Goal: Information Seeking & Learning: Learn about a topic

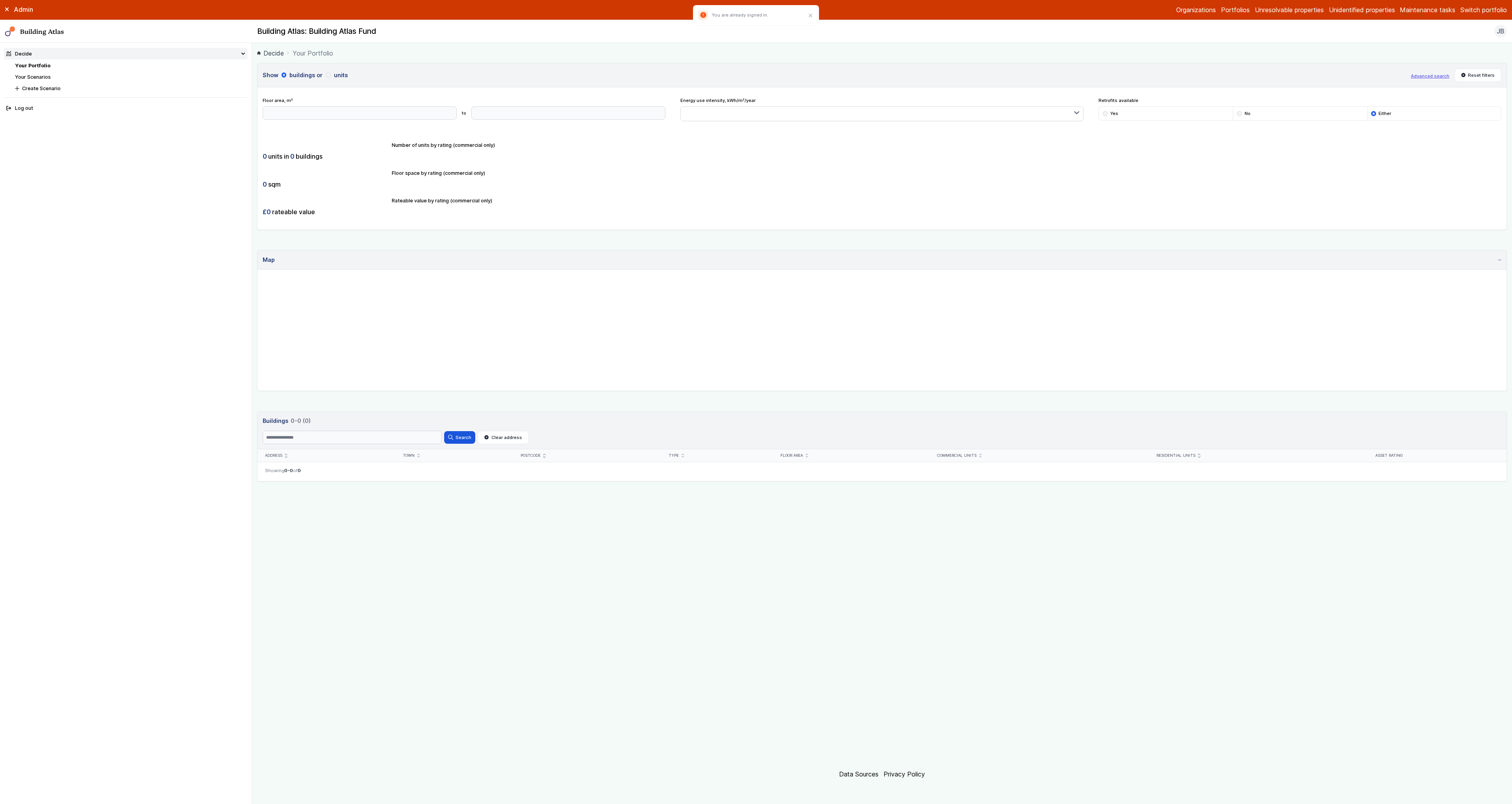
click at [1469, 13] on button "Switch portfolio" at bounding box center [1483, 9] width 46 height 9
click at [0, 0] on button "Building Atlas US Fund" at bounding box center [0, 0] width 0 height 0
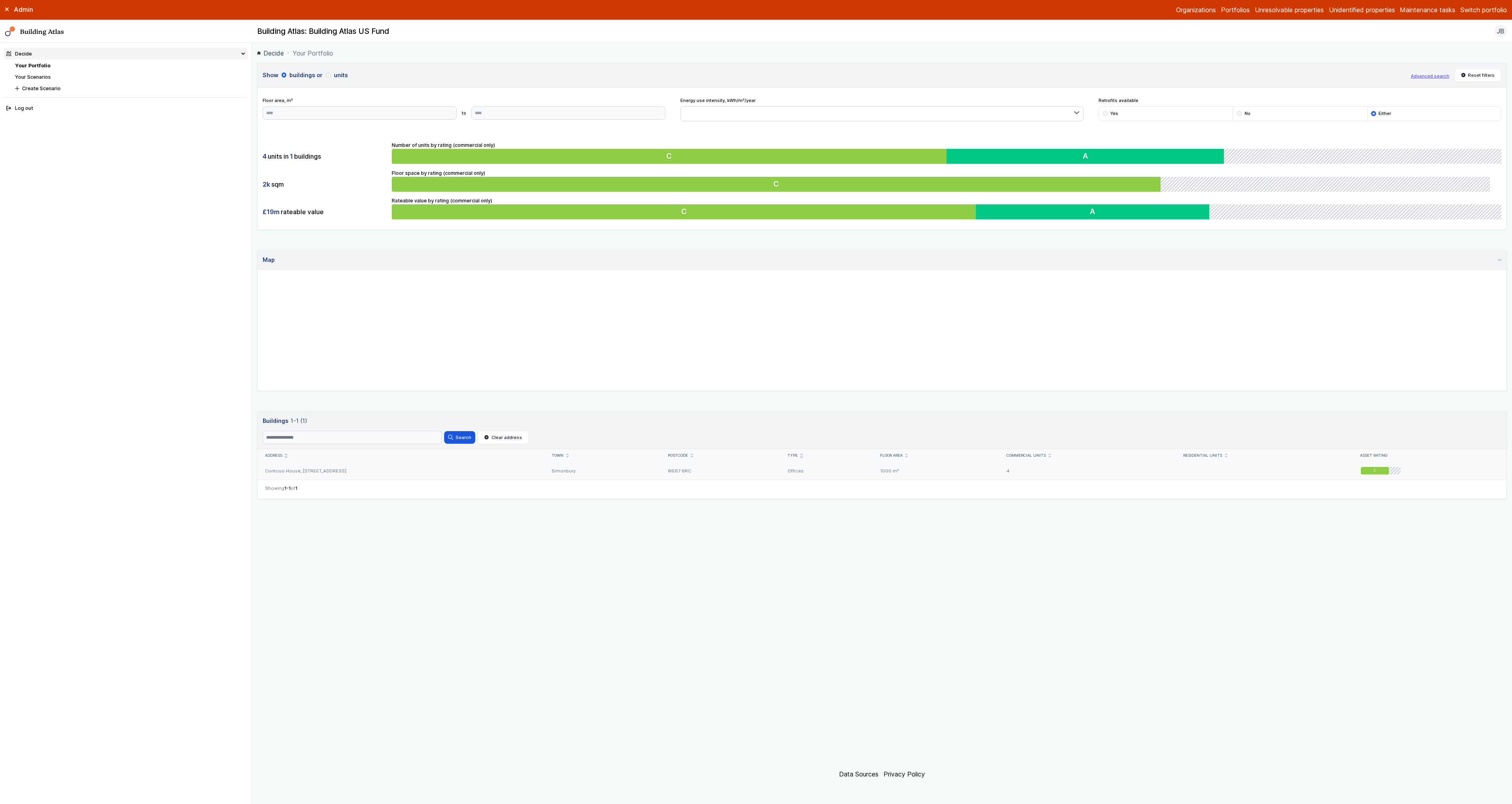
click at [370, 472] on div "Contoso House, [STREET_ADDRESS]" at bounding box center [400, 470] width 286 height 18
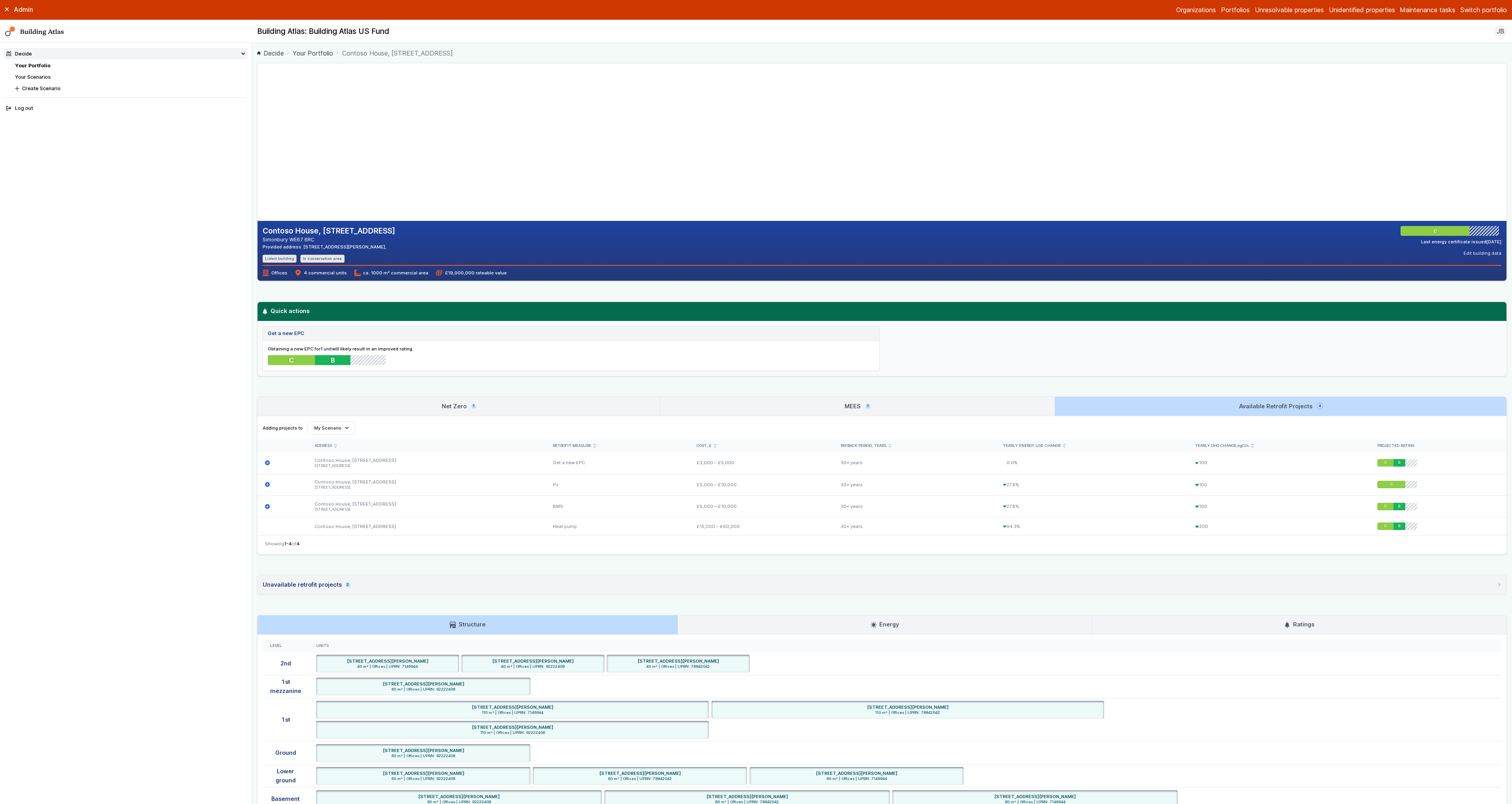
click at [515, 402] on link "Net Zero 1" at bounding box center [458, 406] width 403 height 19
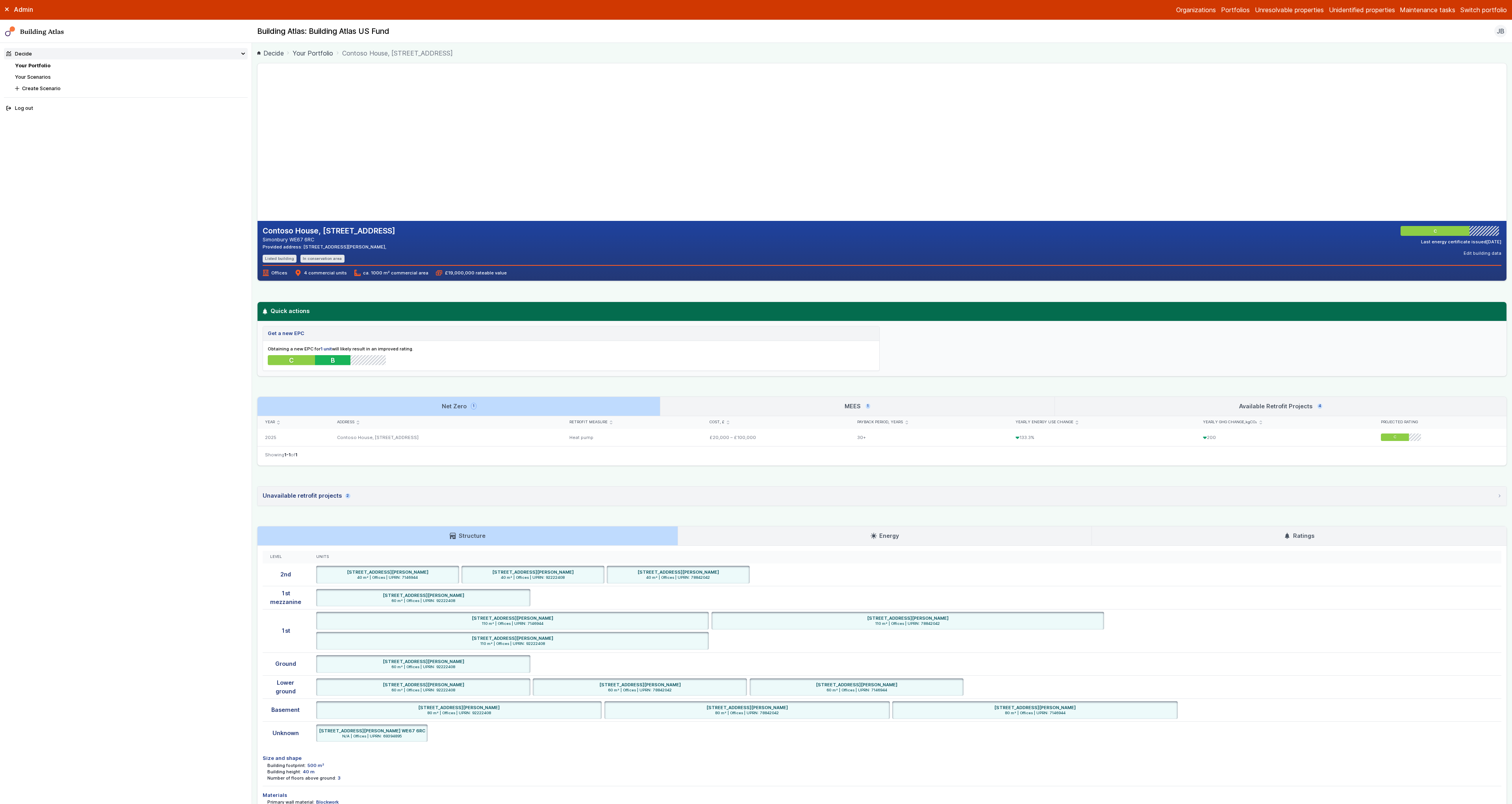
click at [692, 409] on link "MEES 1" at bounding box center [857, 406] width 394 height 19
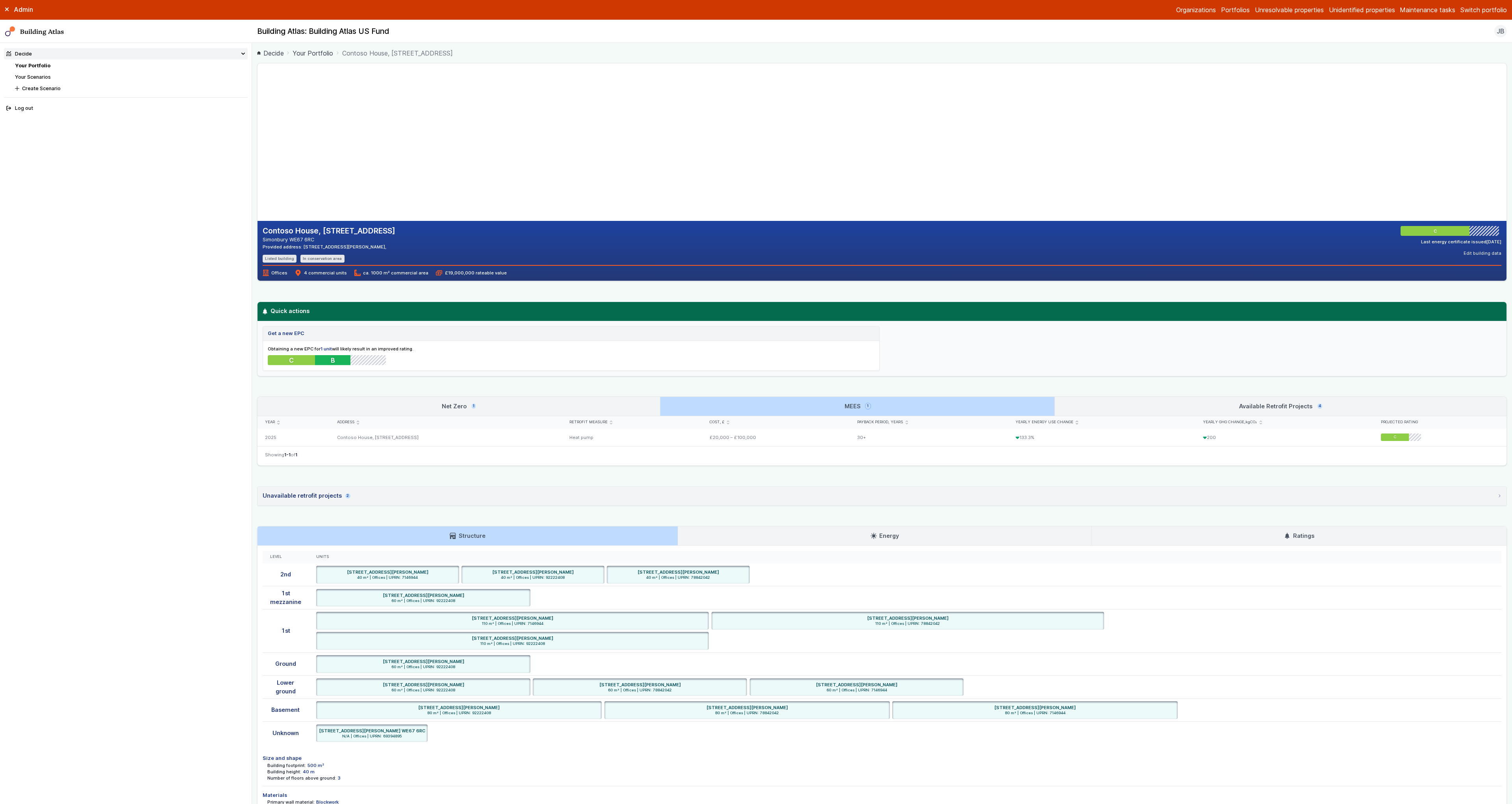
click at [587, 409] on link "Net Zero 1" at bounding box center [458, 406] width 403 height 19
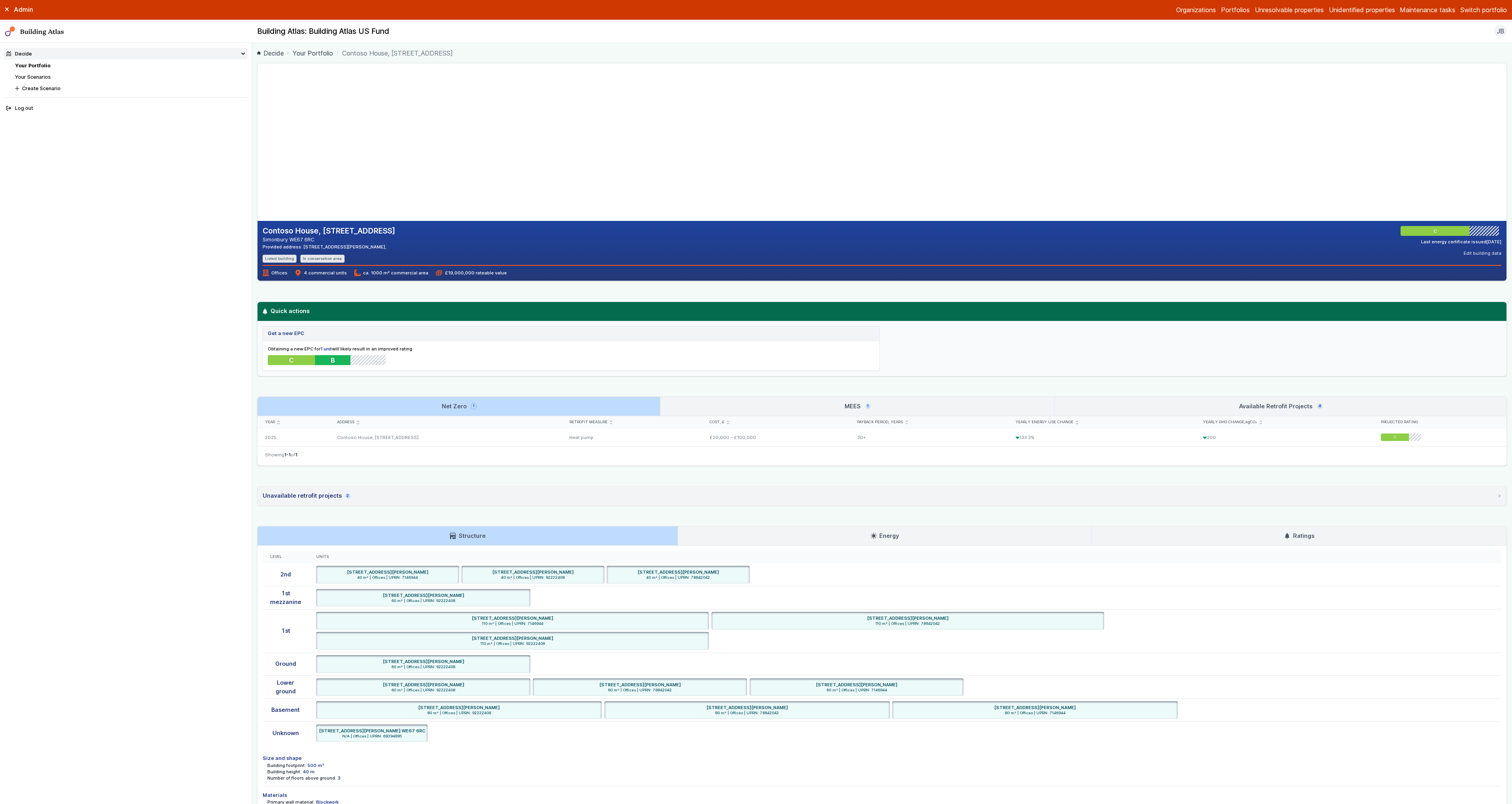
click at [723, 408] on link "MEES 1" at bounding box center [857, 406] width 394 height 19
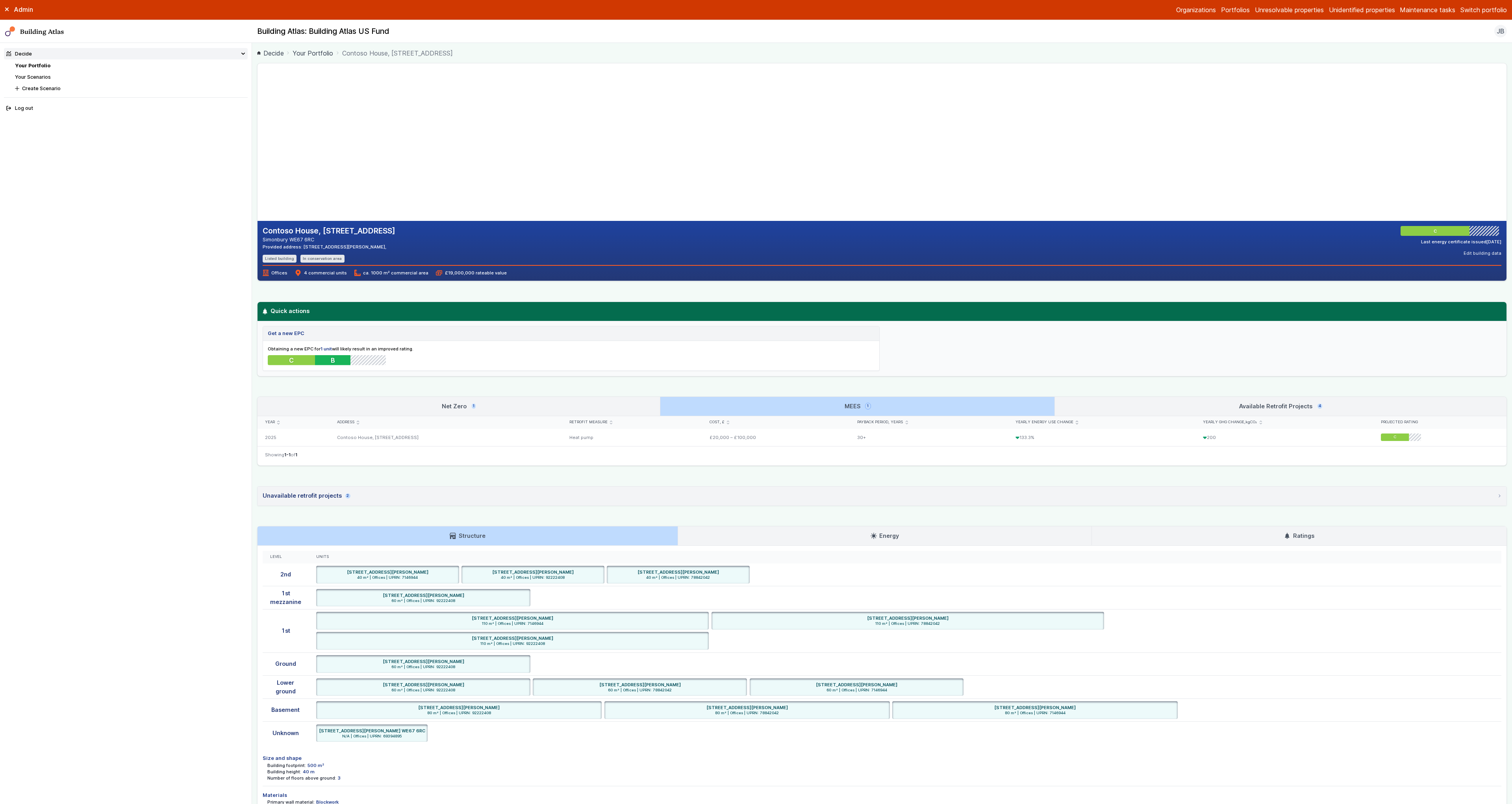
click at [1140, 410] on link "Available Retrofit Projects 4" at bounding box center [1280, 406] width 452 height 19
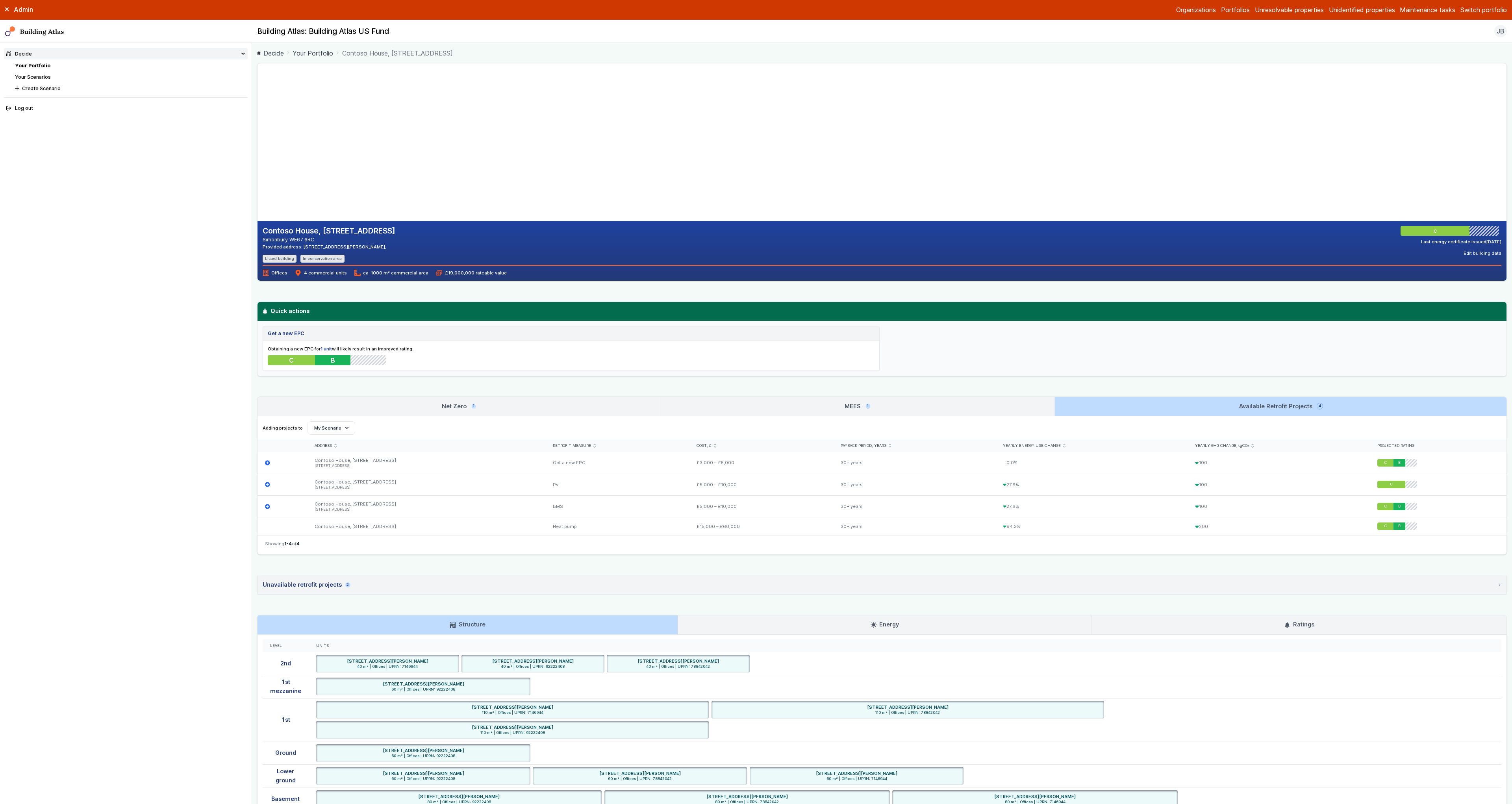
click at [920, 406] on link "MEES 1" at bounding box center [857, 406] width 394 height 19
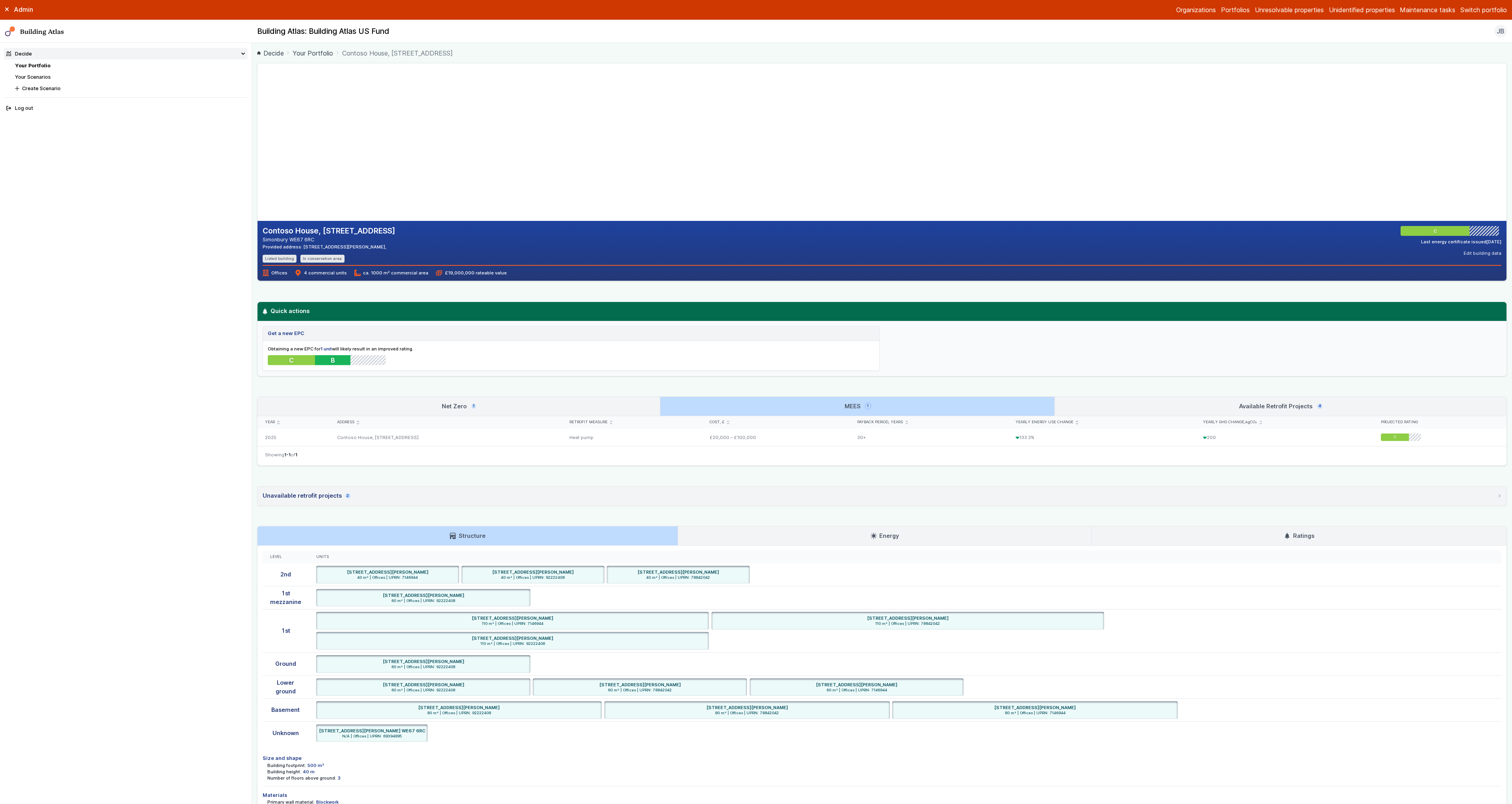
click at [641, 410] on link "Net Zero 1" at bounding box center [458, 406] width 403 height 19
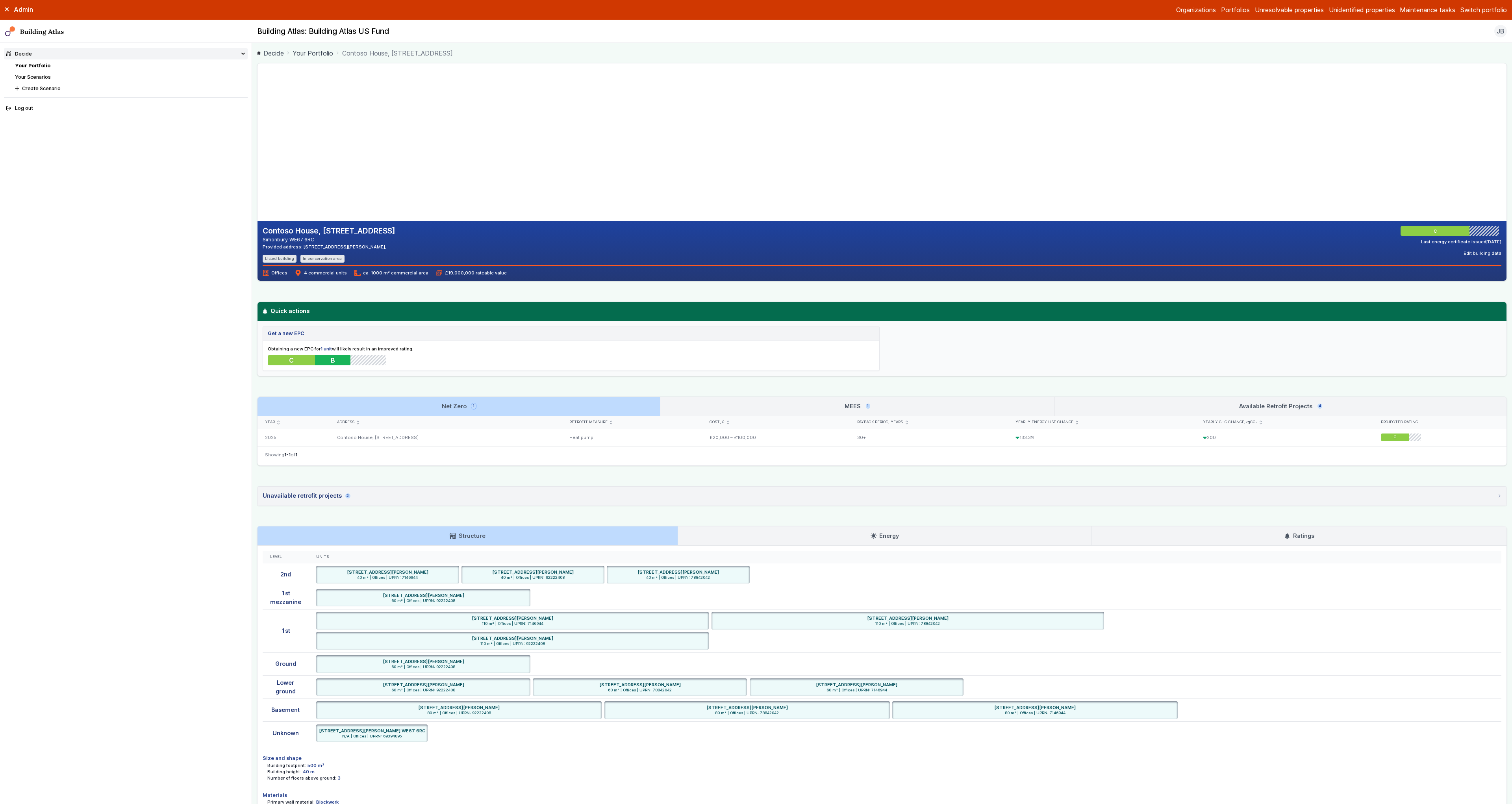
click at [756, 407] on link "MEES 1" at bounding box center [857, 406] width 394 height 19
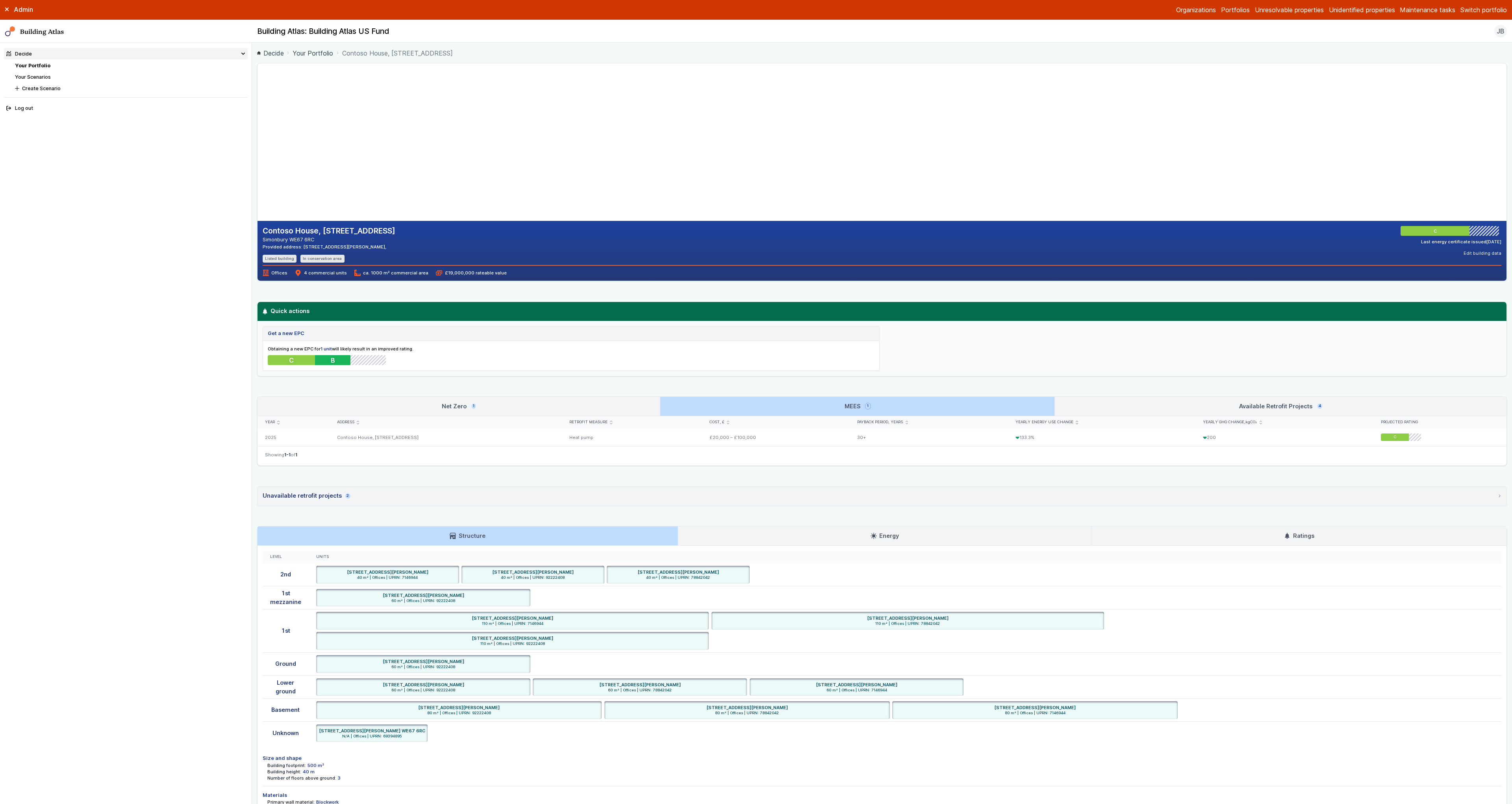
click at [1122, 406] on link "Available Retrofit Projects 4" at bounding box center [1280, 406] width 452 height 19
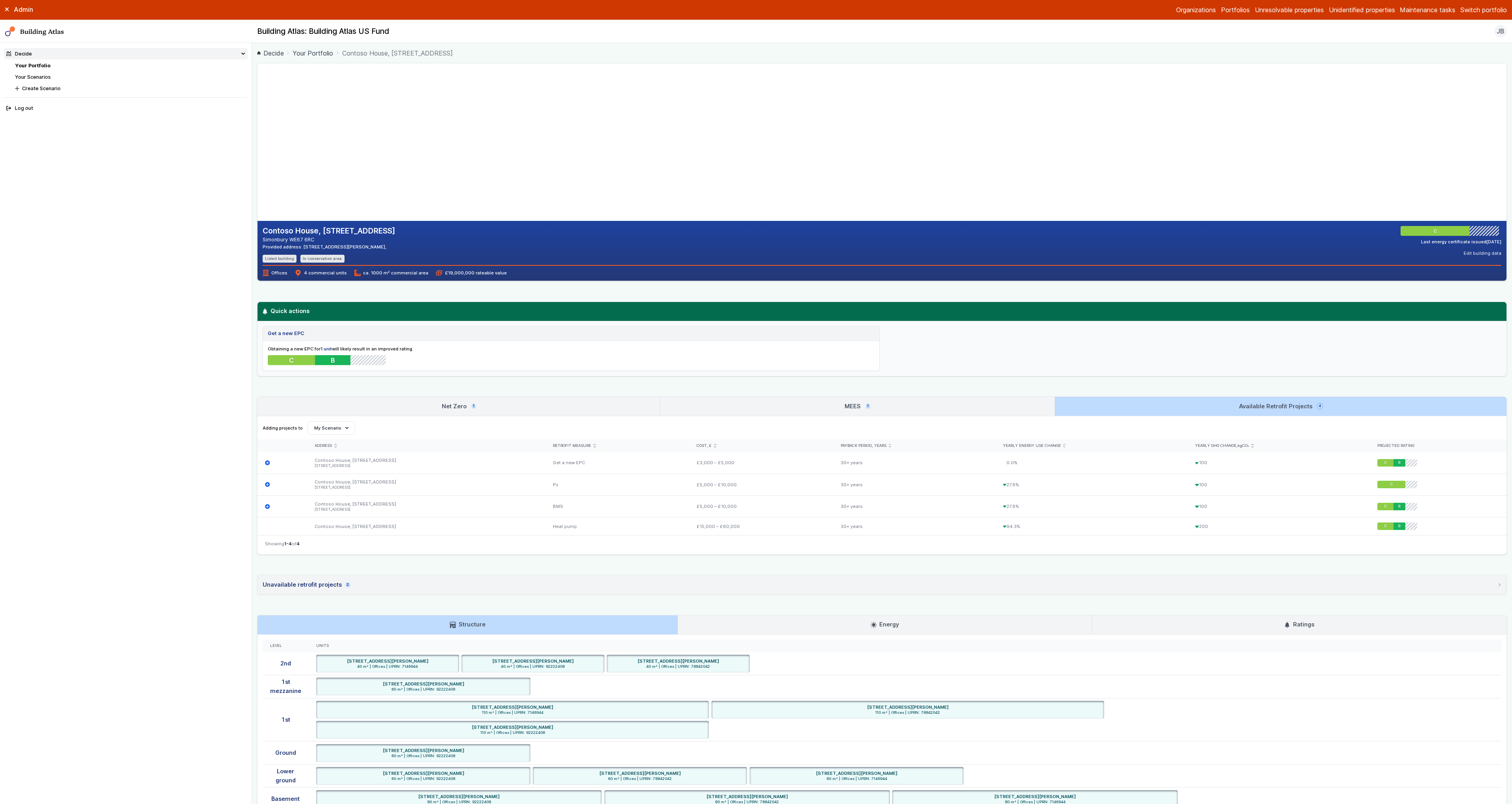
click at [765, 406] on link "MEES 1" at bounding box center [857, 406] width 394 height 19
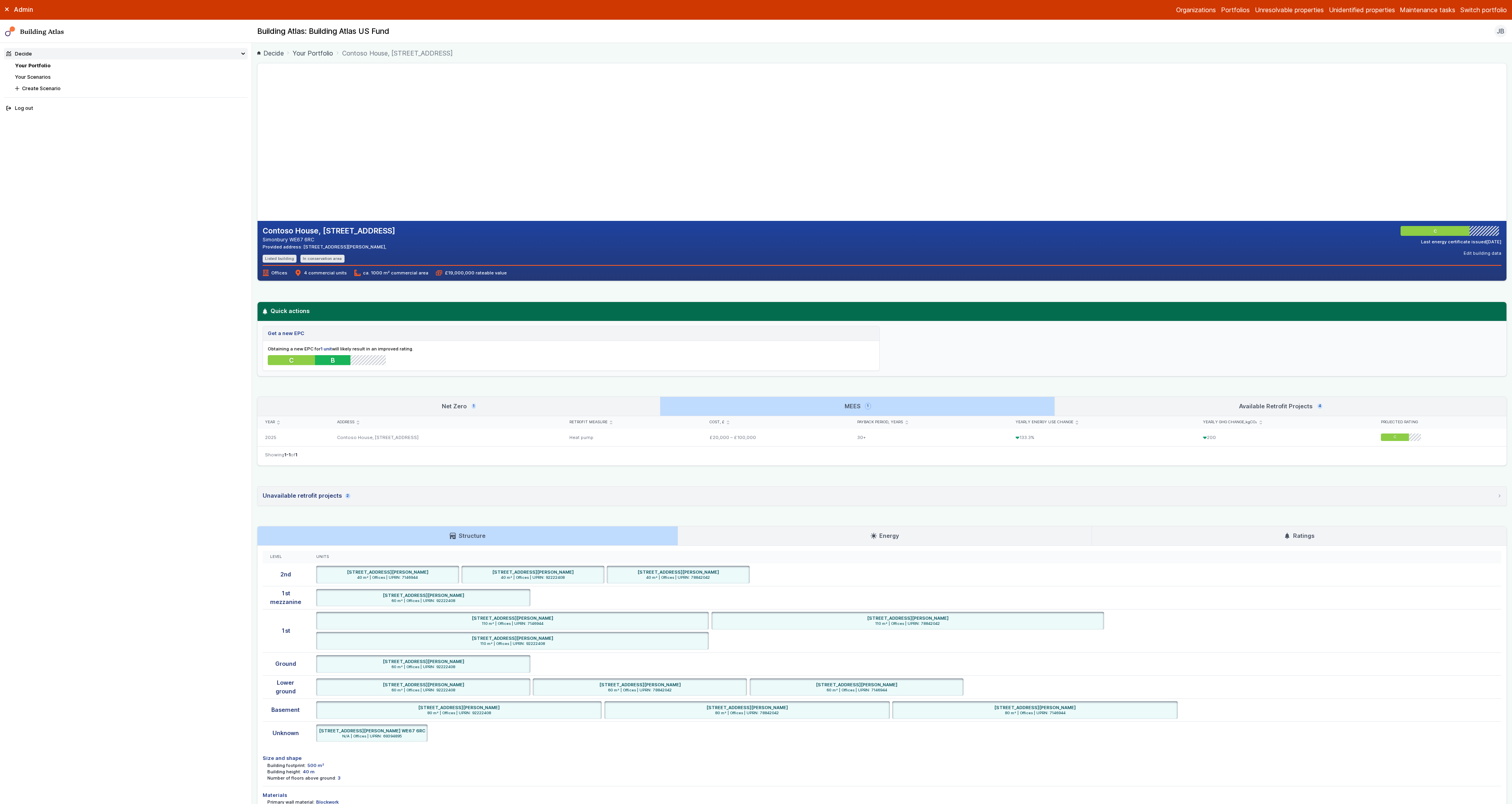
click at [577, 404] on link "Net Zero 1" at bounding box center [458, 406] width 403 height 19
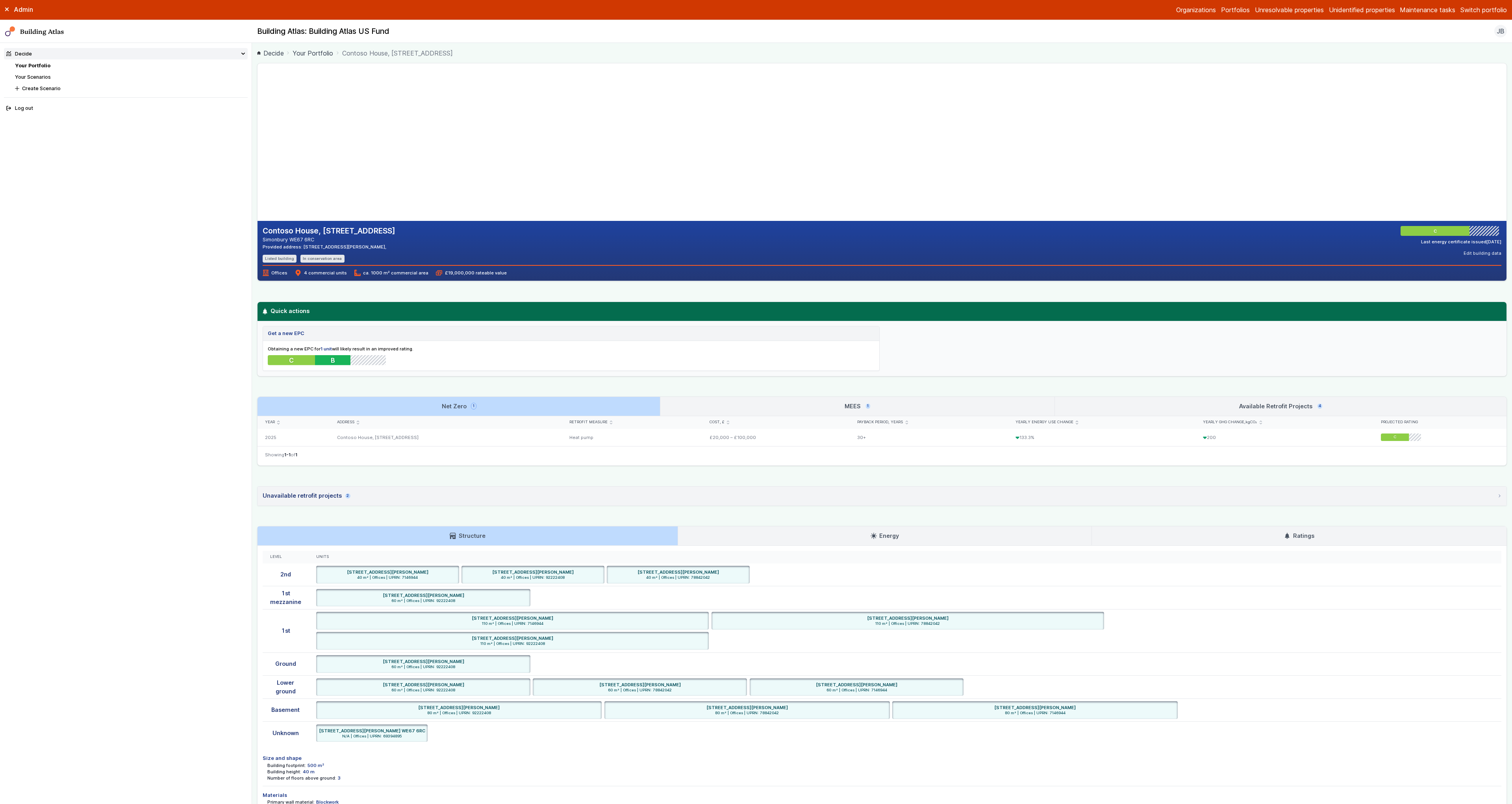
click at [691, 406] on link "MEES 1" at bounding box center [857, 406] width 394 height 19
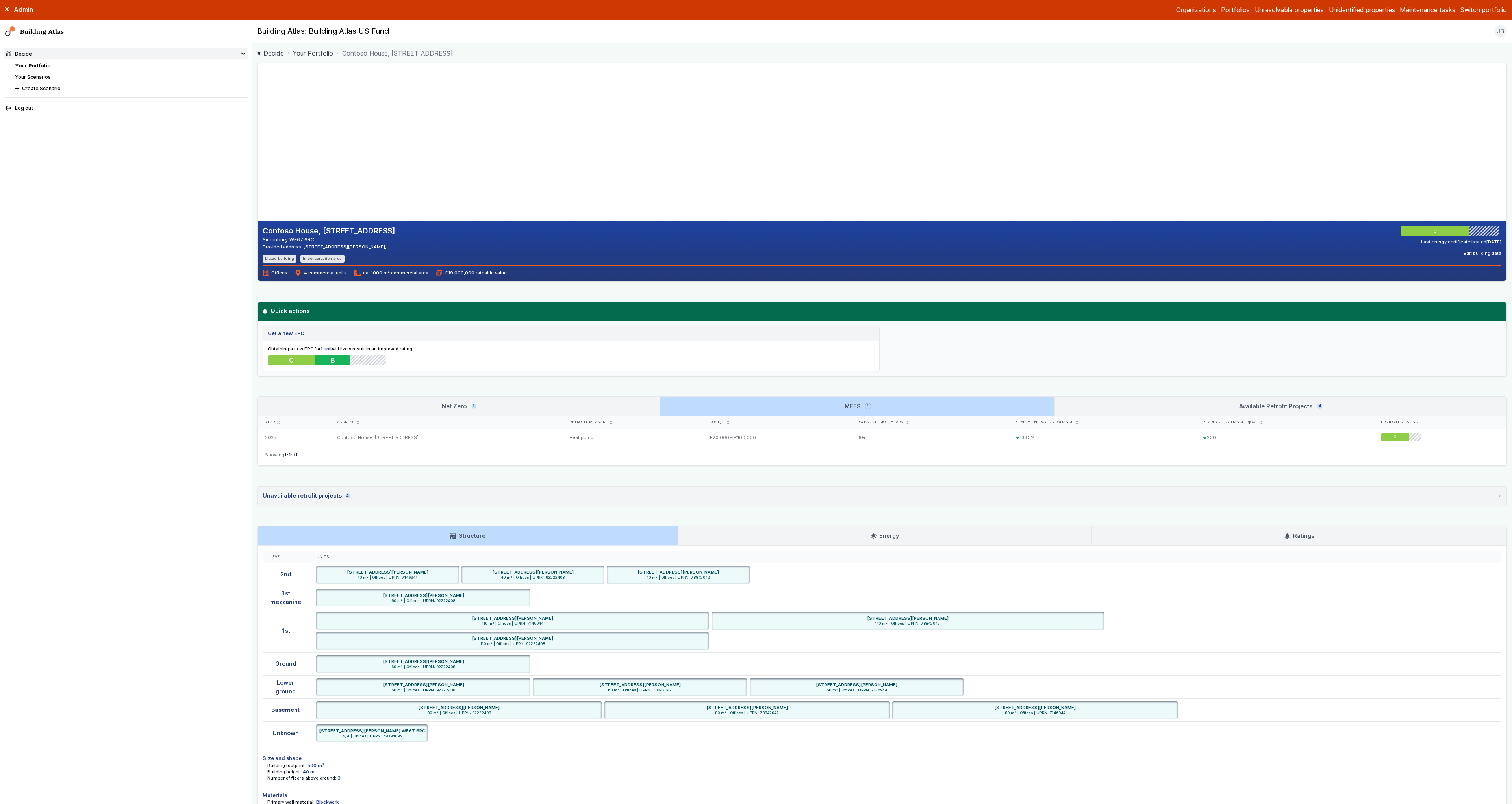
click at [1139, 411] on link "Available Retrofit Projects 4" at bounding box center [1280, 406] width 452 height 19
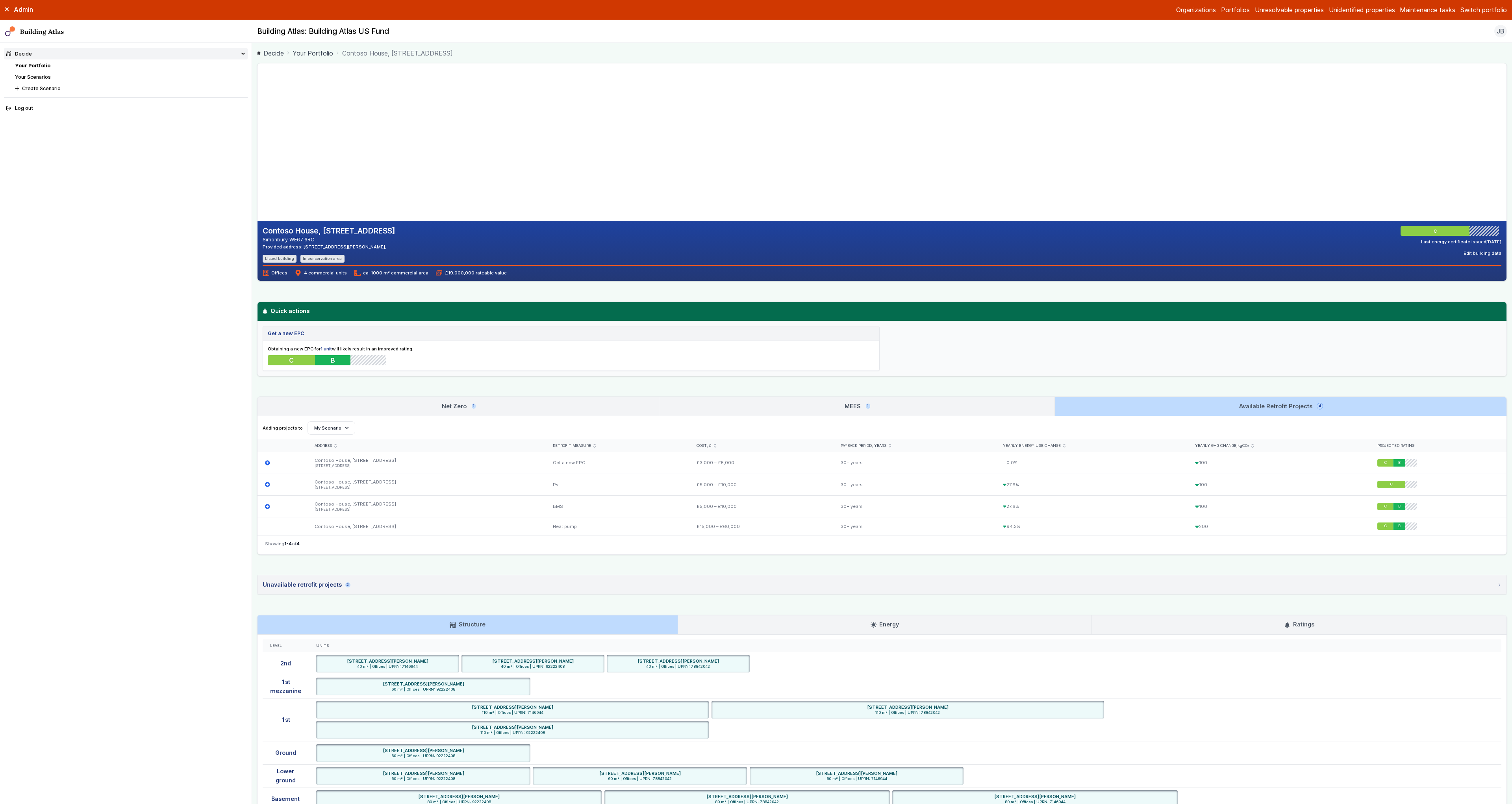
click at [957, 409] on link "MEES 1" at bounding box center [857, 406] width 394 height 19
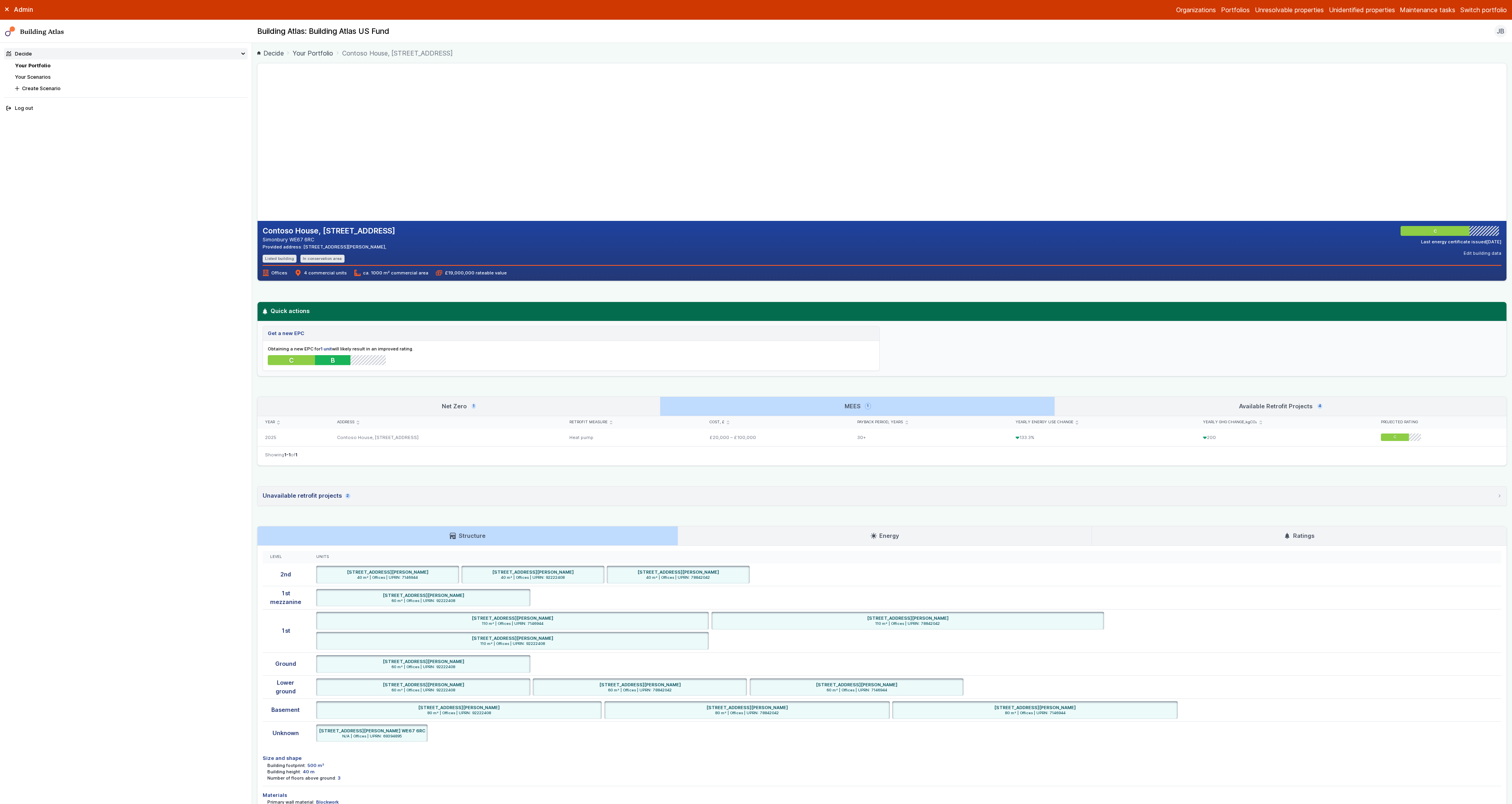
click at [605, 412] on link "Net Zero 1" at bounding box center [458, 406] width 403 height 19
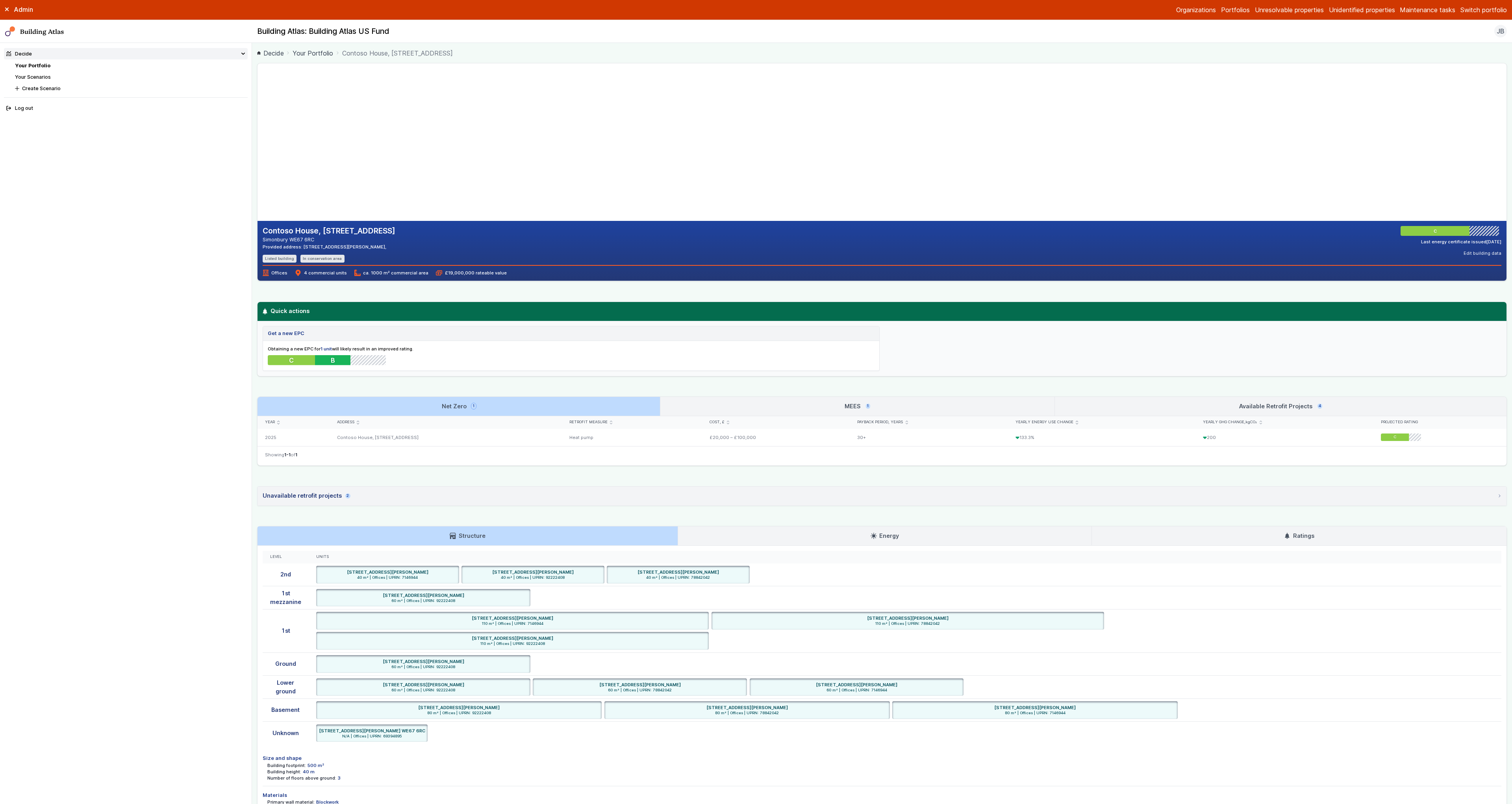
click at [702, 404] on link "MEES 1" at bounding box center [857, 406] width 394 height 19
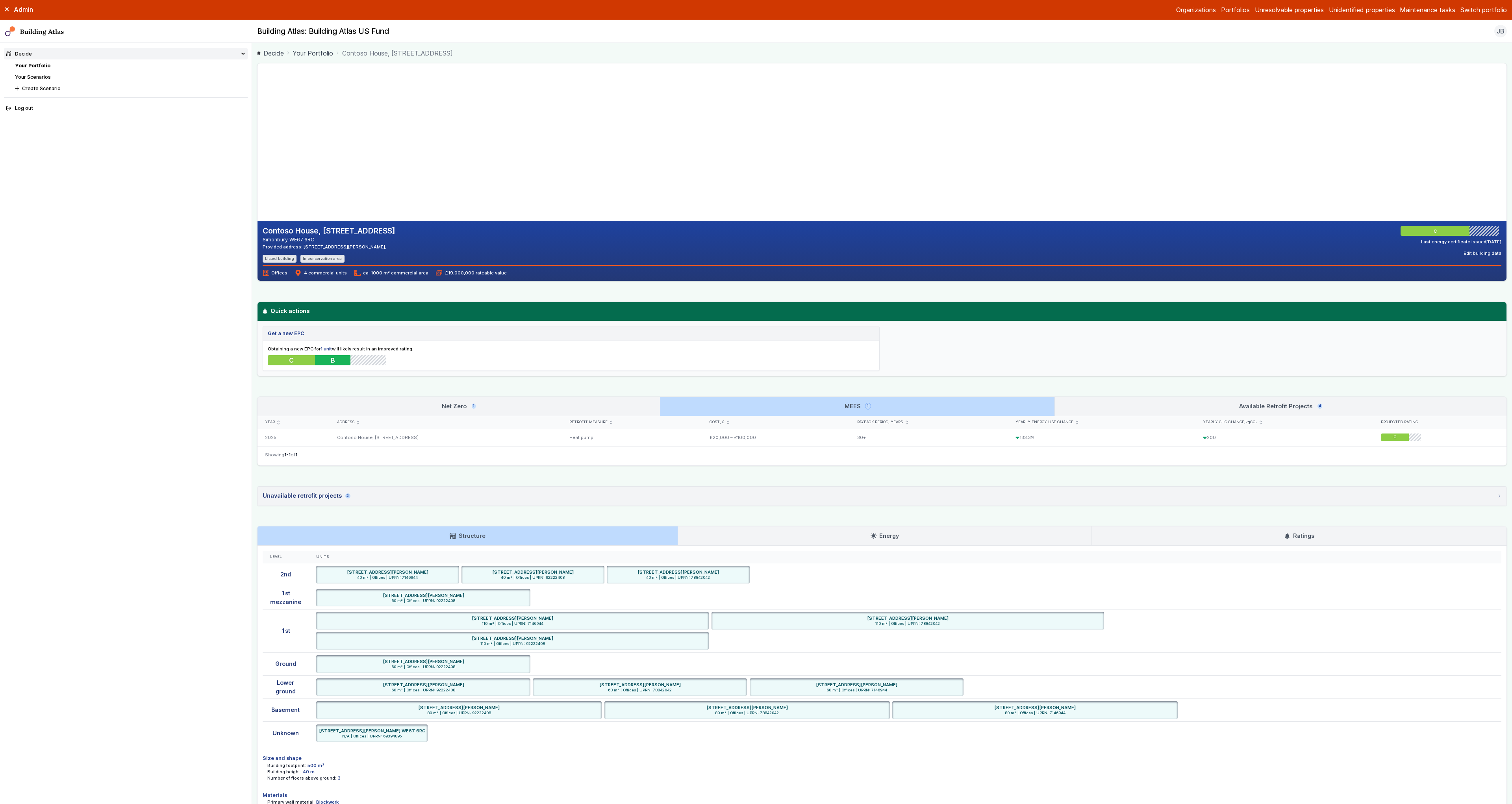
click at [1154, 402] on link "Available Retrofit Projects 4" at bounding box center [1280, 406] width 452 height 19
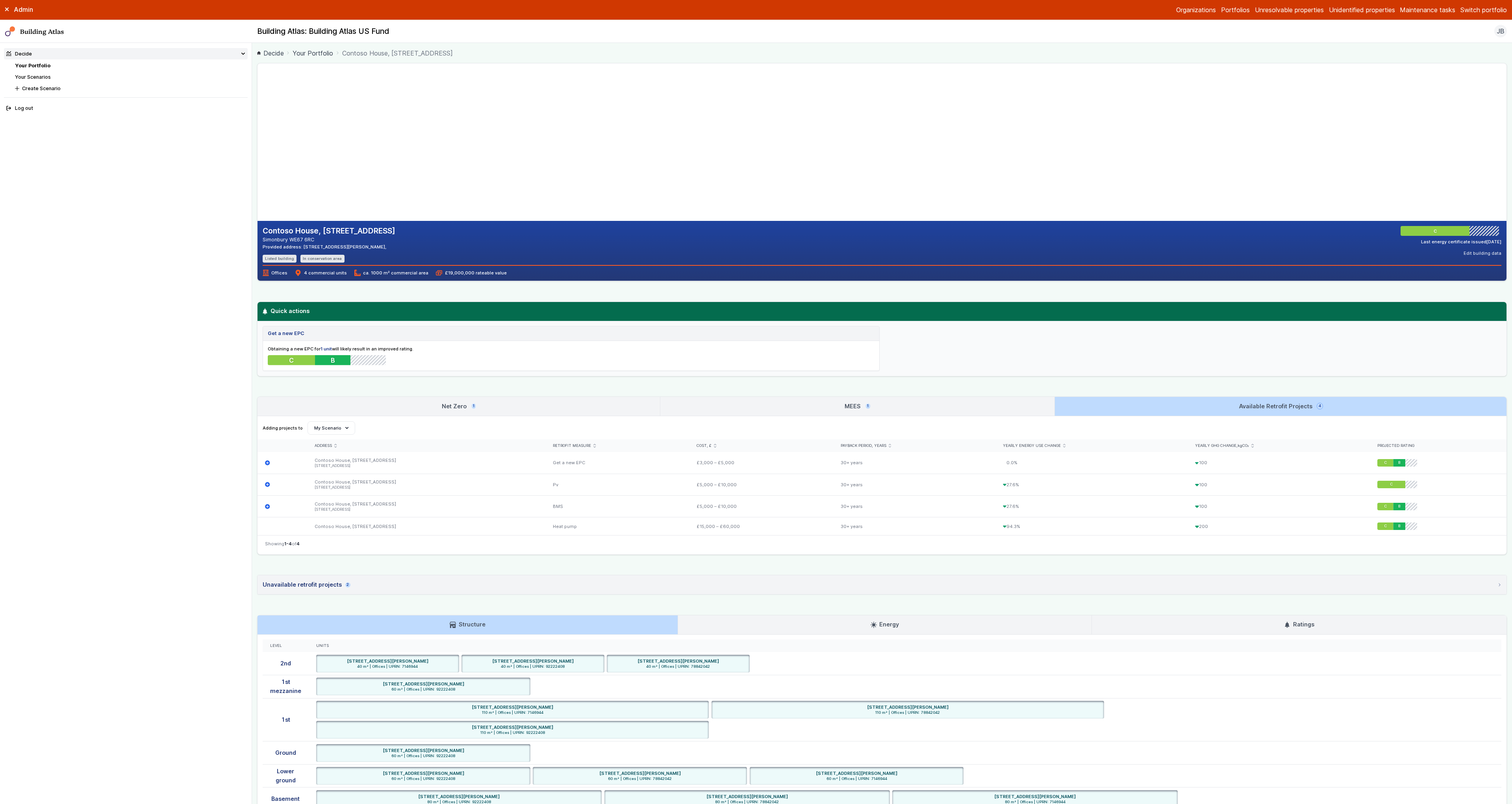
click at [841, 402] on link "MEES 1" at bounding box center [857, 406] width 394 height 19
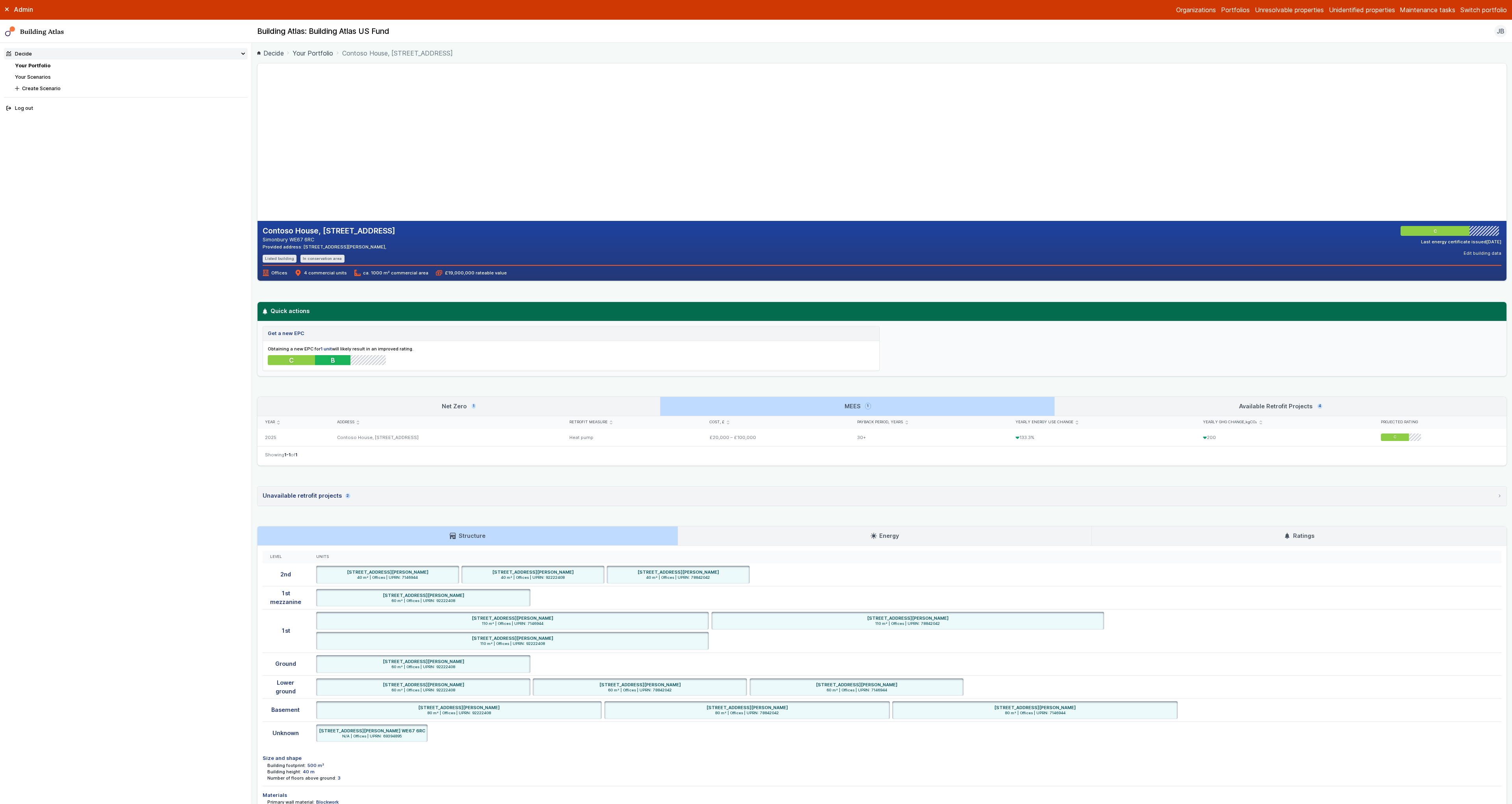
click at [647, 405] on link "Net Zero 1" at bounding box center [458, 406] width 403 height 19
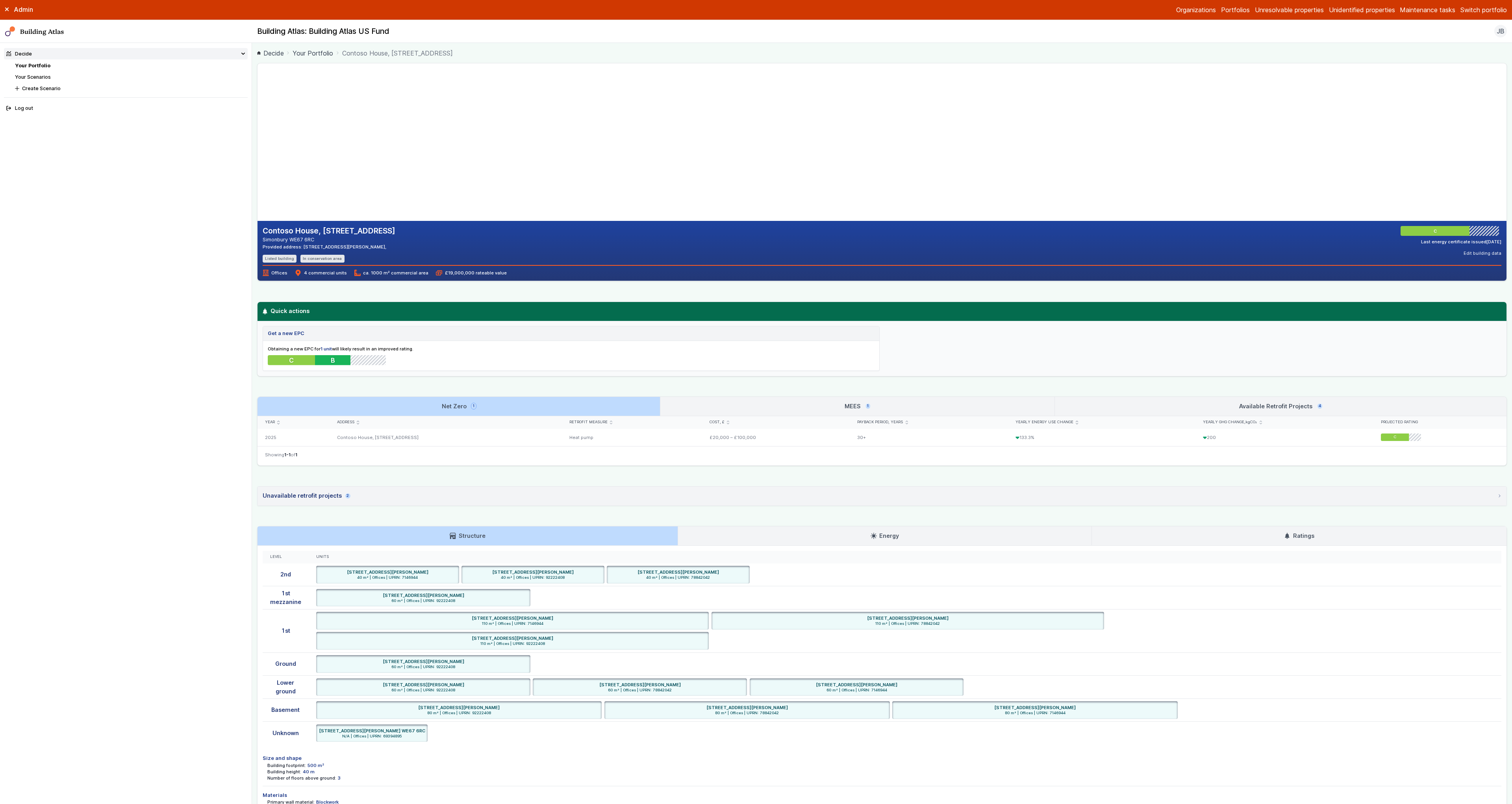
click at [730, 407] on link "MEES 1" at bounding box center [857, 406] width 394 height 19
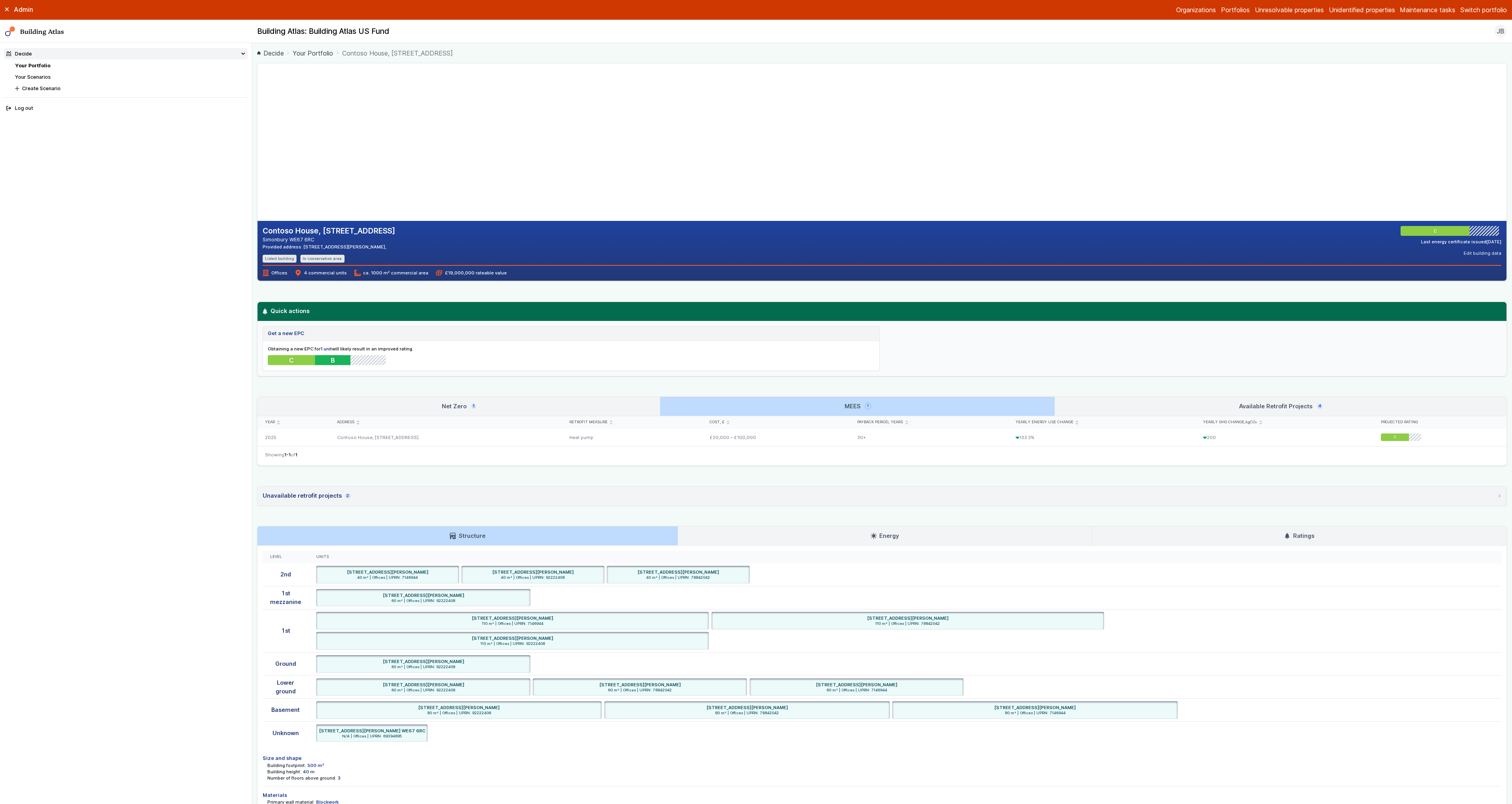
click at [1221, 407] on link "Available Retrofit Projects 4" at bounding box center [1280, 406] width 452 height 19
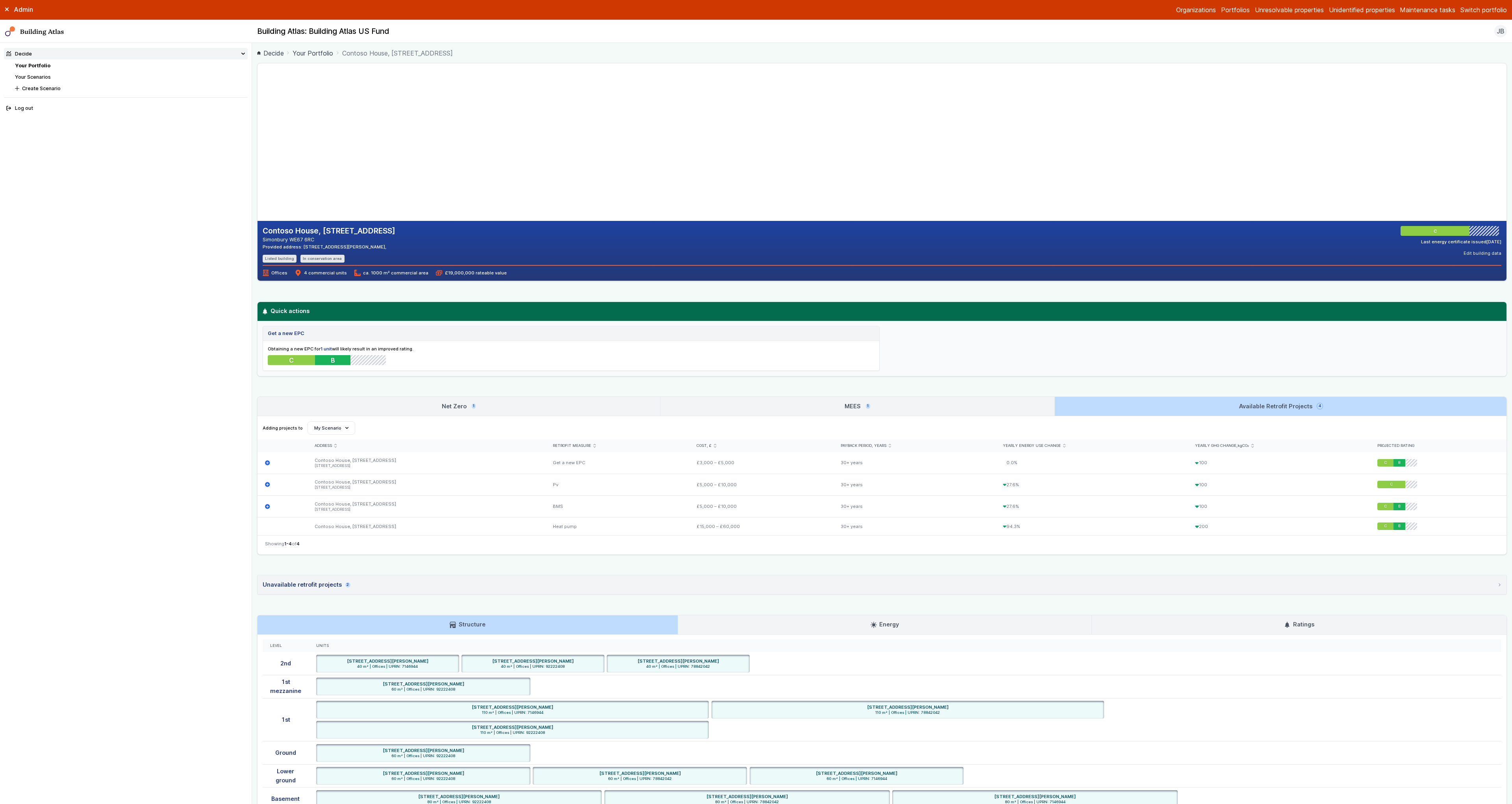
click at [576, 402] on link "Net Zero 1" at bounding box center [458, 406] width 403 height 19
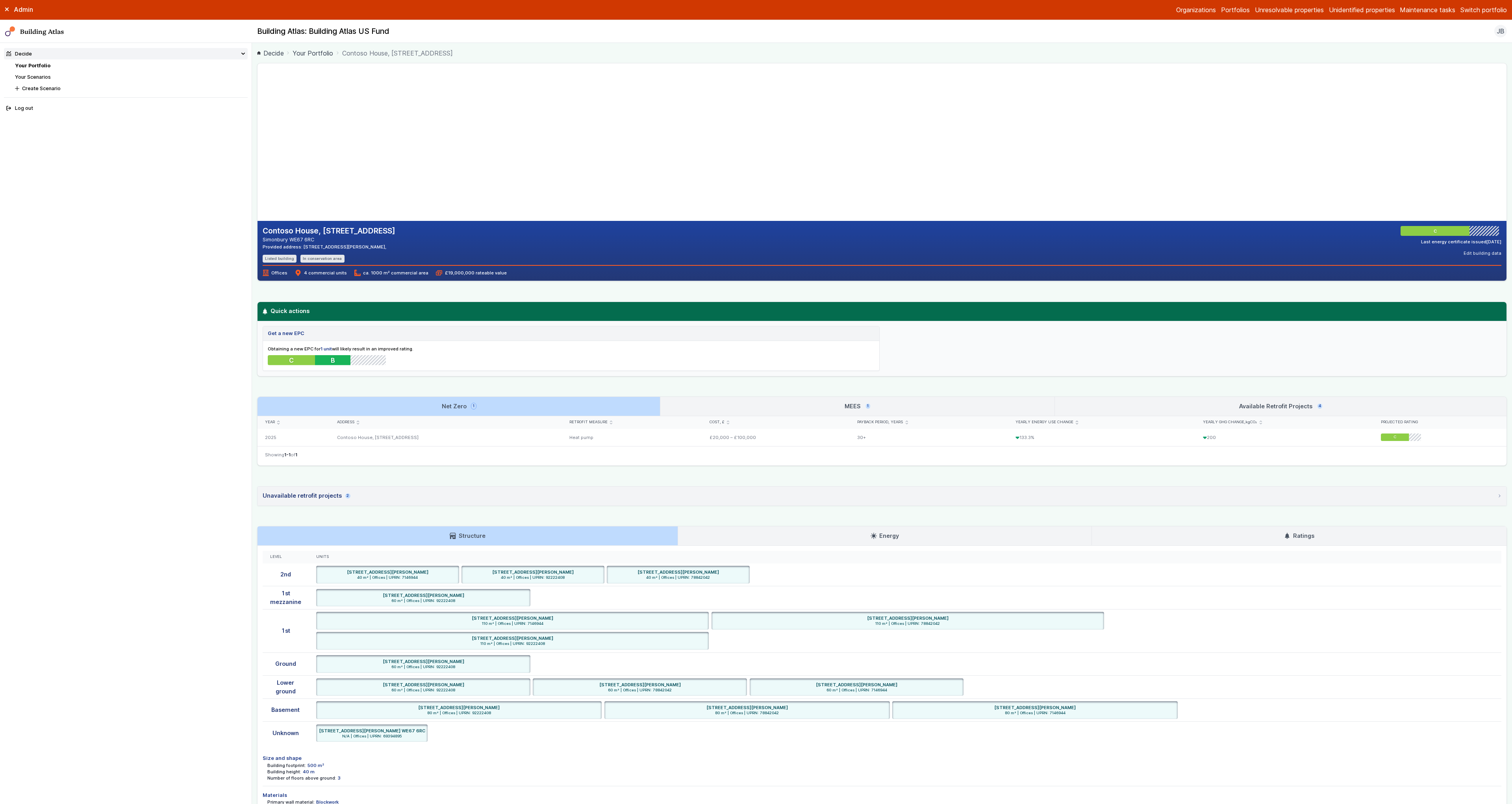
click at [783, 402] on link "MEES 1" at bounding box center [857, 406] width 394 height 19
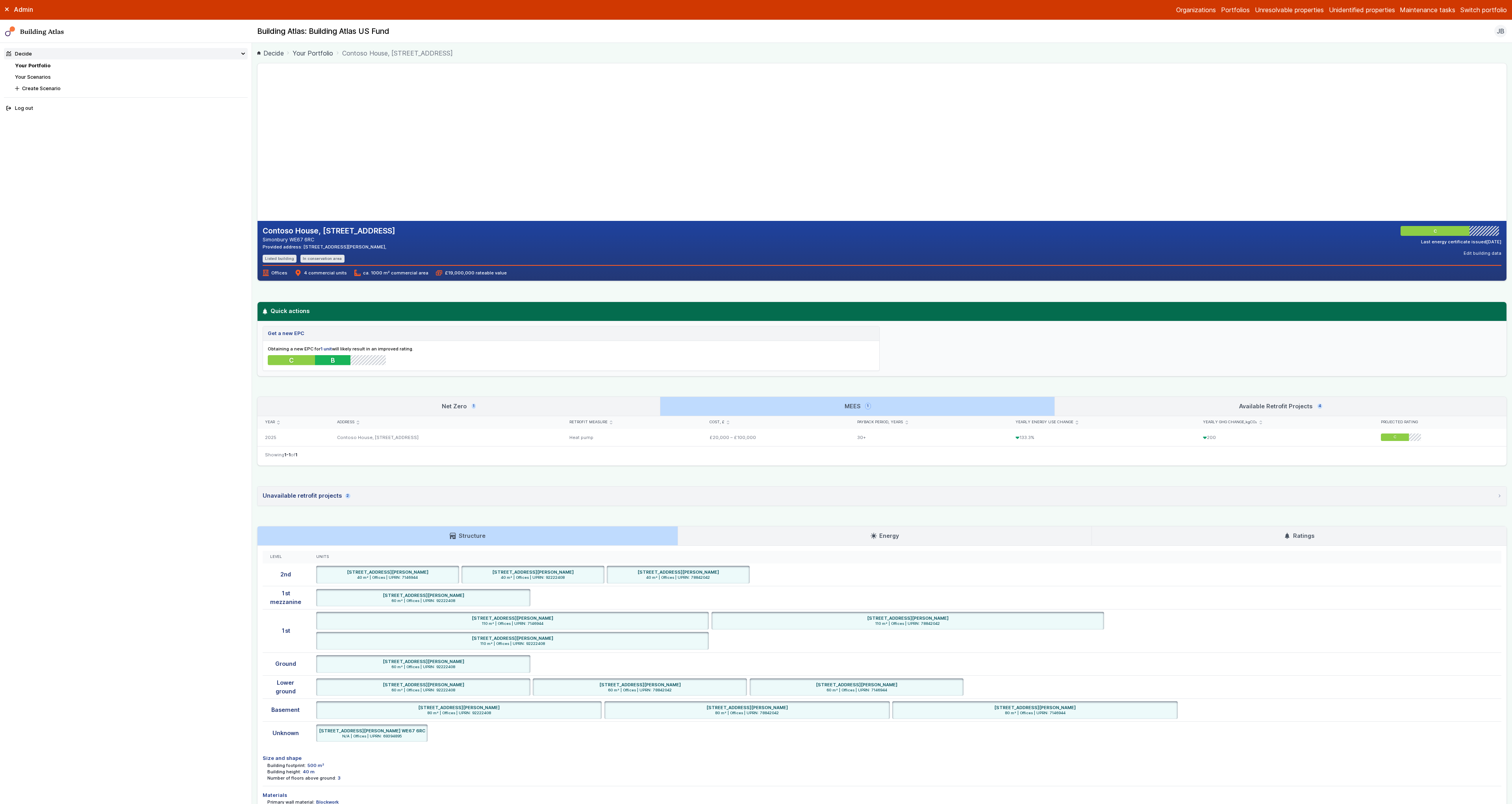
click at [1137, 405] on link "Available Retrofit Projects 4" at bounding box center [1280, 406] width 452 height 19
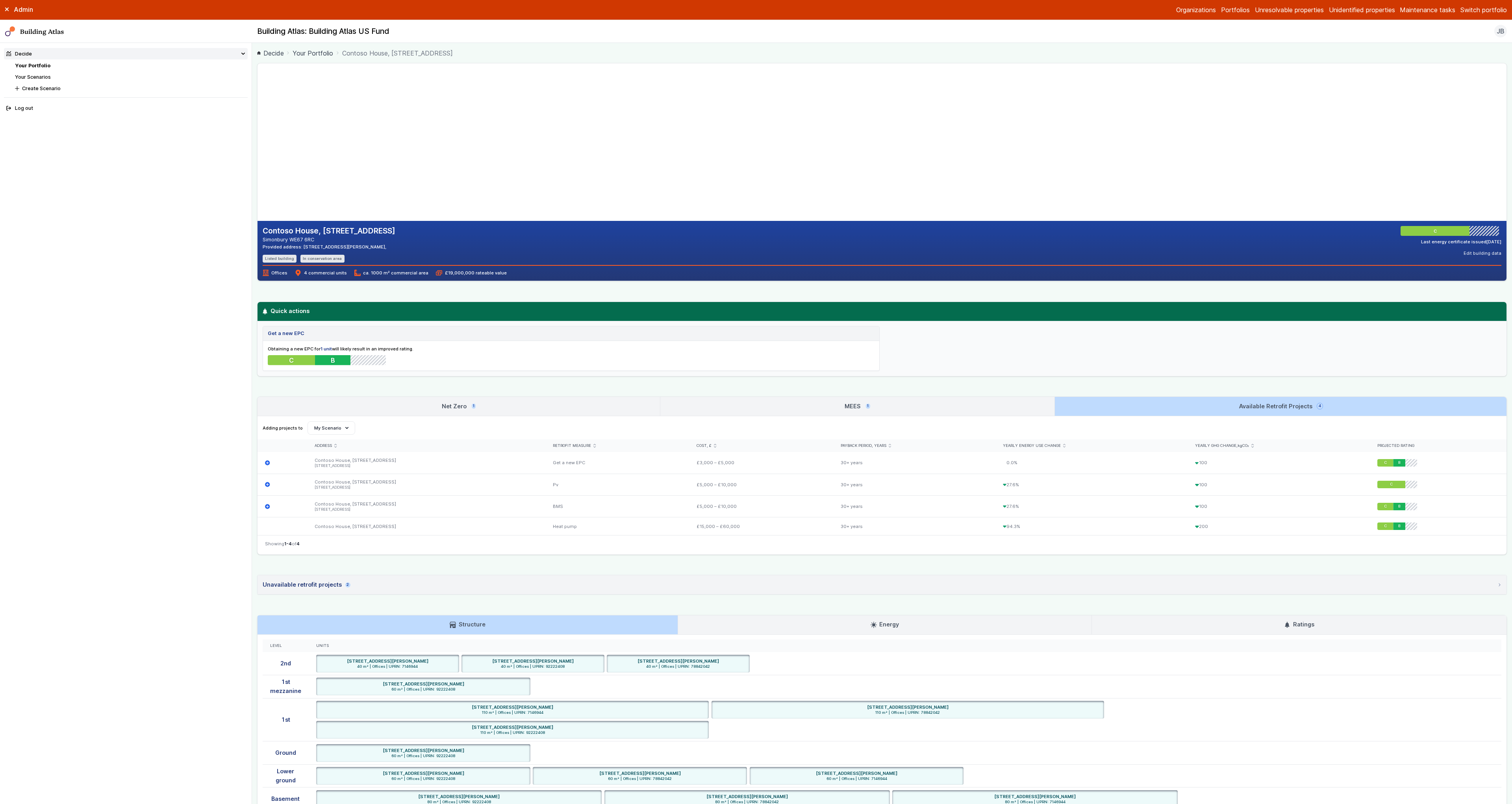
click at [728, 404] on link "MEES 1" at bounding box center [857, 406] width 394 height 19
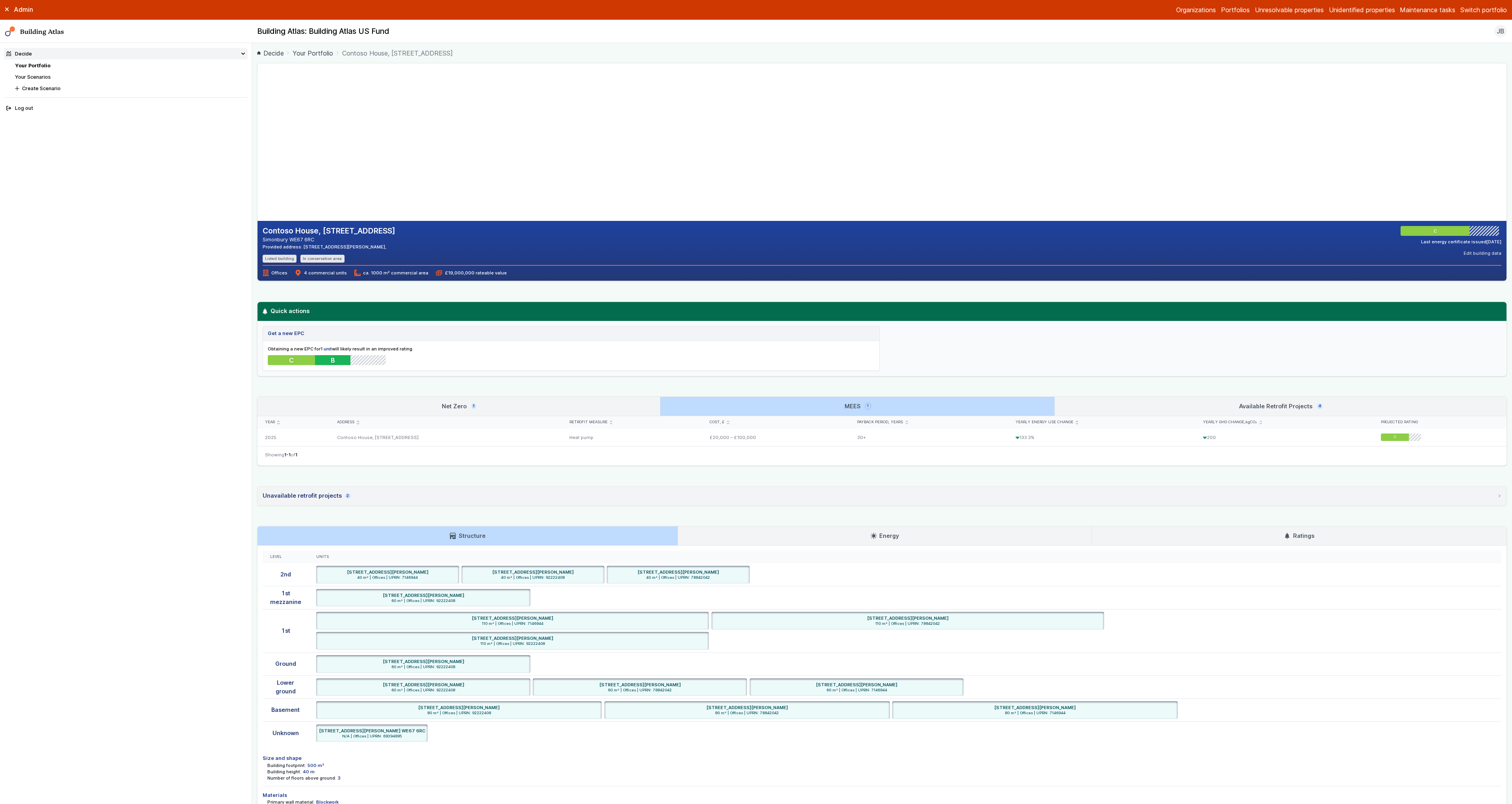
click at [598, 407] on link "Net Zero 1" at bounding box center [458, 406] width 403 height 19
click at [1199, 402] on link "Available Retrofit Projects 4" at bounding box center [1280, 406] width 452 height 19
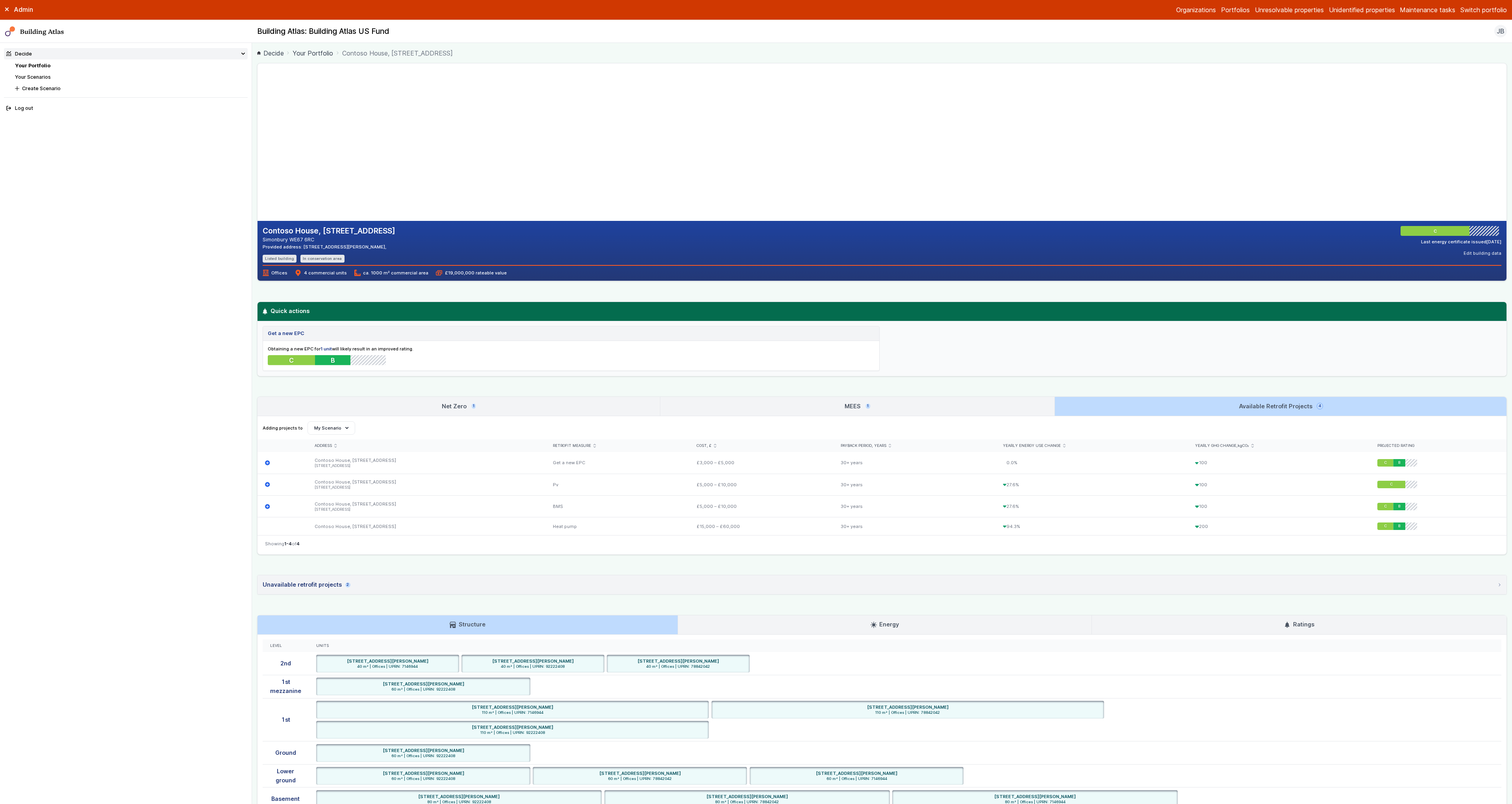
click at [758, 399] on link "MEES 1" at bounding box center [857, 406] width 394 height 19
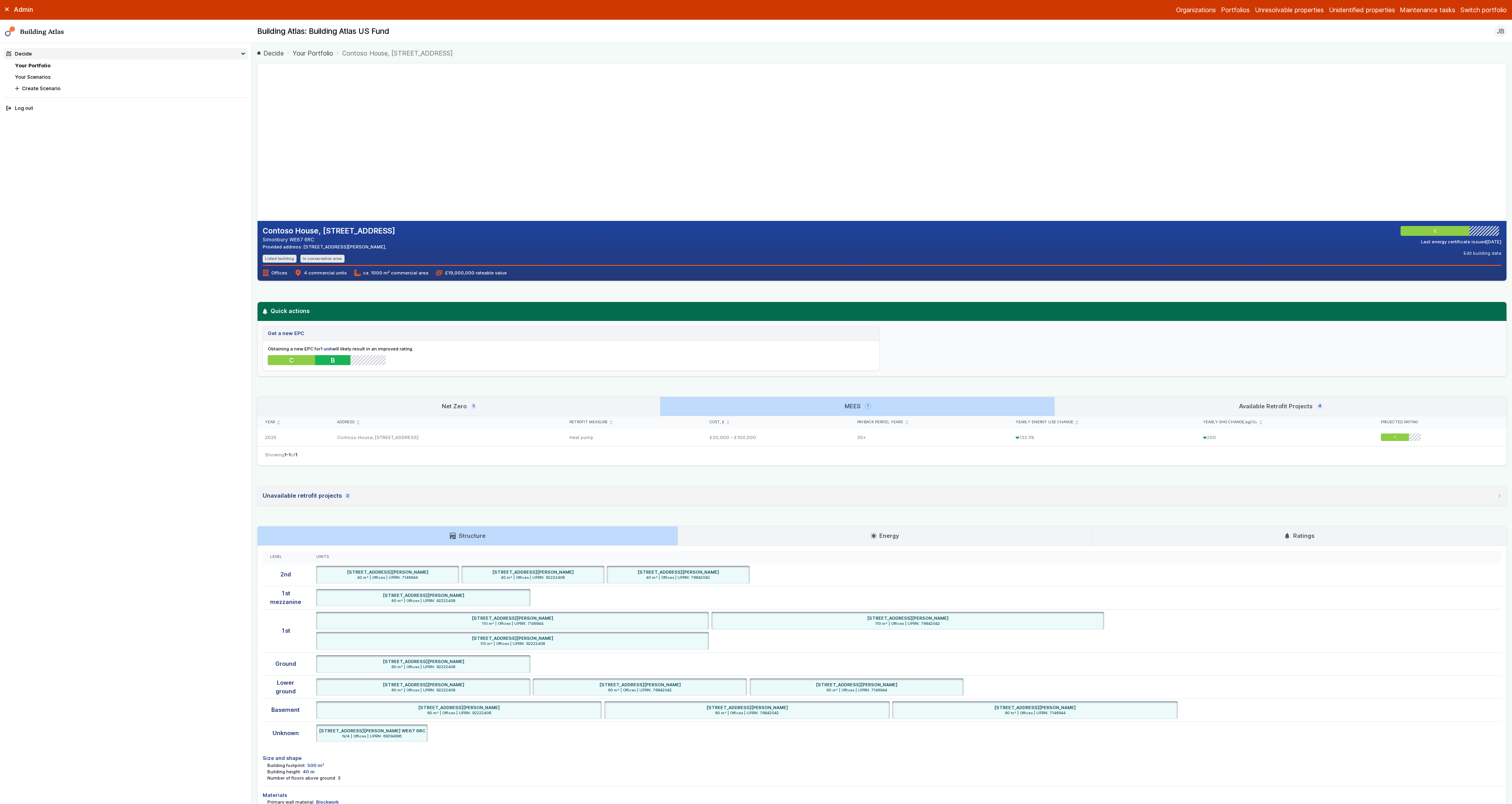
click at [577, 401] on link "Net Zero 1" at bounding box center [458, 406] width 403 height 19
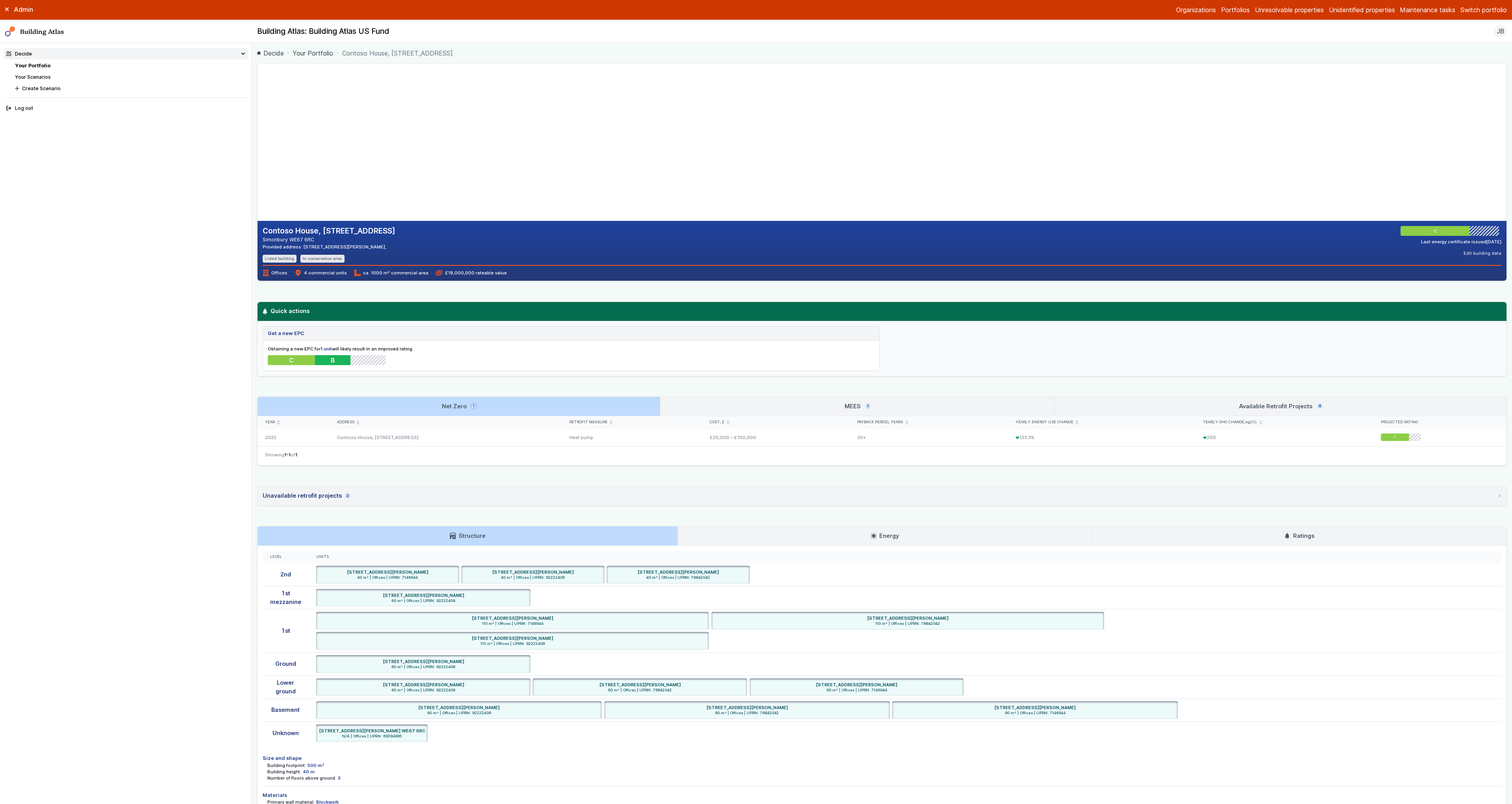
click at [1152, 405] on link "Available Retrofit Projects 4" at bounding box center [1280, 406] width 452 height 19
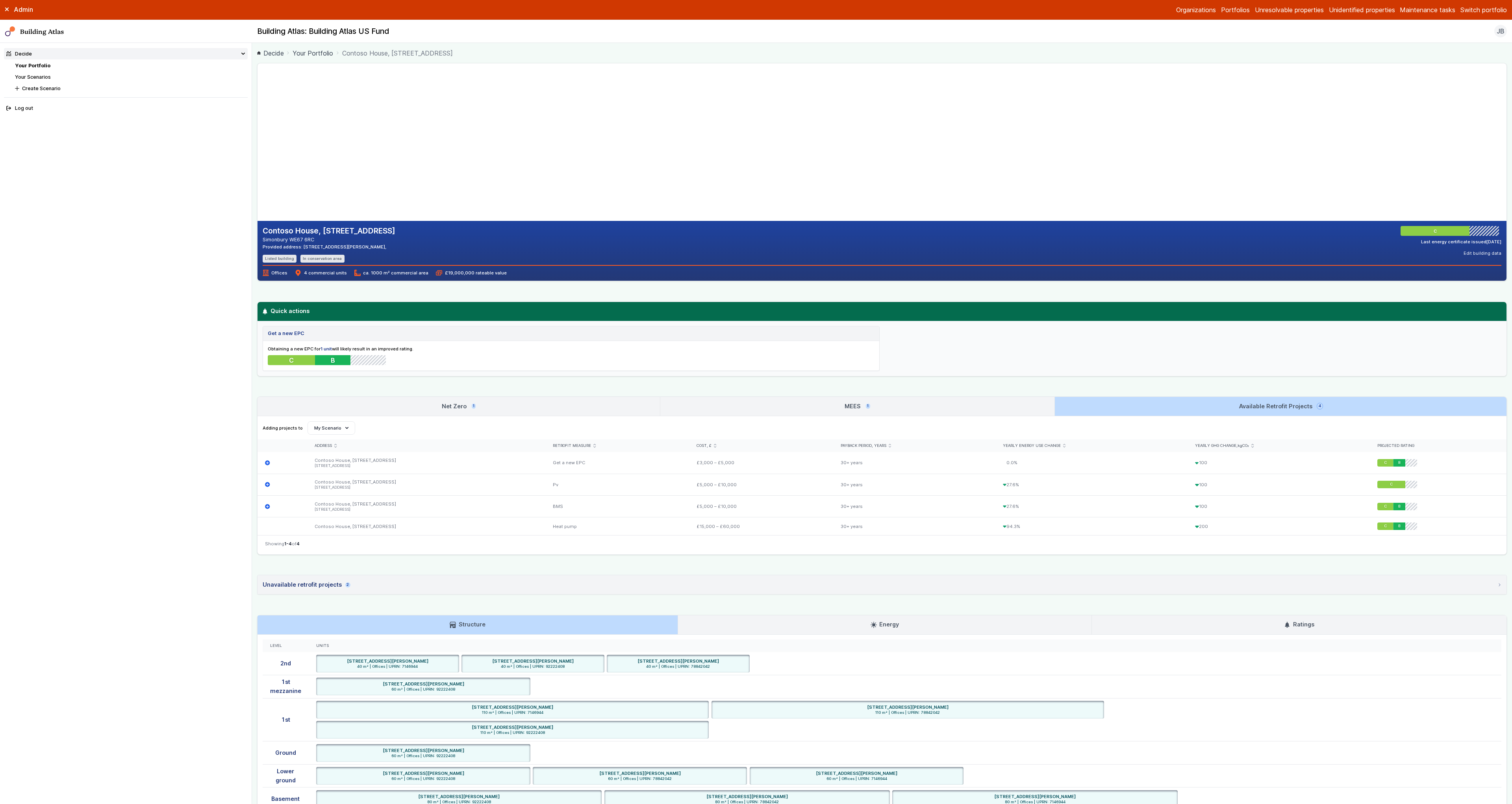
click at [887, 407] on link "MEES 1" at bounding box center [857, 406] width 394 height 19
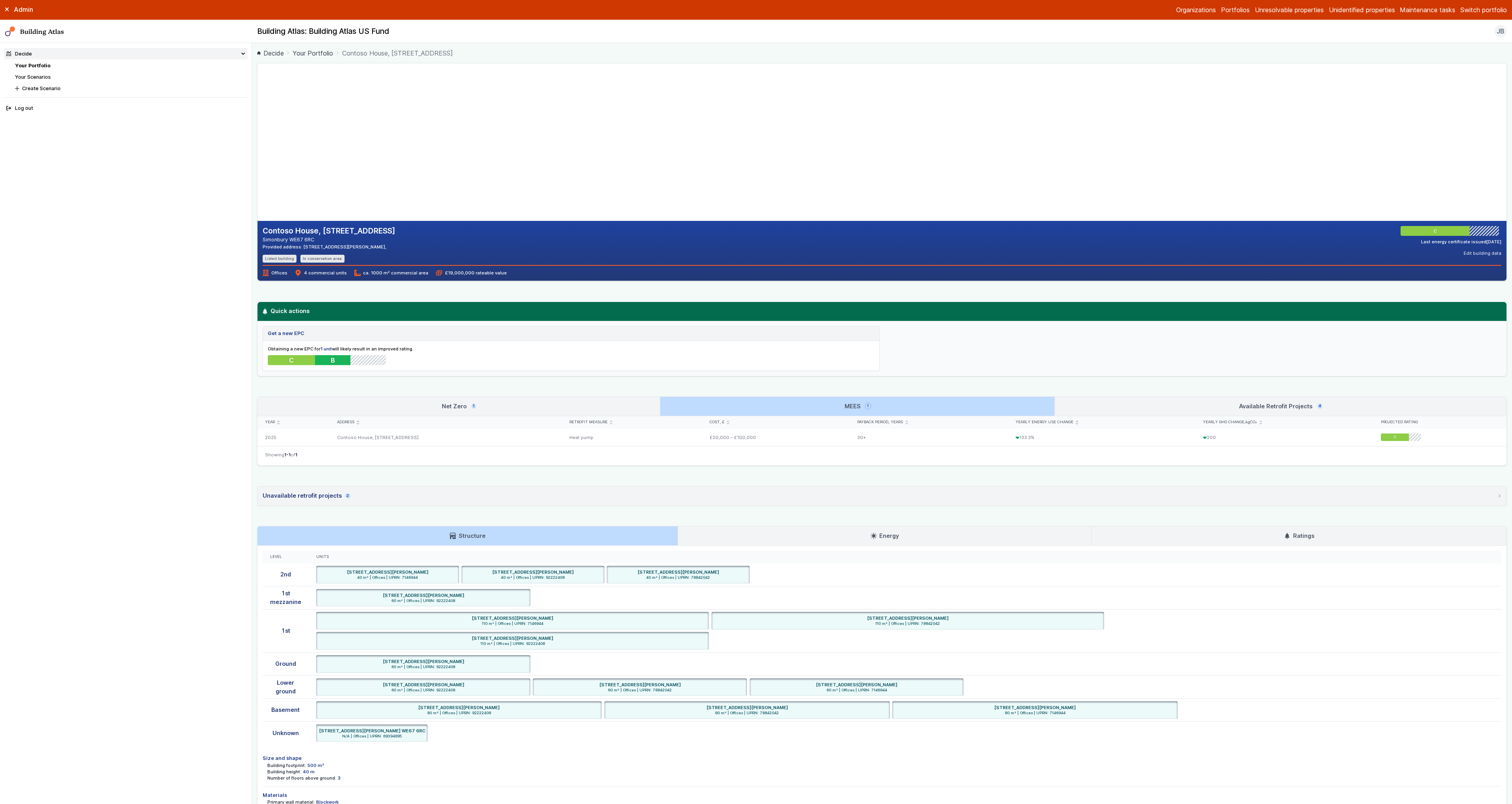
click at [573, 411] on link "Net Zero 1" at bounding box center [458, 406] width 403 height 19
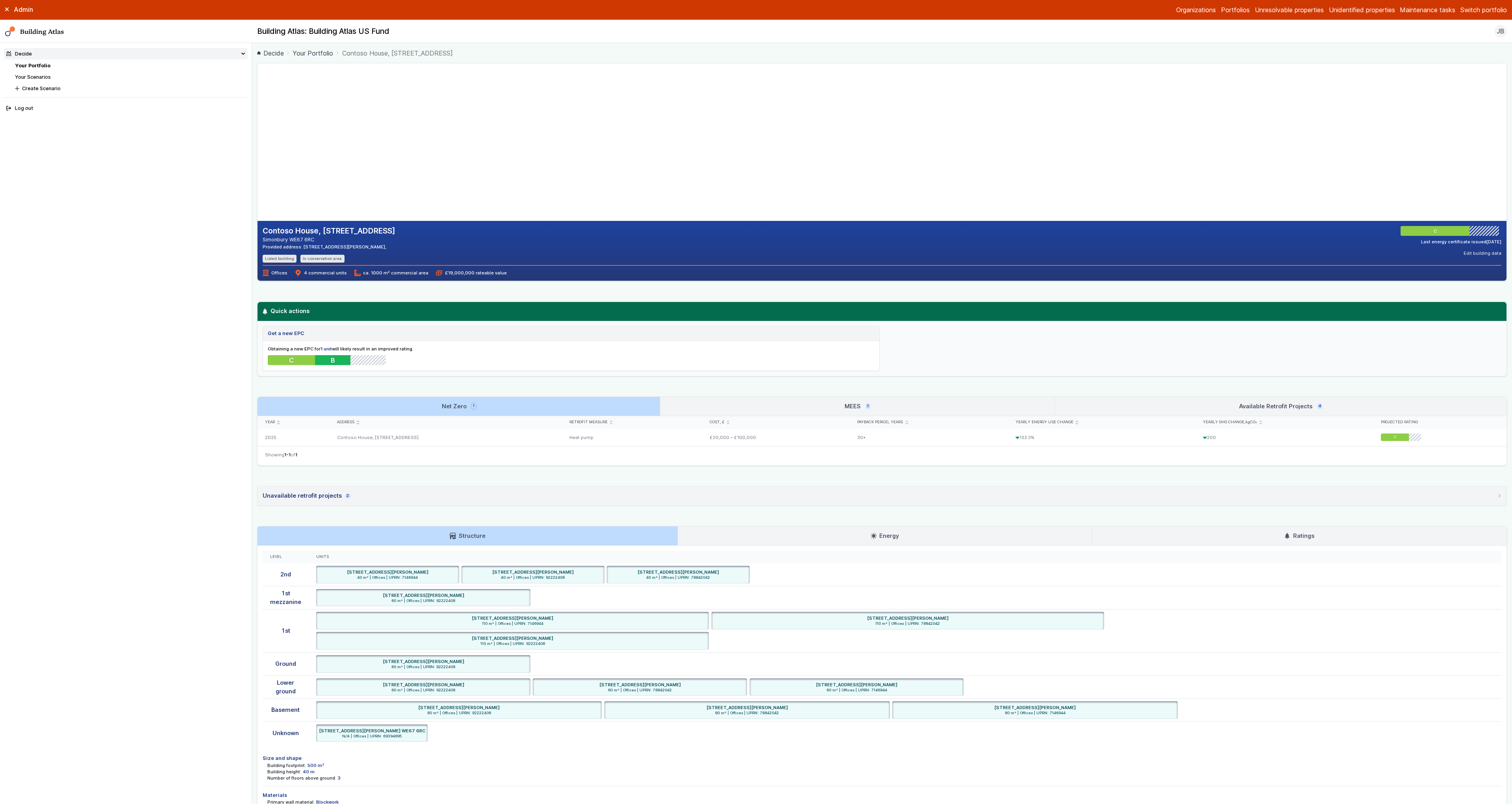
click at [770, 410] on link "MEES 1" at bounding box center [857, 406] width 394 height 19
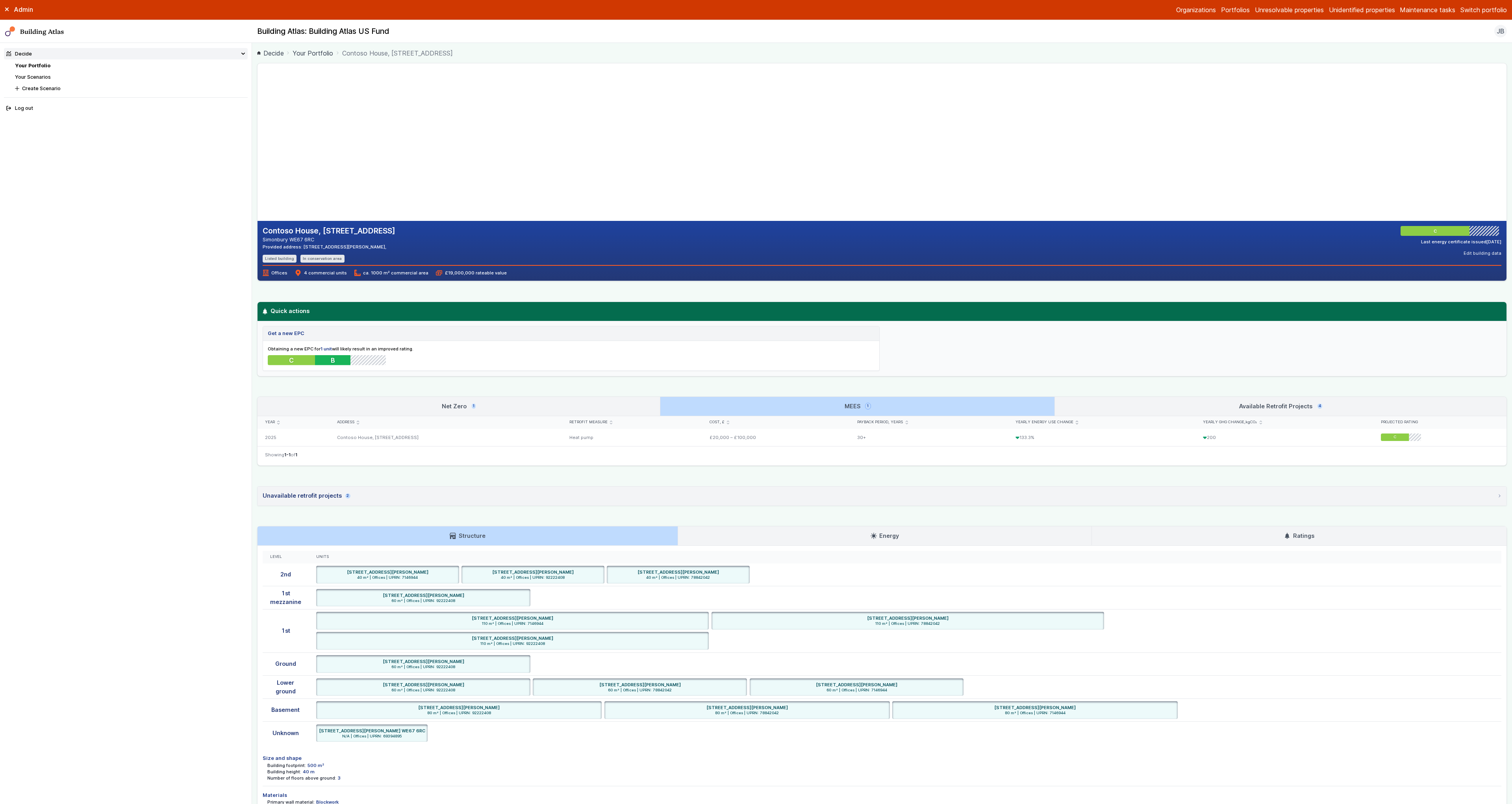
click at [662, 407] on link "MEES 1" at bounding box center [857, 406] width 394 height 19
click at [796, 408] on link "MEES 1" at bounding box center [857, 406] width 394 height 19
click at [590, 408] on link "Net Zero 1" at bounding box center [458, 406] width 403 height 19
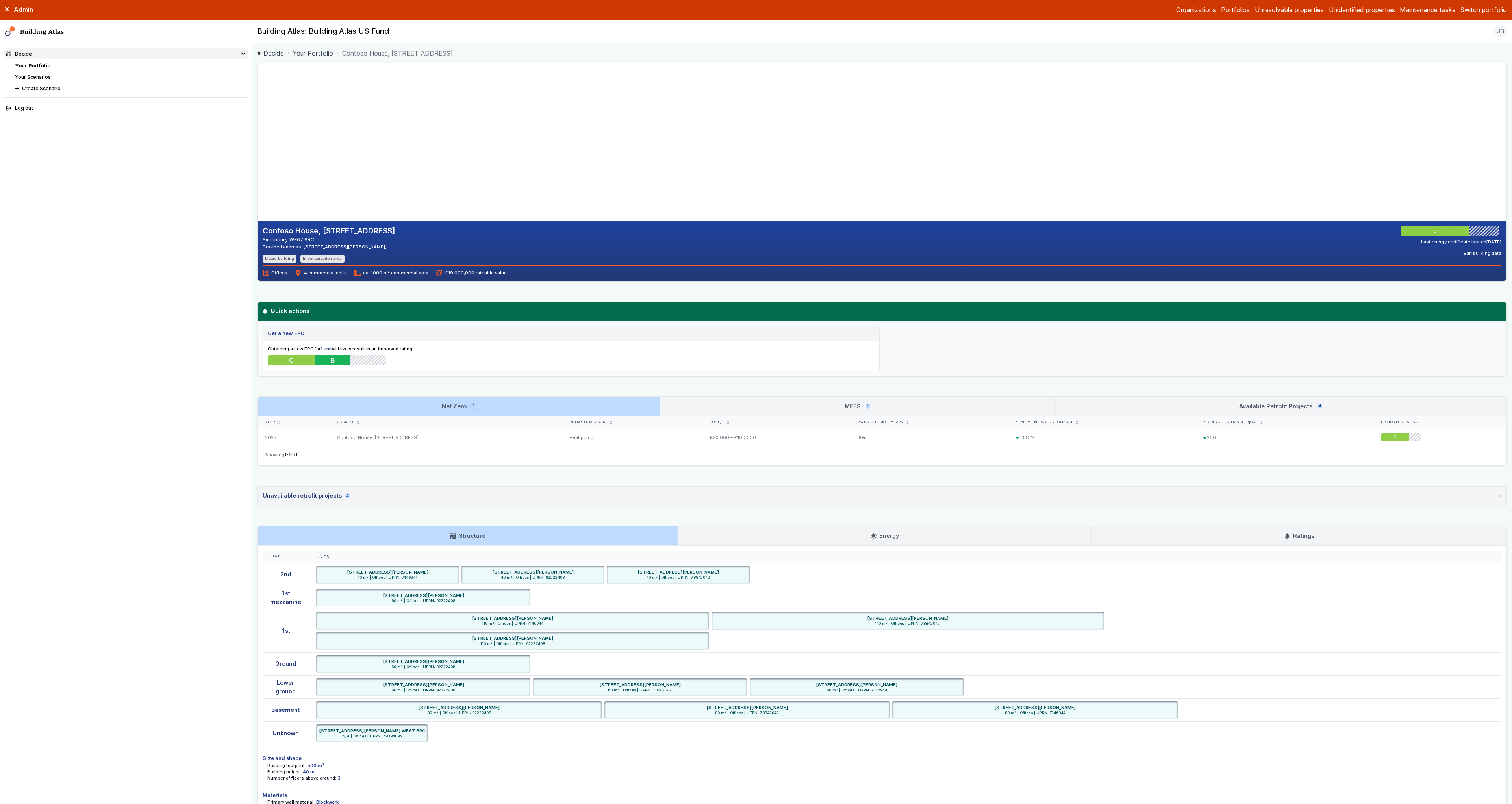
click at [779, 409] on link "MEES 1" at bounding box center [857, 406] width 394 height 19
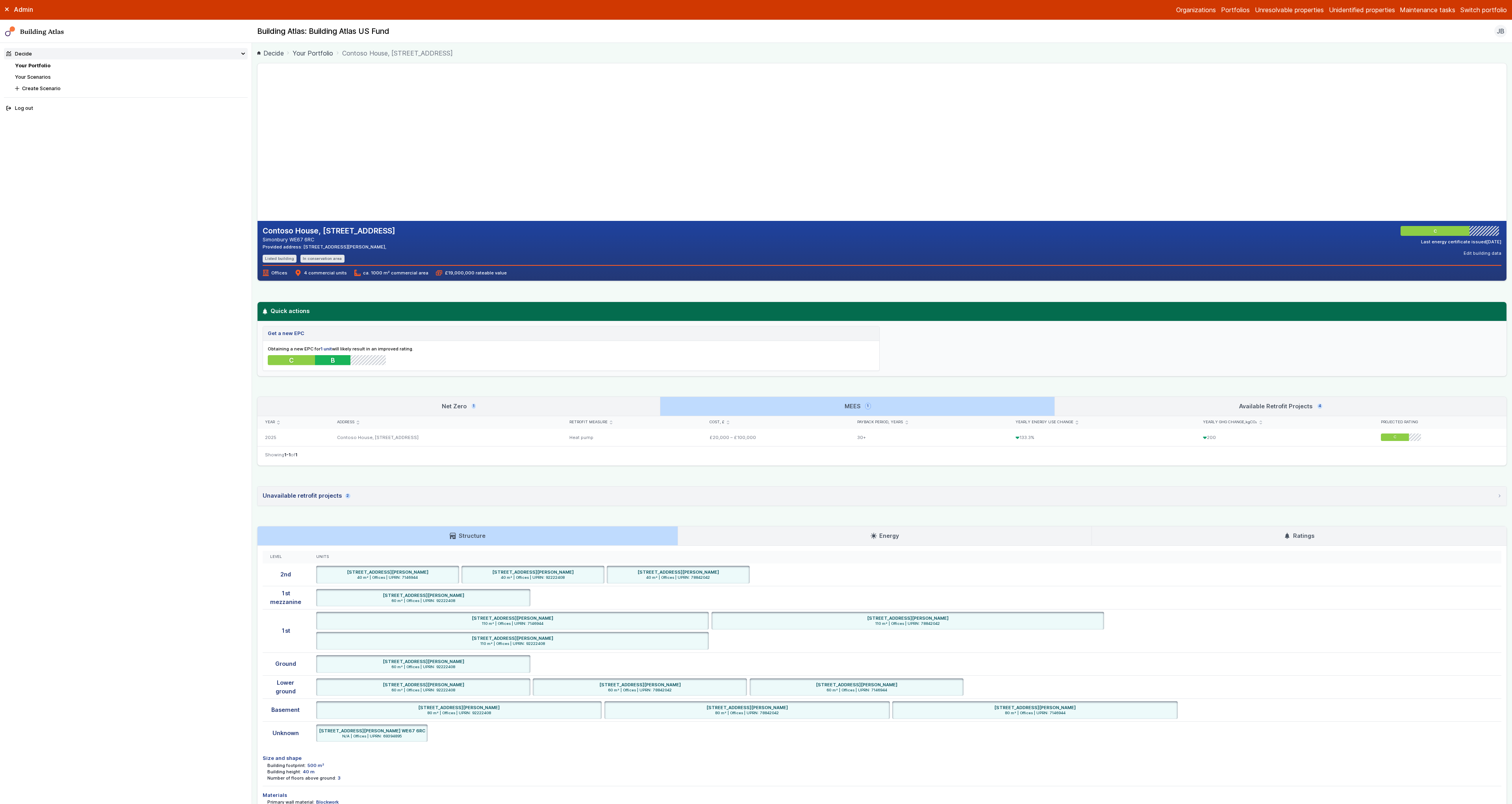
click at [1170, 405] on link "Available Retrofit Projects 4" at bounding box center [1280, 406] width 452 height 19
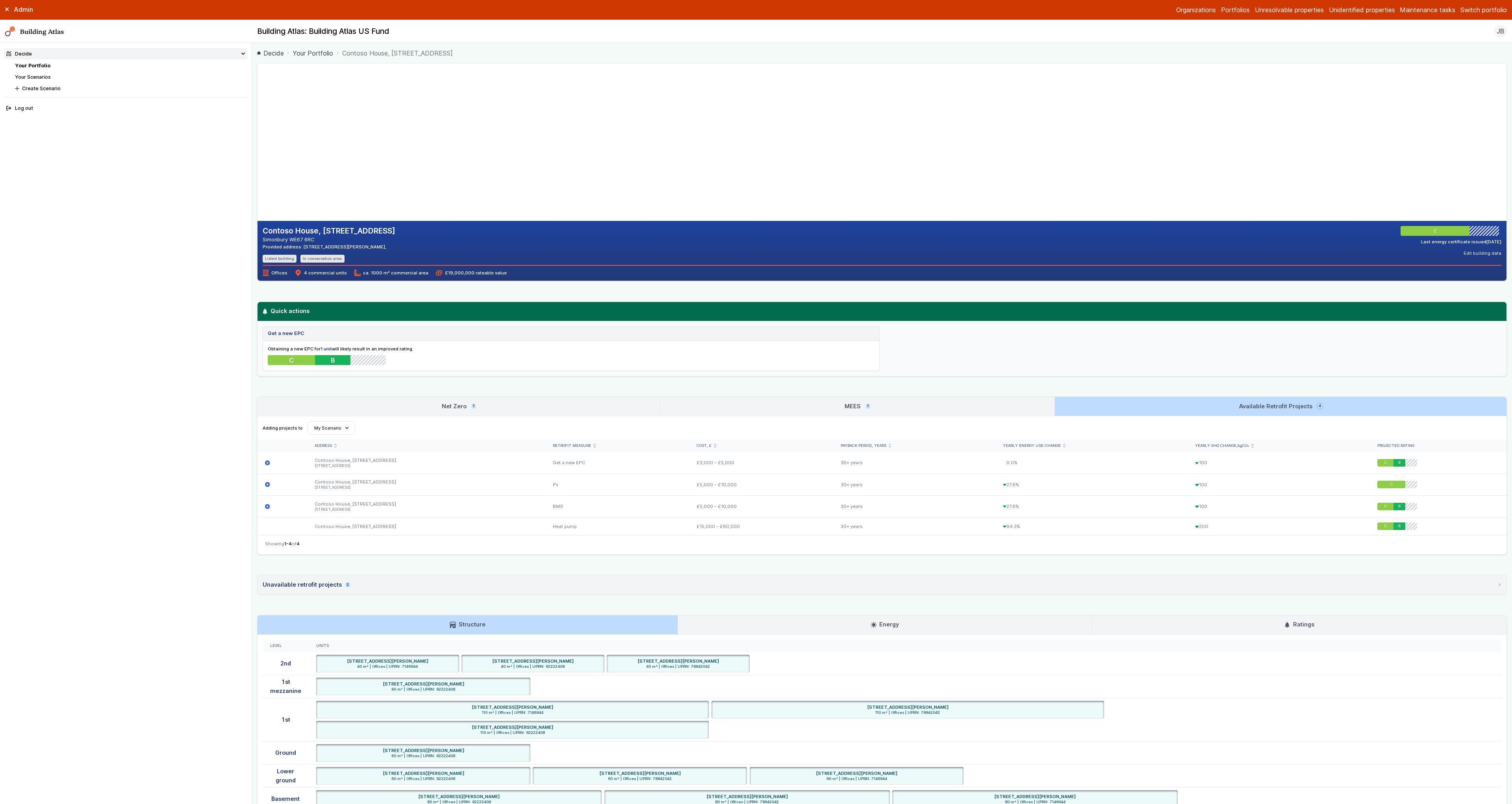
click at [914, 408] on link "MEES 1" at bounding box center [857, 406] width 394 height 19
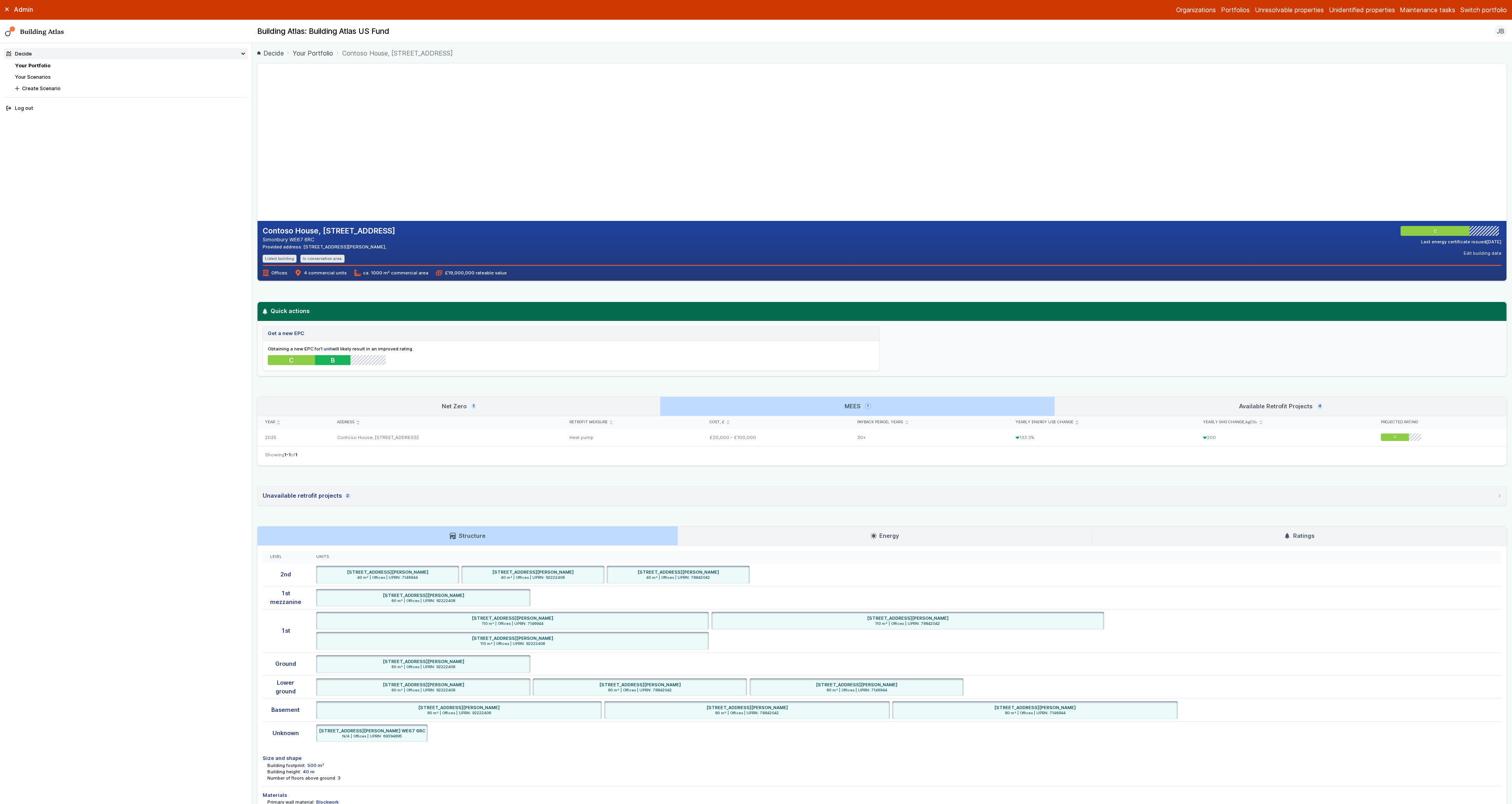
click at [626, 404] on link "Net Zero 1" at bounding box center [458, 406] width 403 height 19
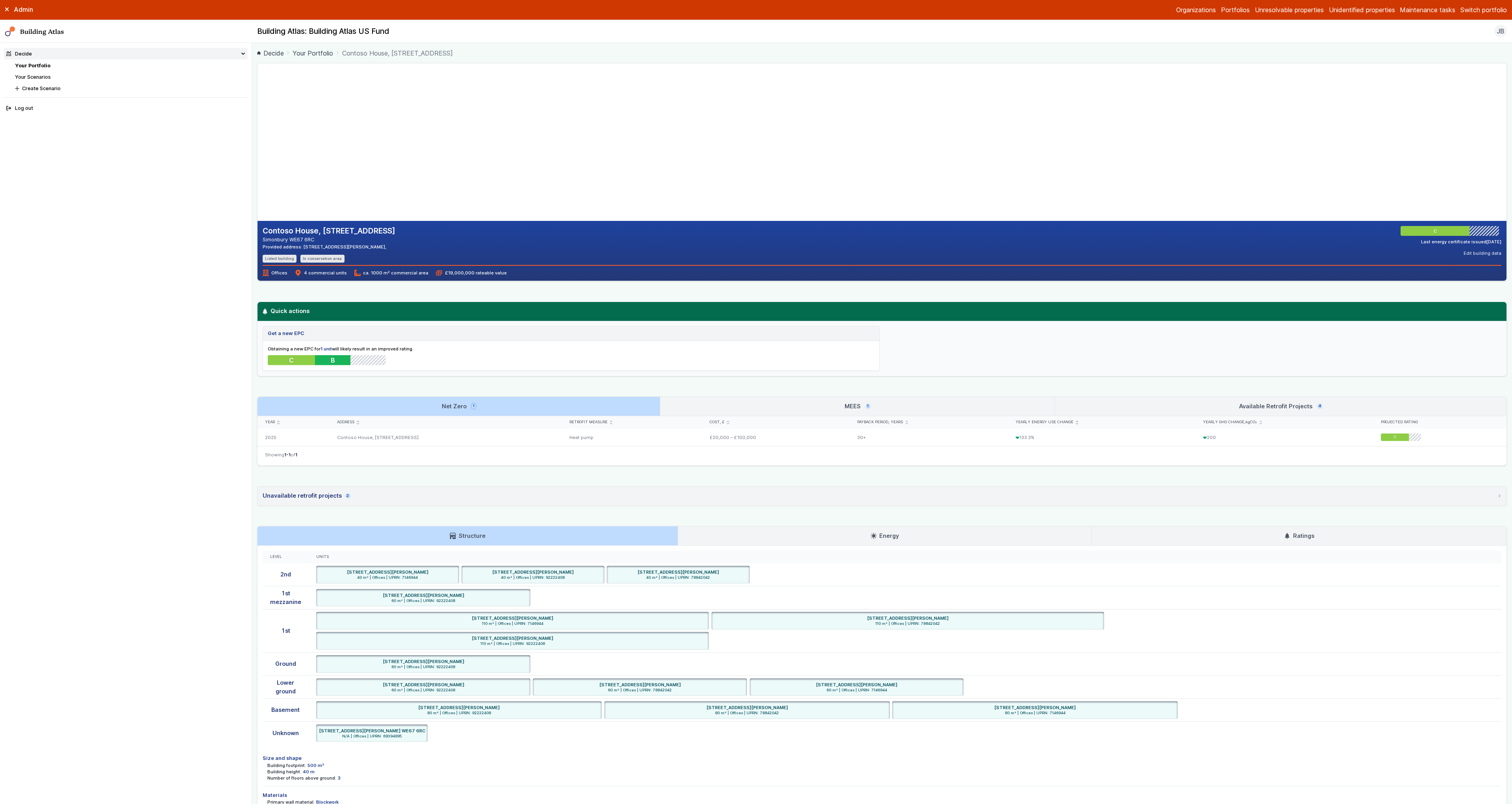
click at [824, 407] on link "MEES 1" at bounding box center [857, 406] width 394 height 19
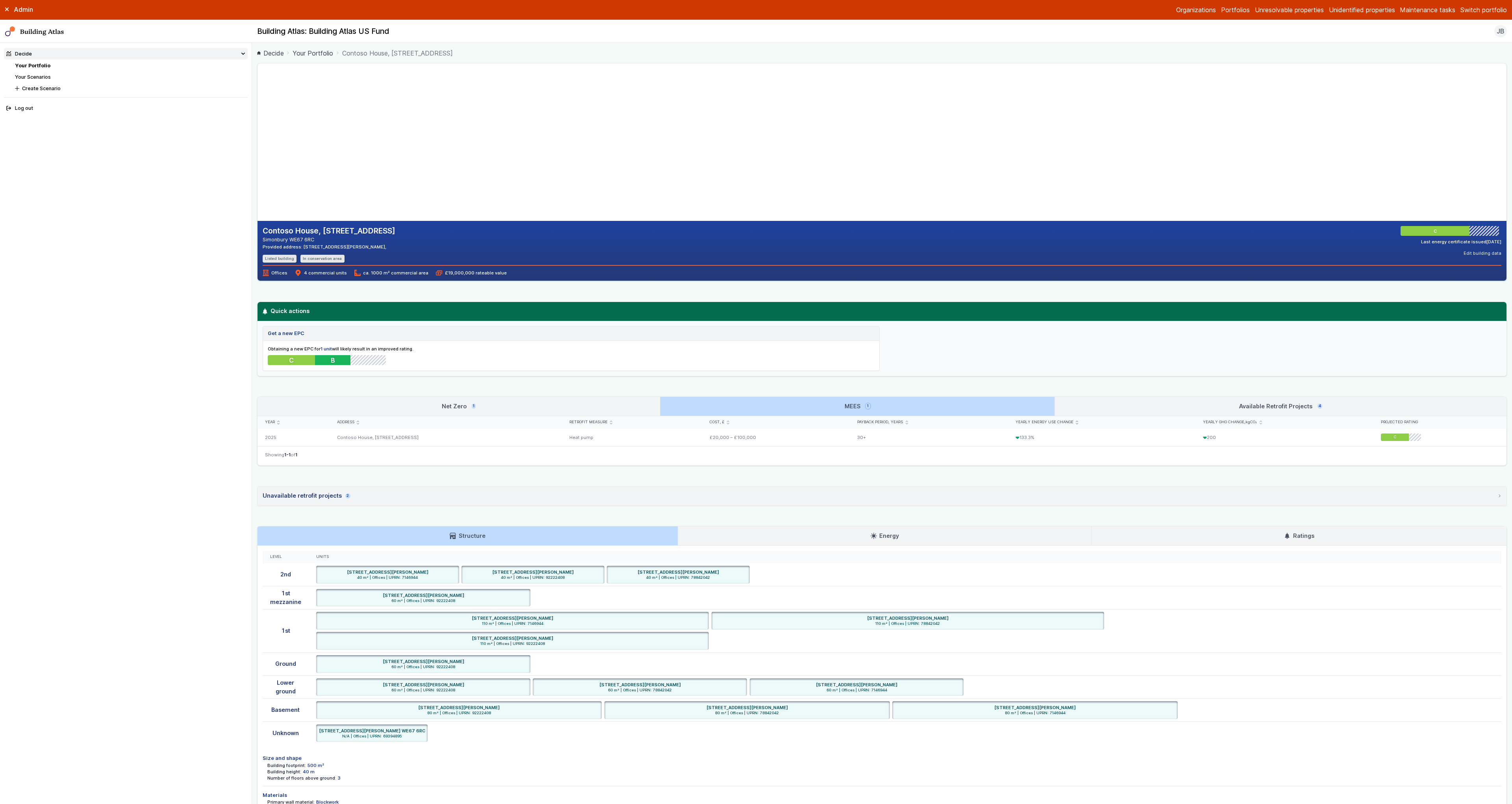
click at [1196, 409] on link "Available Retrofit Projects 4" at bounding box center [1280, 406] width 452 height 19
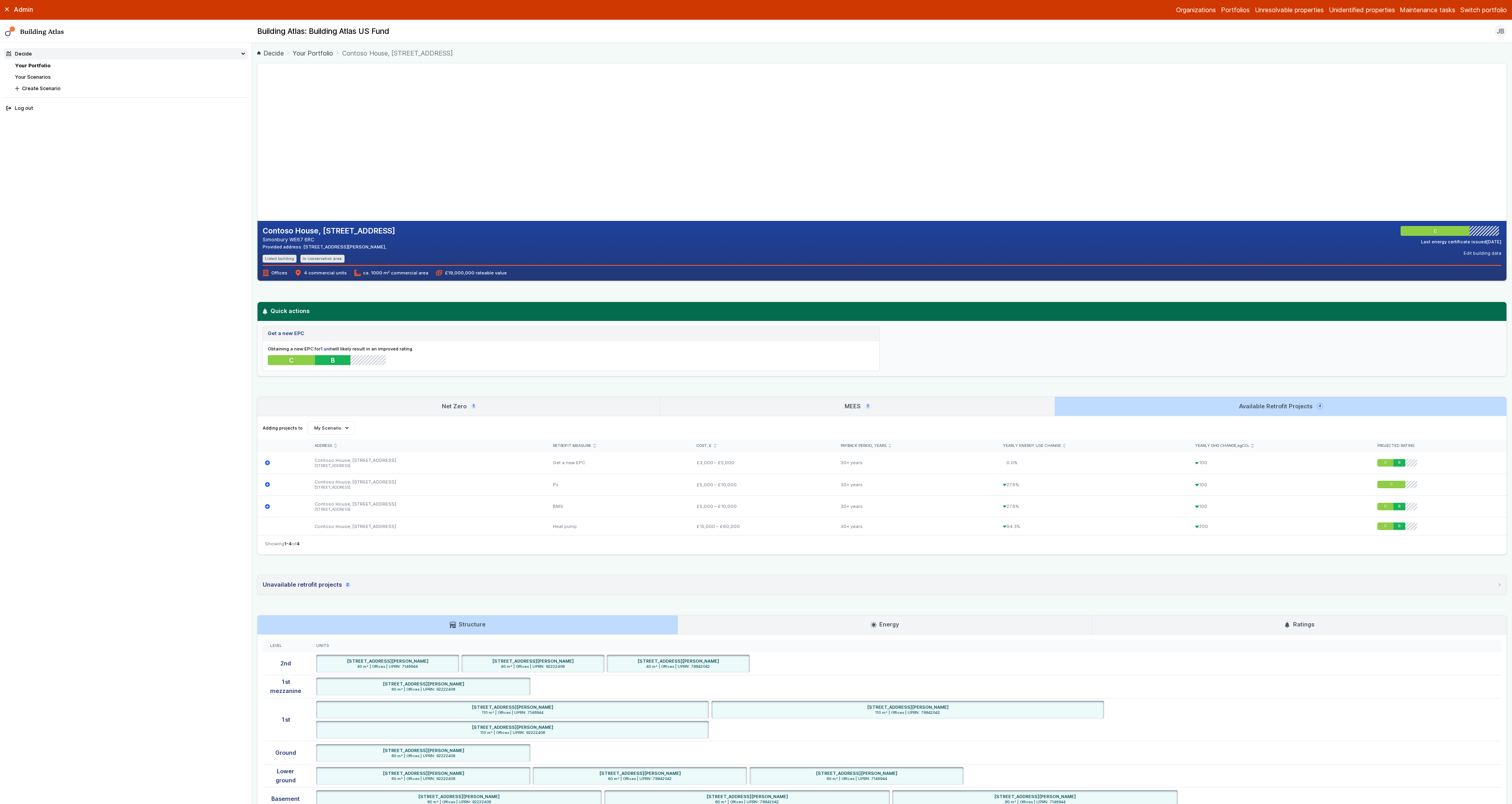
click at [535, 391] on div "Contoso House, 14, Jast Avenue Simonbury WE67 6RC Provided address: 282 Charlen…" at bounding box center [882, 484] width 1249 height 842
click at [515, 402] on link "Net Zero 1" at bounding box center [458, 406] width 403 height 19
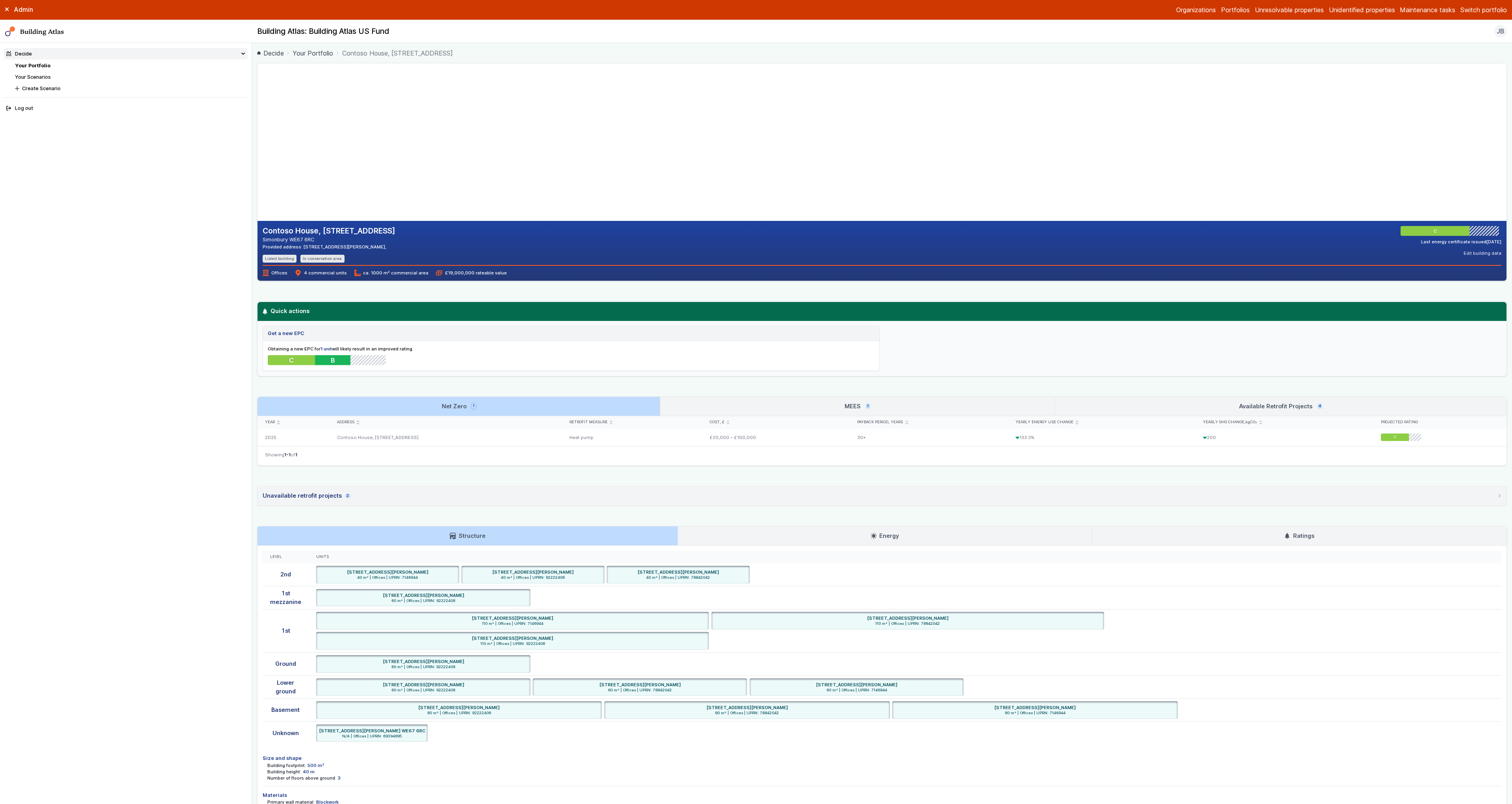
click at [759, 409] on link "MEES 1" at bounding box center [857, 406] width 394 height 19
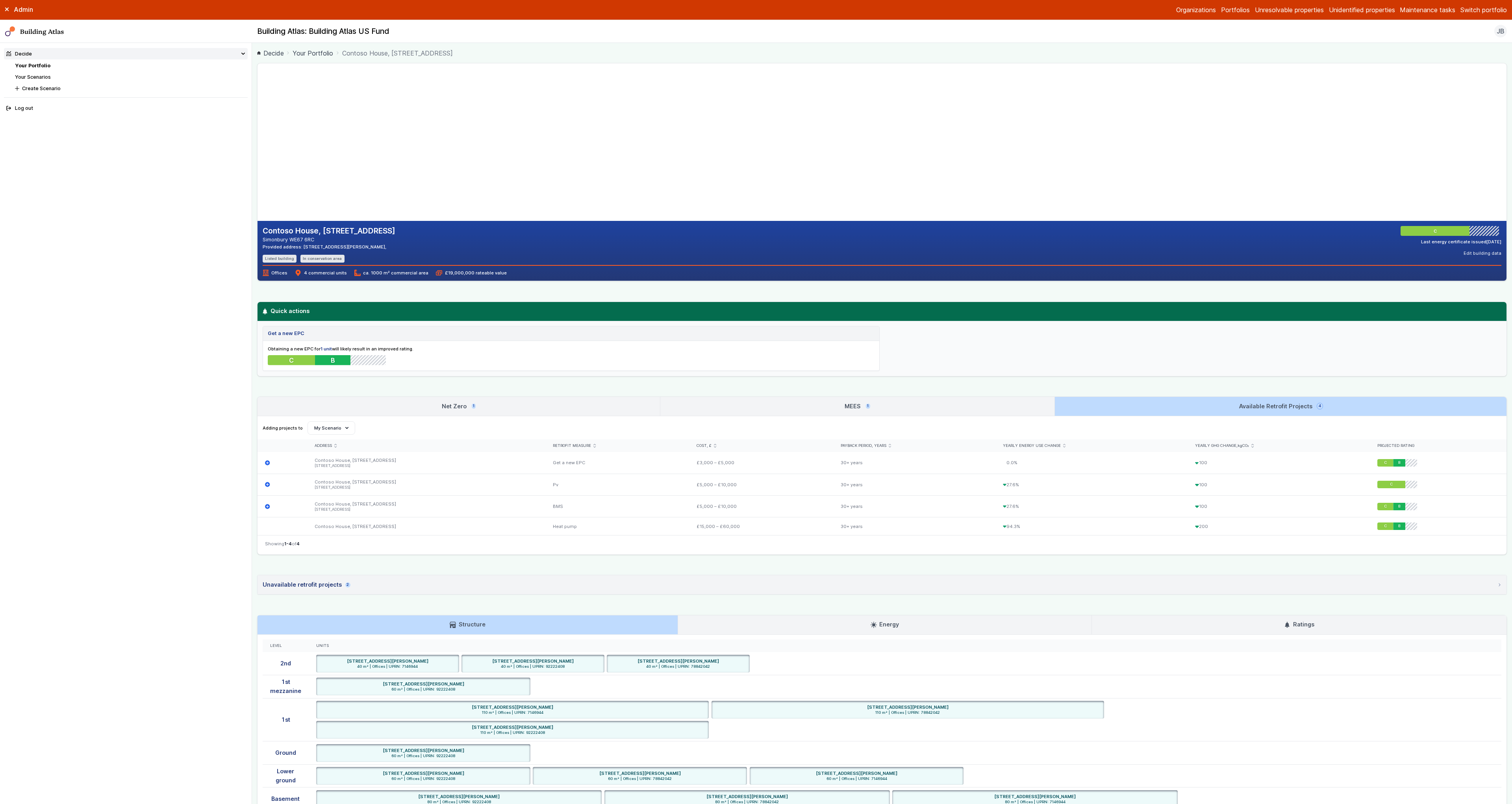
click at [558, 379] on div "Contoso House, 14, Jast Avenue Simonbury WE67 6RC Provided address: 282 Charlen…" at bounding box center [882, 484] width 1249 height 842
click at [569, 397] on link "Net Zero 1" at bounding box center [458, 406] width 403 height 19
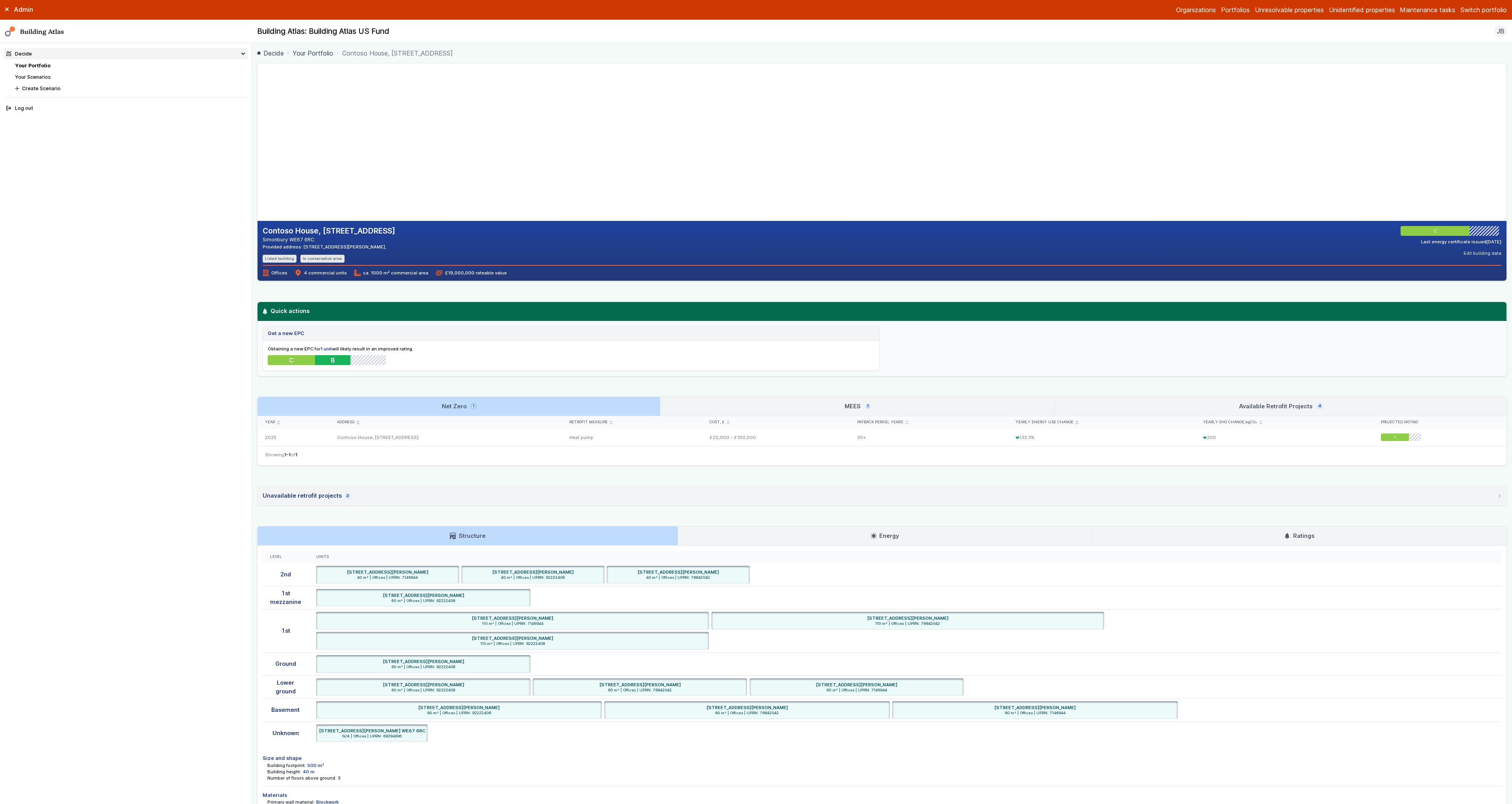
click at [730, 403] on link "MEES 1" at bounding box center [857, 406] width 394 height 19
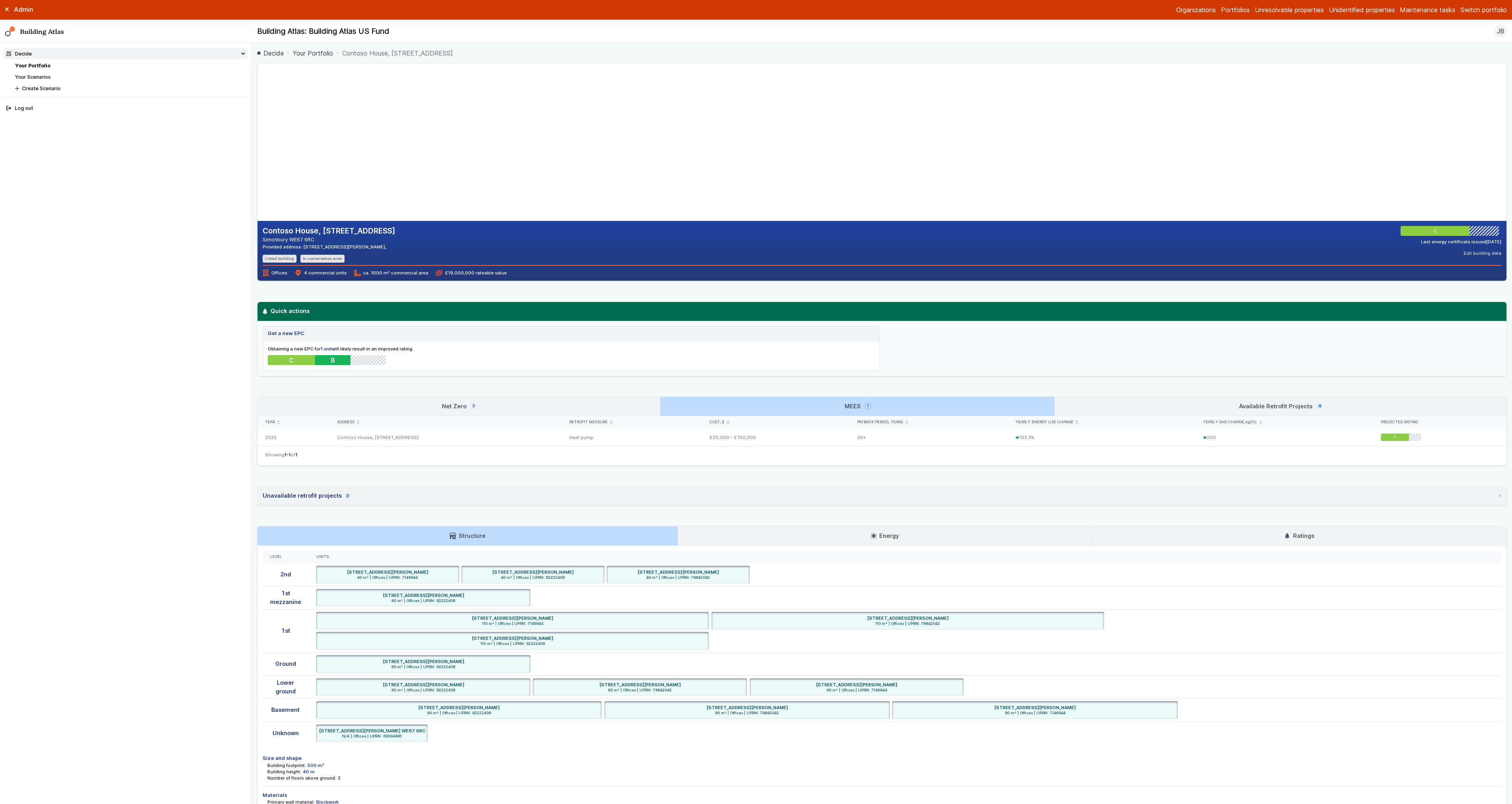
click at [600, 406] on link "Net Zero 1" at bounding box center [458, 406] width 403 height 19
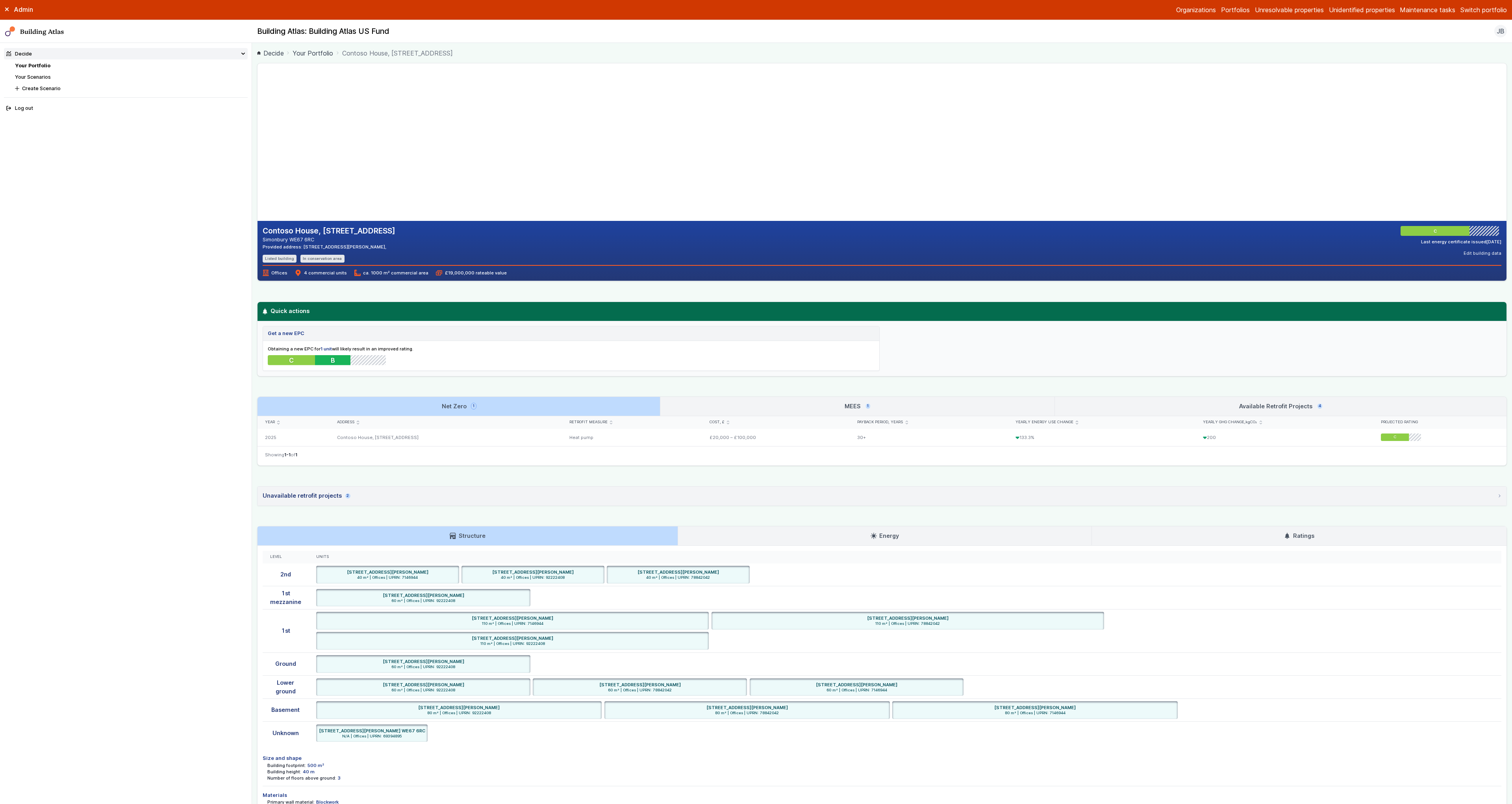
click at [730, 406] on link "MEES 1" at bounding box center [857, 406] width 394 height 19
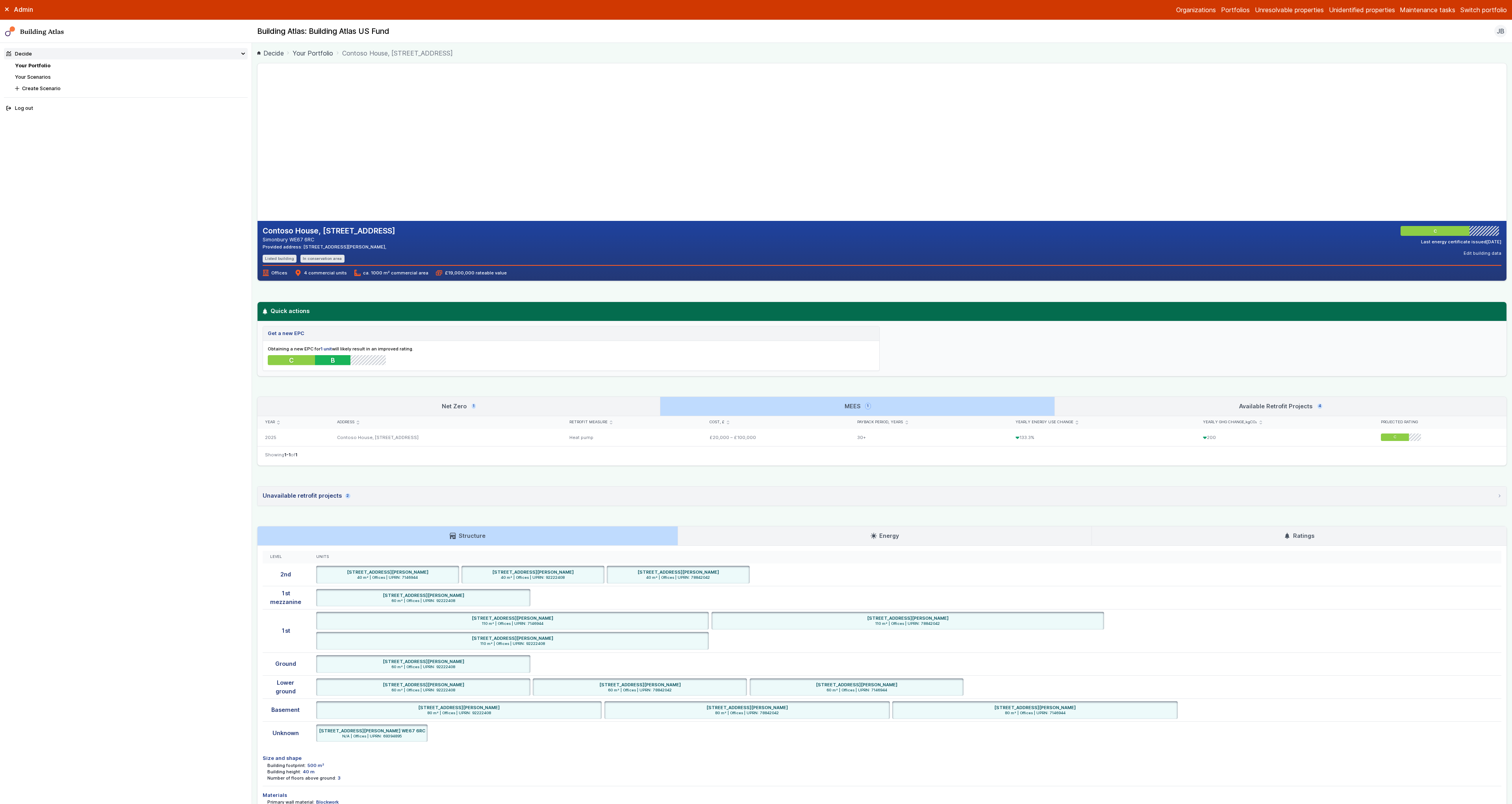
click at [698, 392] on div "Contoso House, 14, Jast Avenue Simonbury WE67 6RC Provided address: 282 Charlen…" at bounding box center [882, 439] width 1249 height 753
click at [749, 532] on link "Energy" at bounding box center [884, 536] width 413 height 19
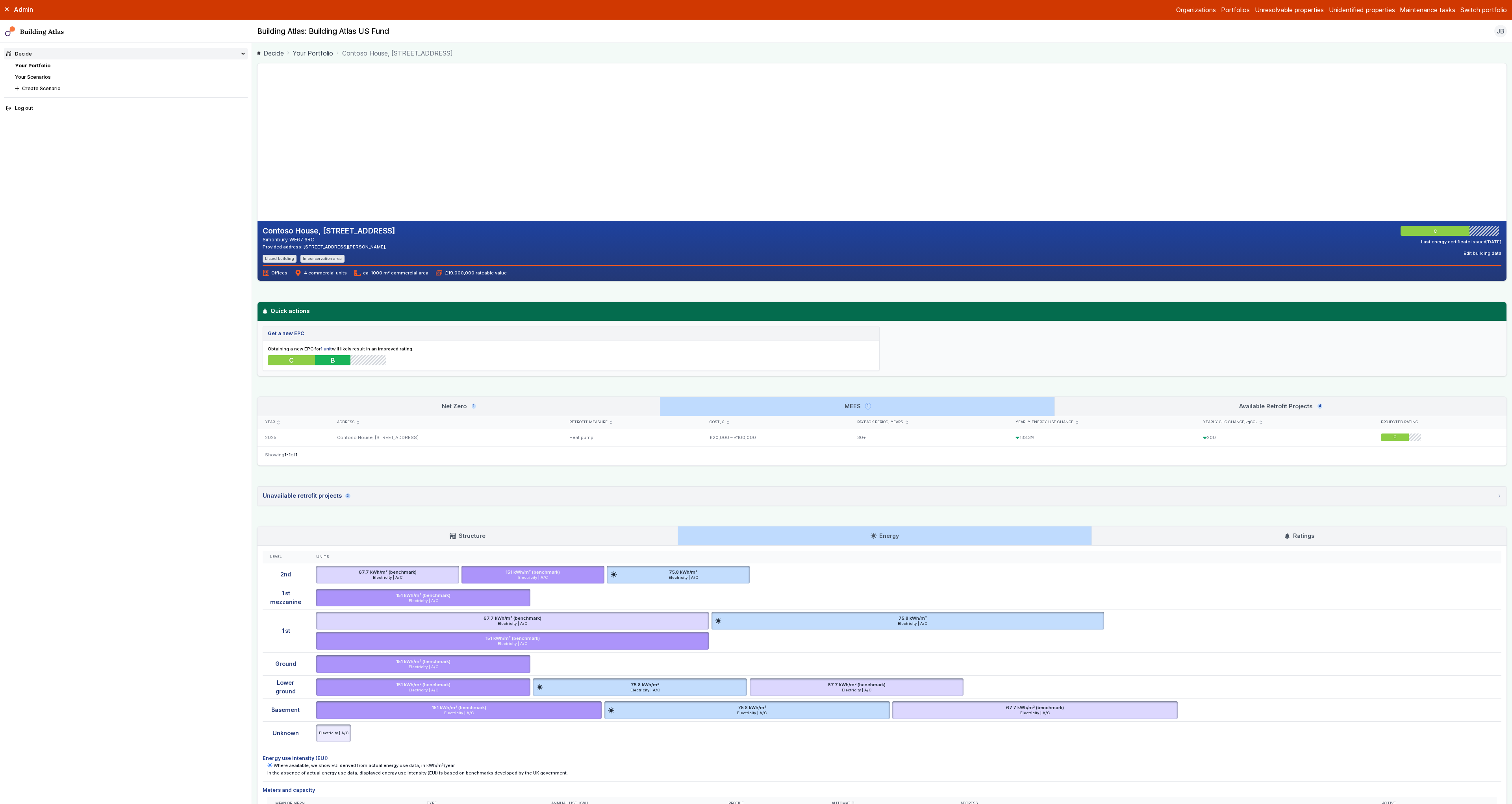
click at [1113, 519] on div "Contoso House, 14, Jast Avenue Simonbury WE67 6RC Provided address: 282 Charlen…" at bounding box center [882, 480] width 1249 height 833
click at [1112, 527] on link "Ratings" at bounding box center [1298, 536] width 415 height 19
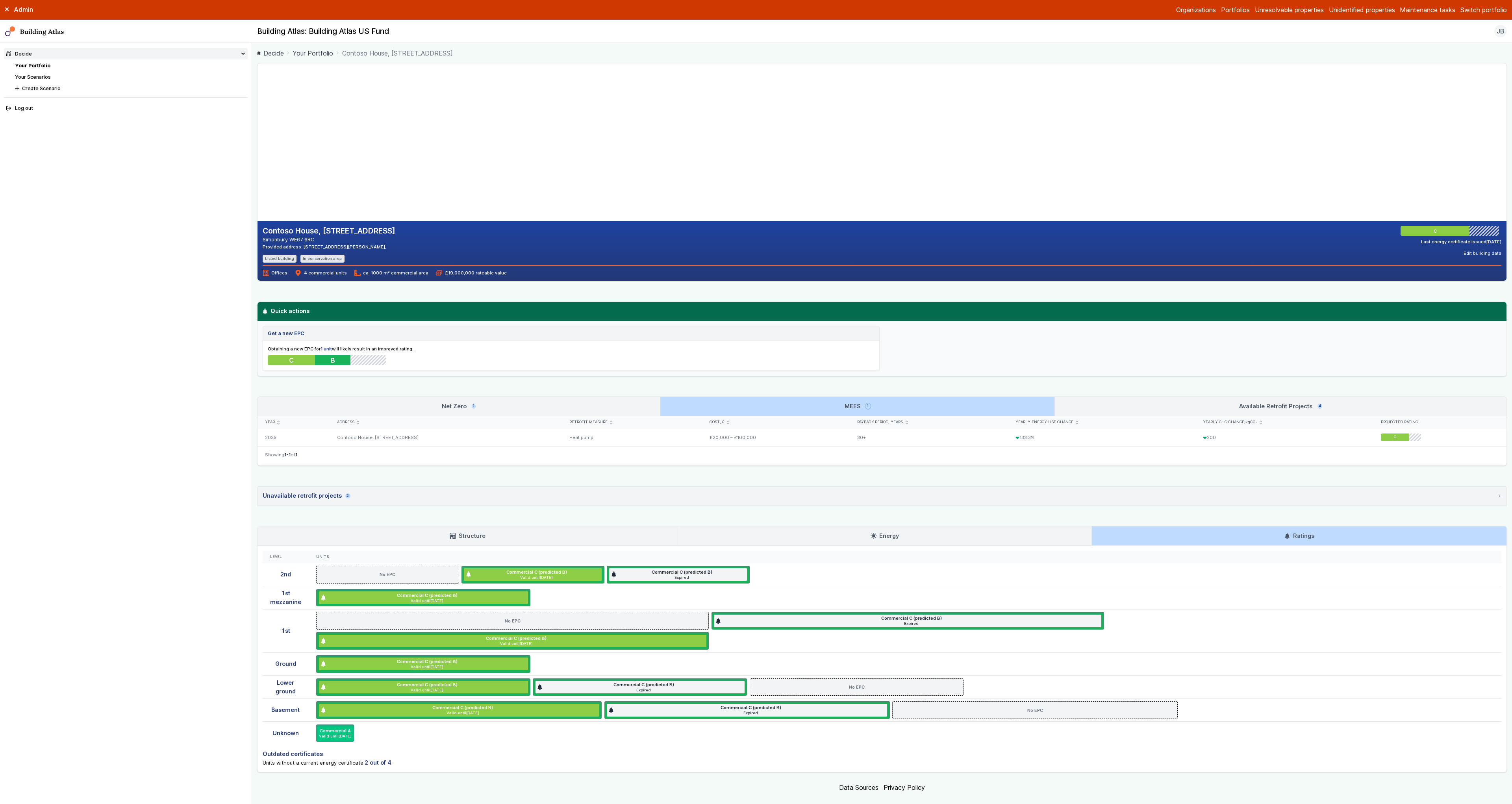
click at [588, 542] on link "Structure" at bounding box center [467, 536] width 421 height 19
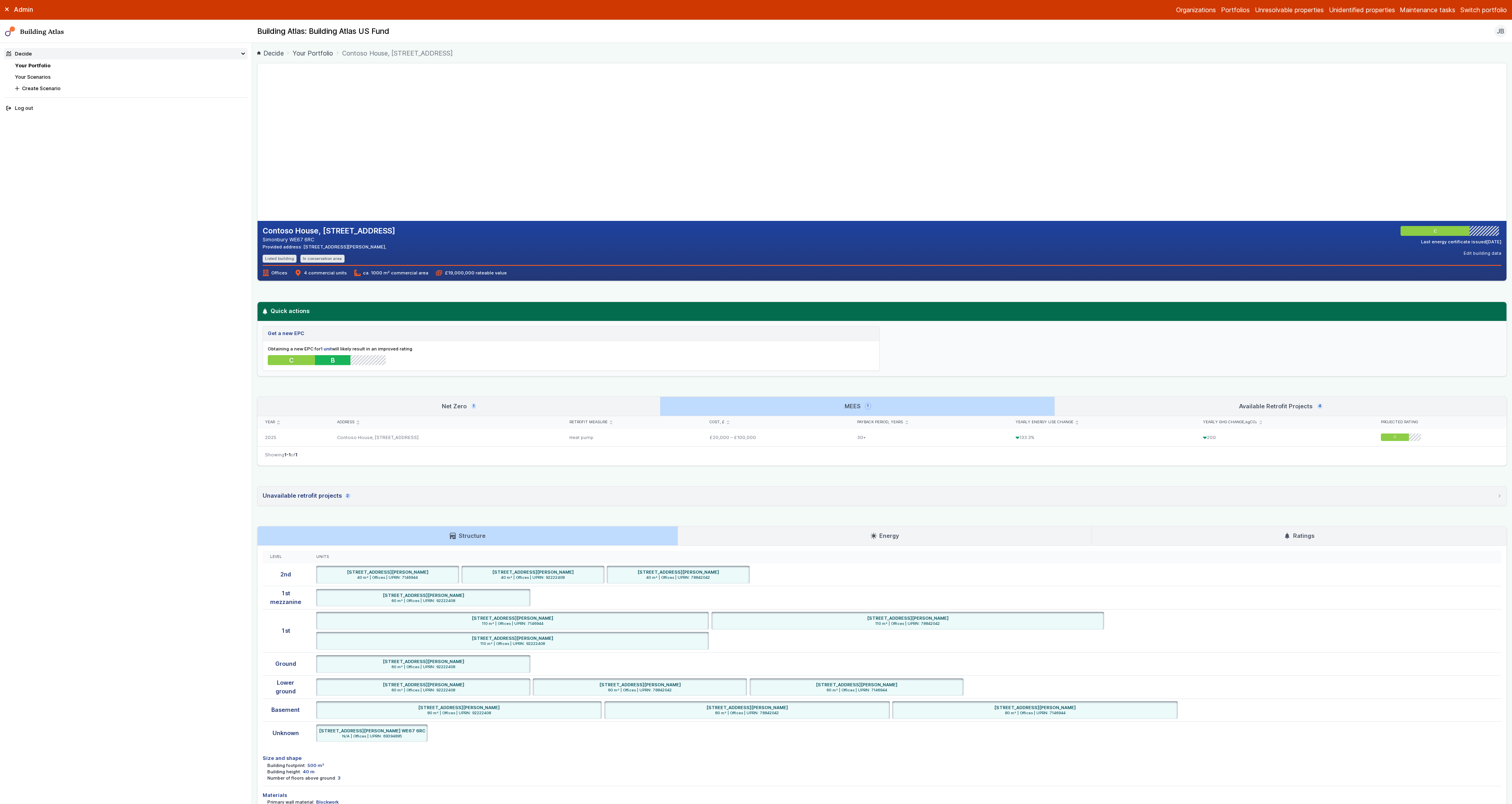
click at [583, 397] on div "Net Zero 1 MEES 1 Available Retrofit Projects 4 Year Address Retrofit measure C…" at bounding box center [882, 432] width 1249 height 70
click at [581, 403] on link "Net Zero 1" at bounding box center [458, 406] width 403 height 19
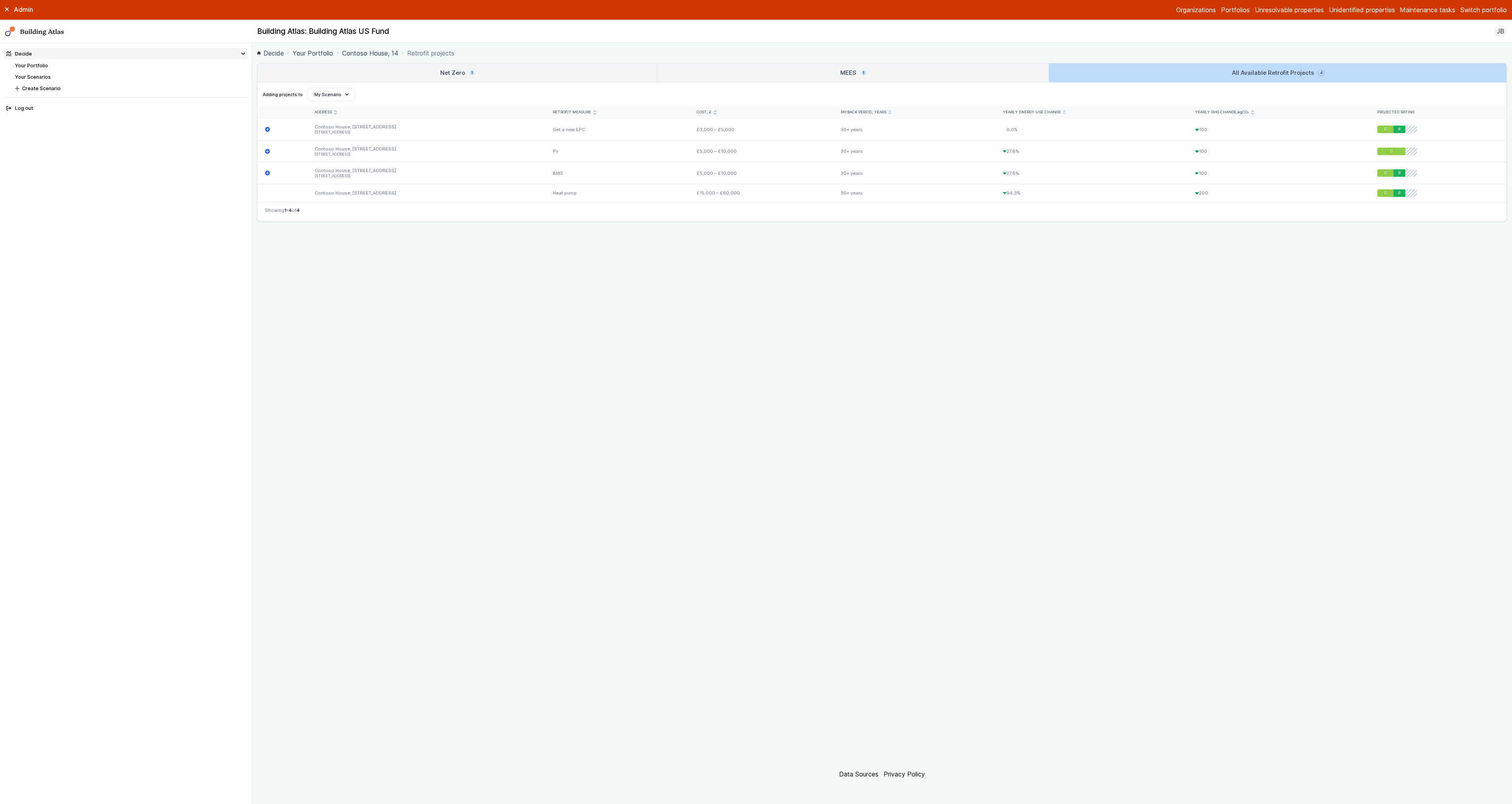
click at [780, 74] on link "MEES 1" at bounding box center [853, 73] width 391 height 19
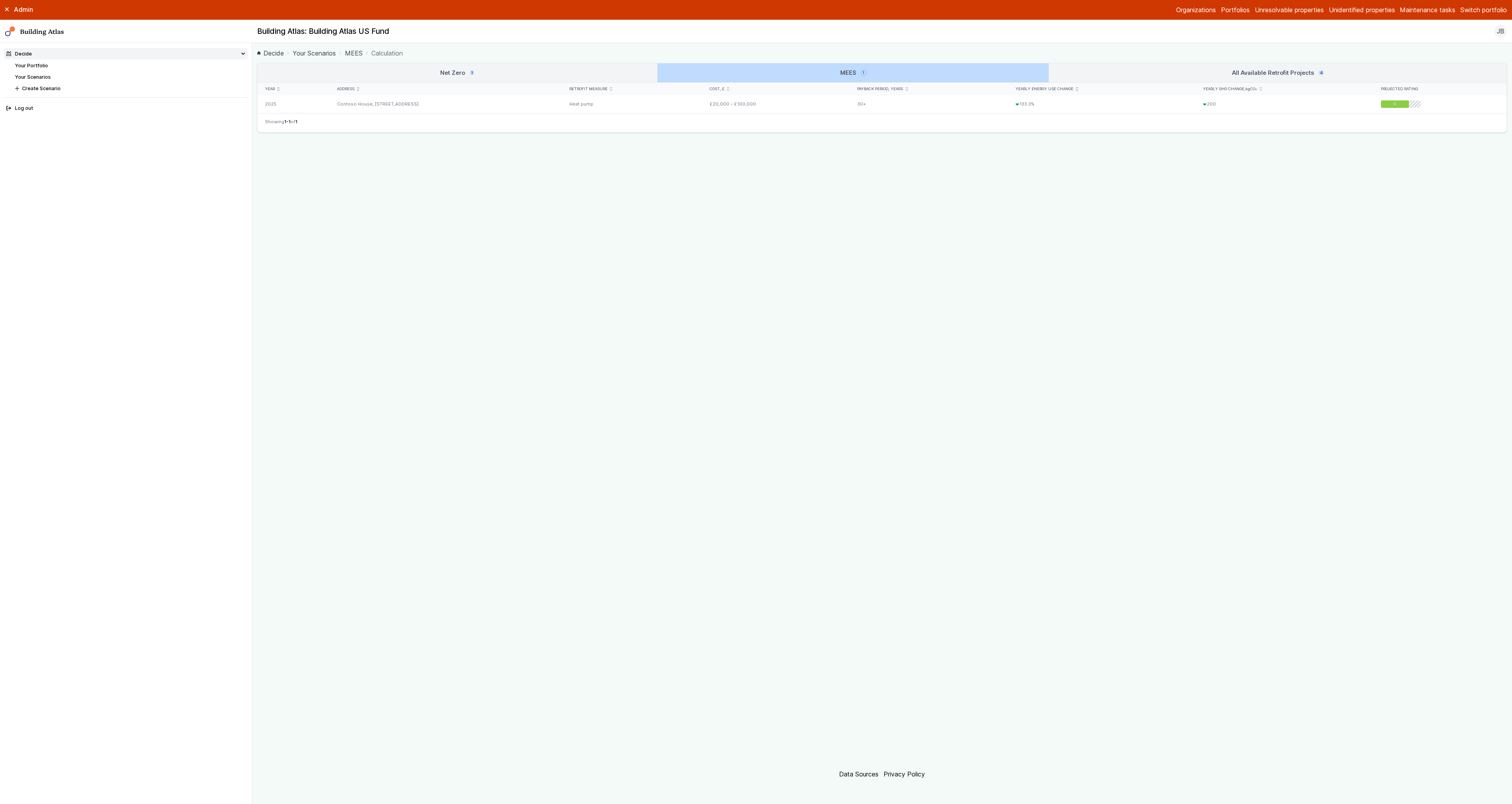
click at [490, 77] on link "Net Zero 1" at bounding box center [456, 73] width 400 height 19
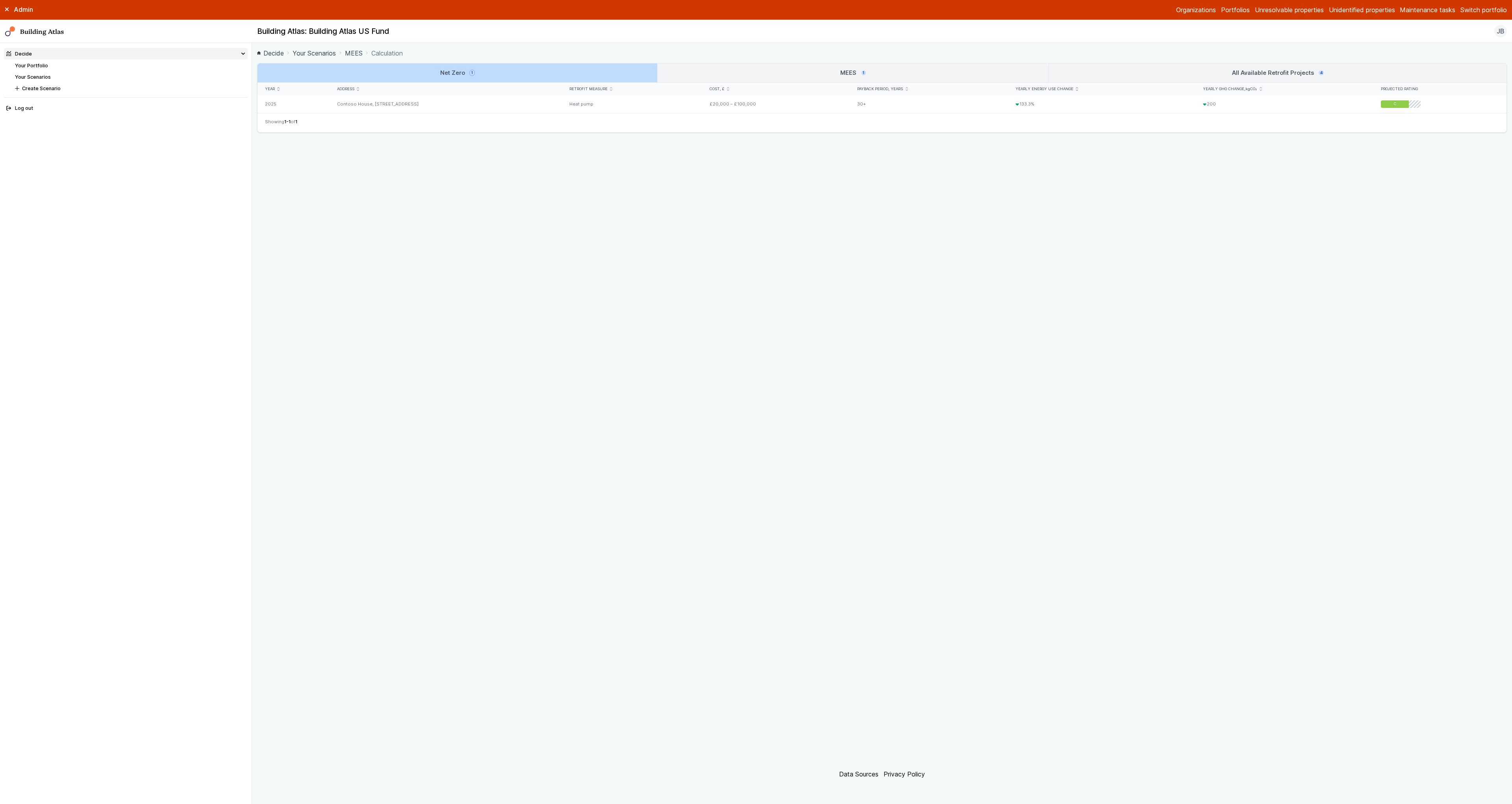
click at [741, 63] on div "Net Zero 1 MEES 1 All Available Retrofit Projects 4 Year Address Retrofit measu…" at bounding box center [882, 98] width 1249 height 70
click at [744, 70] on link "MEES 1" at bounding box center [853, 73] width 391 height 19
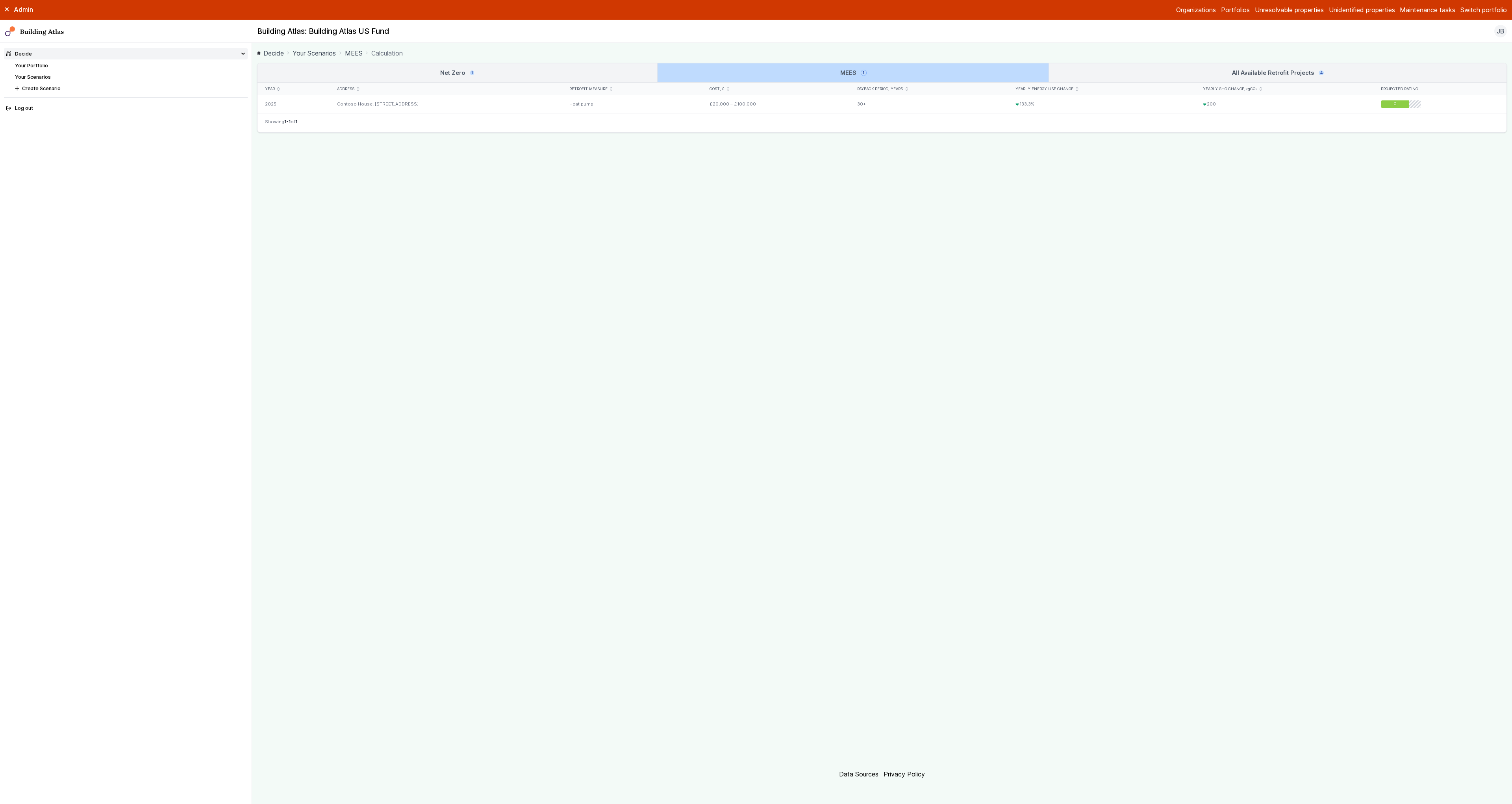
click at [1149, 72] on link "All Available Retrofit Projects 4" at bounding box center [1278, 73] width 457 height 19
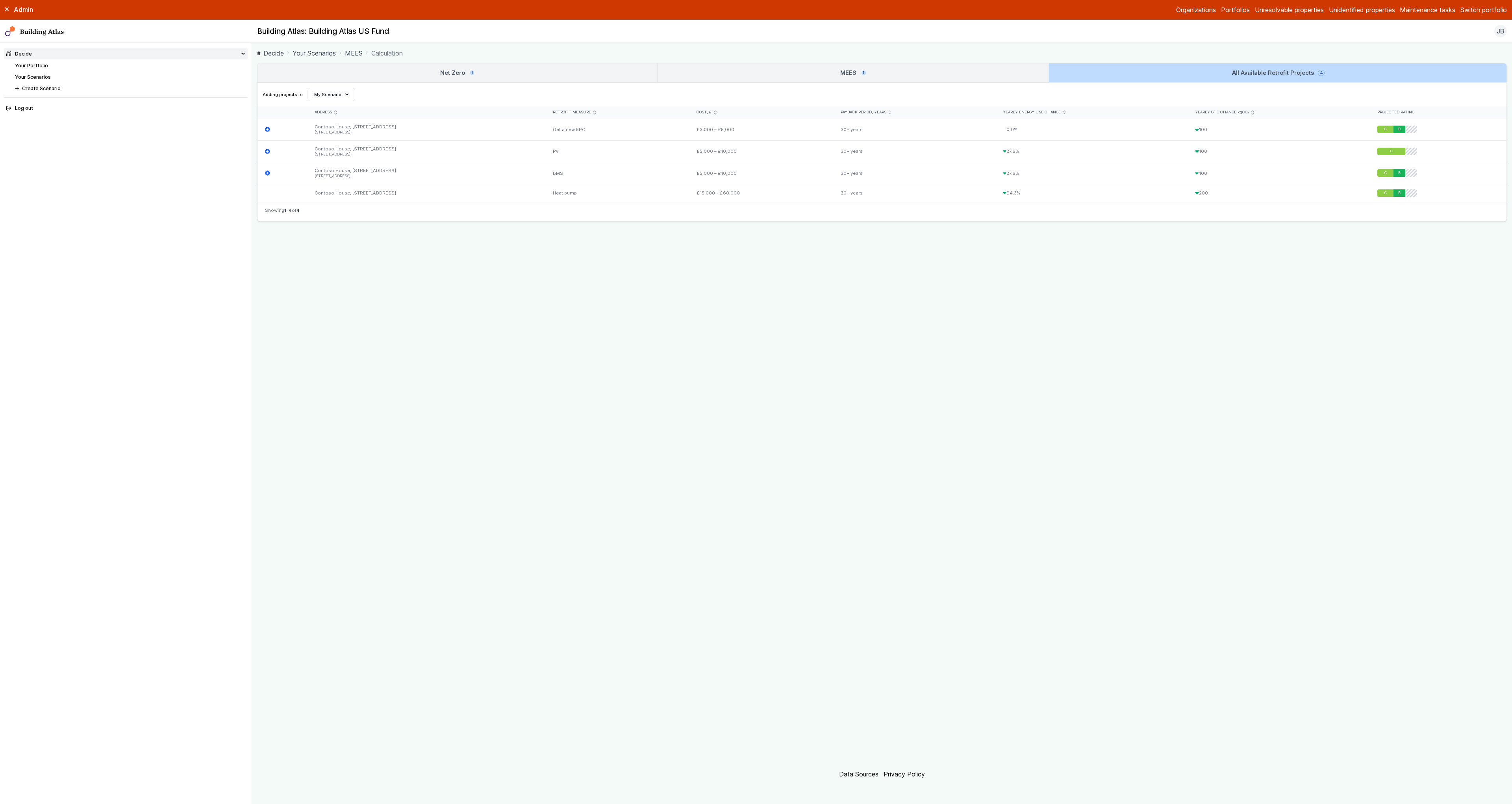
click at [971, 74] on link "MEES 1" at bounding box center [853, 73] width 391 height 19
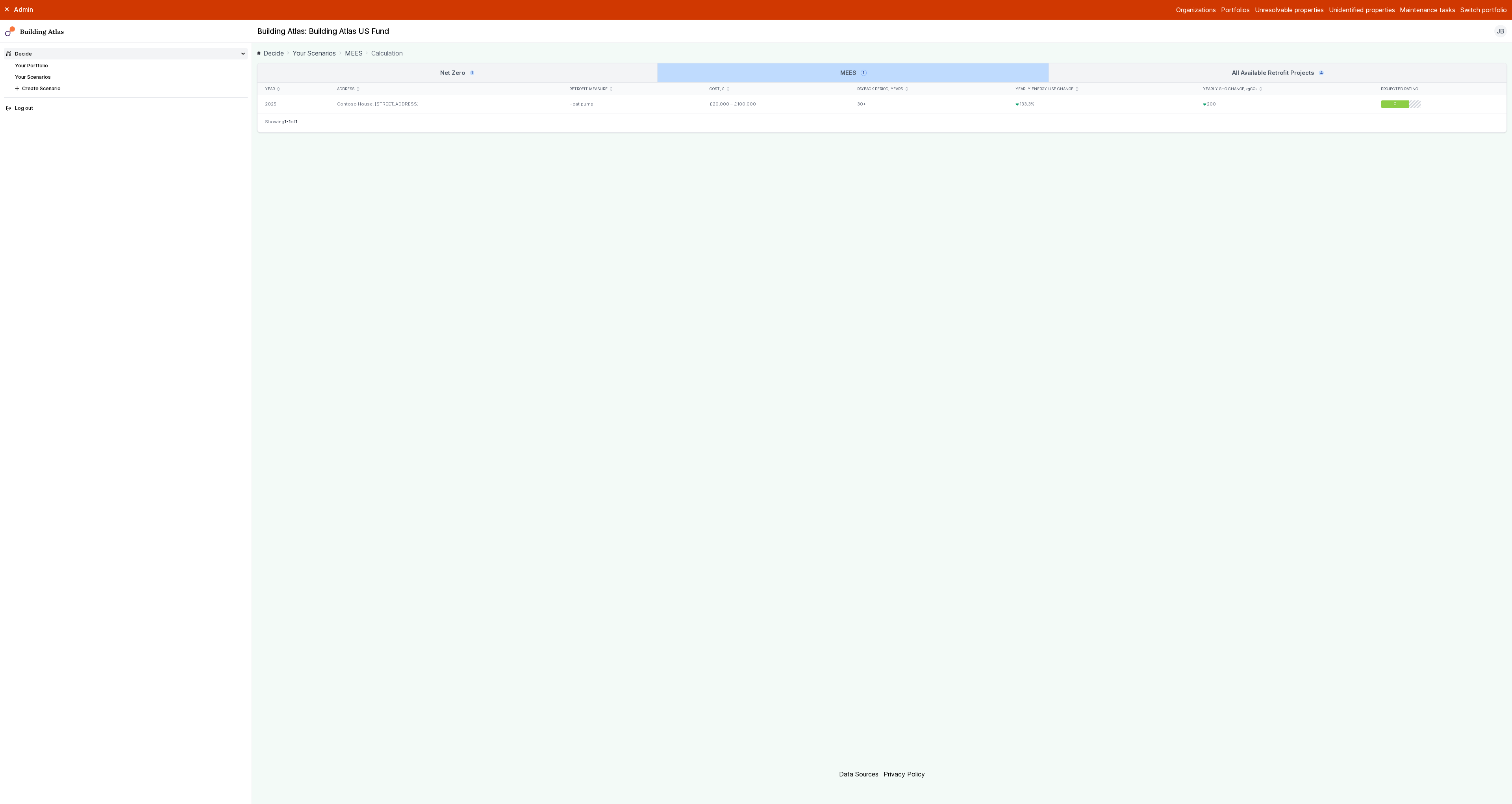
click at [644, 80] on link "Net Zero 1" at bounding box center [456, 73] width 400 height 19
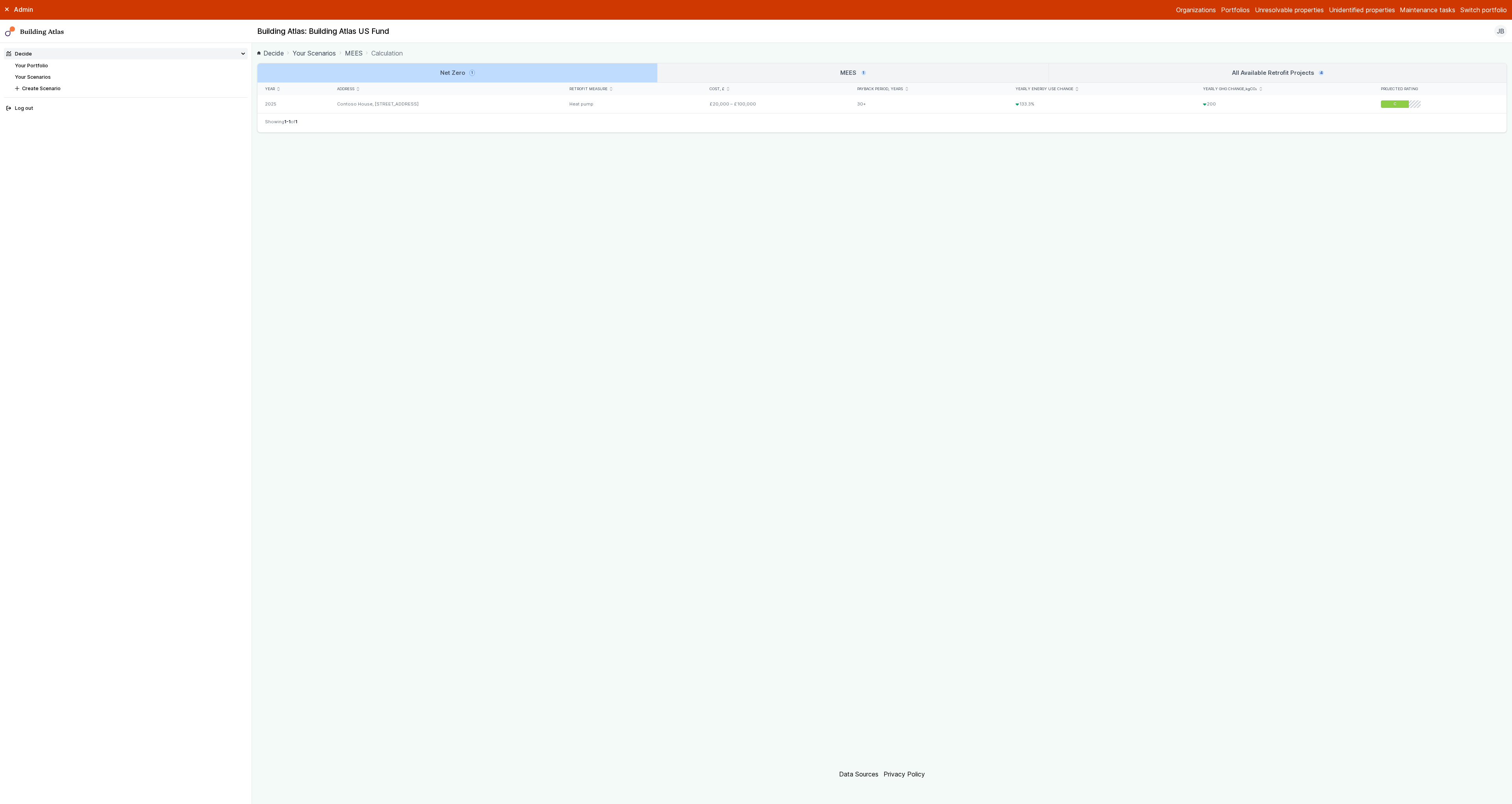
click at [44, 63] on link "Your Portfolio" at bounding box center [31, 65] width 33 height 6
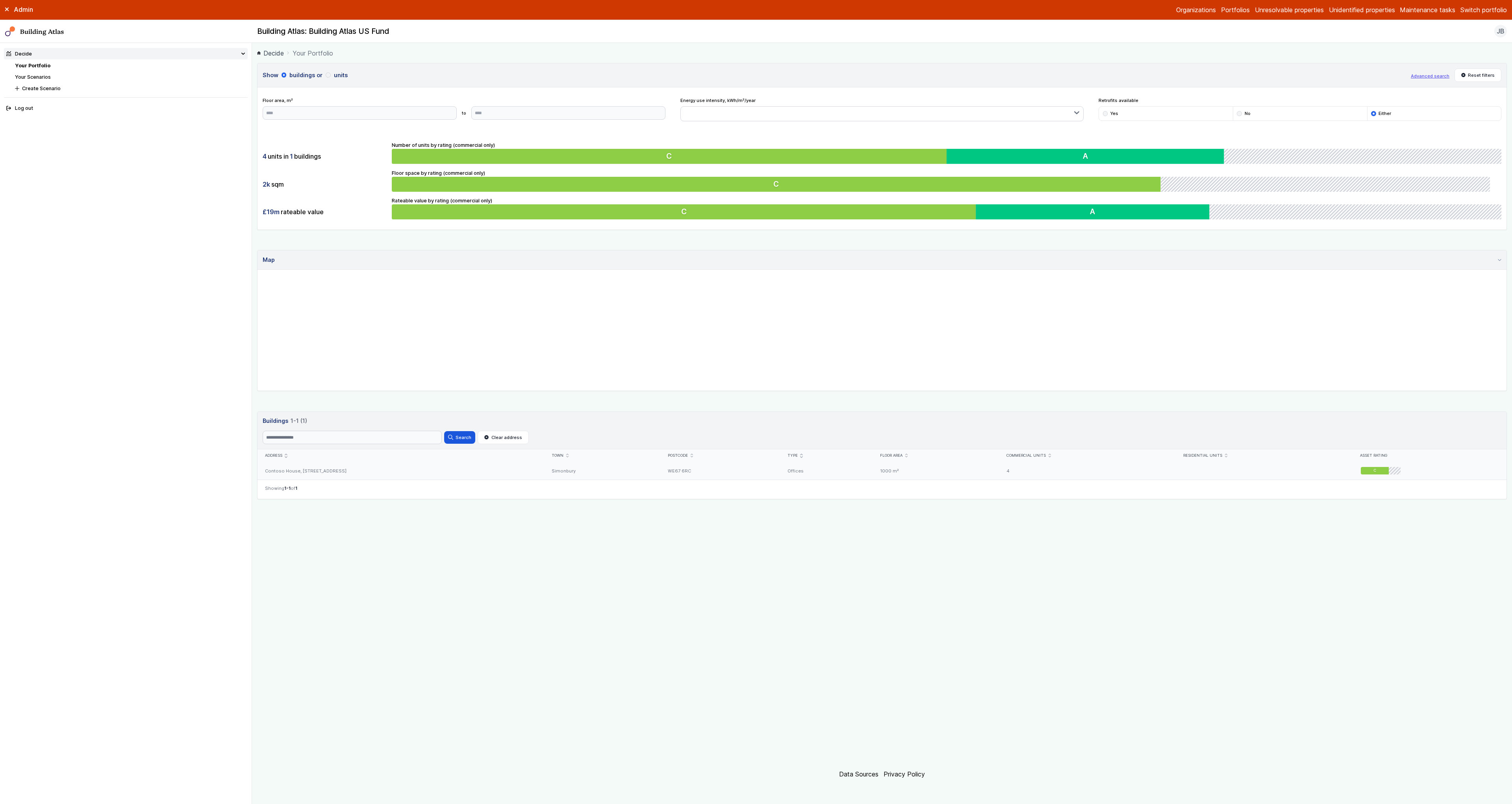
click at [372, 469] on div "Contoso House, [STREET_ADDRESS]" at bounding box center [400, 470] width 286 height 18
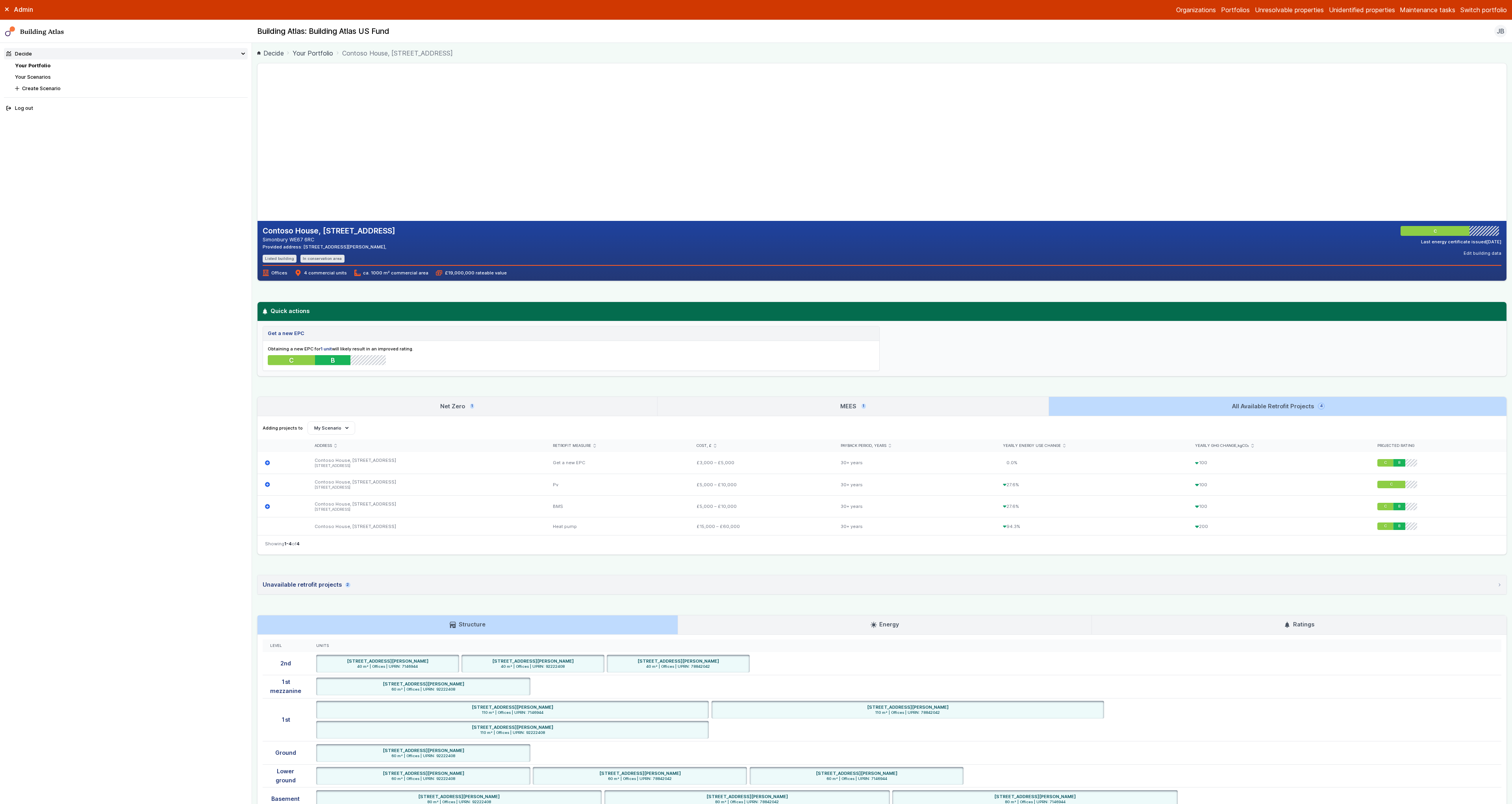
click at [460, 403] on h3 "Net Zero 1" at bounding box center [457, 405] width 34 height 9
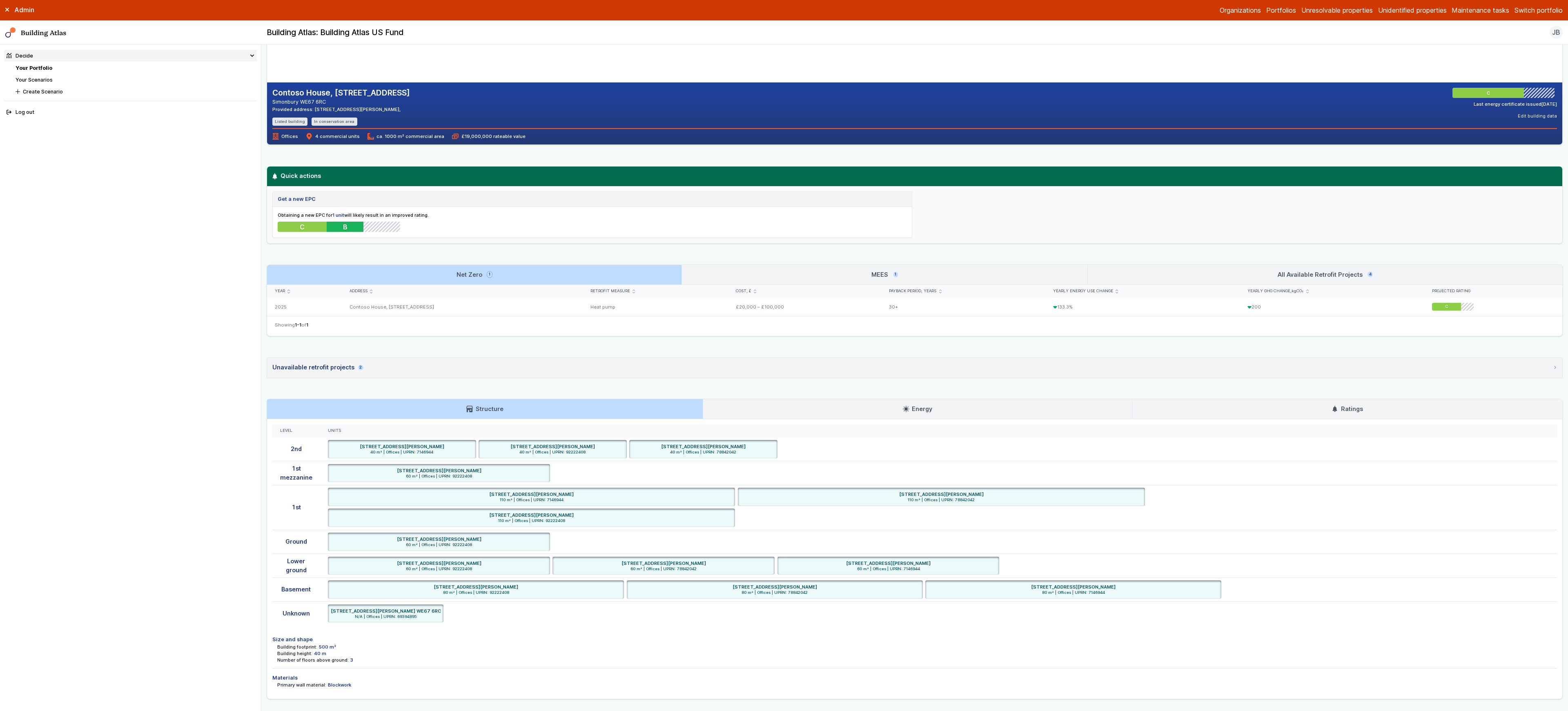
scroll to position [176, 0]
